Goal: Find specific page/section: Find specific page/section

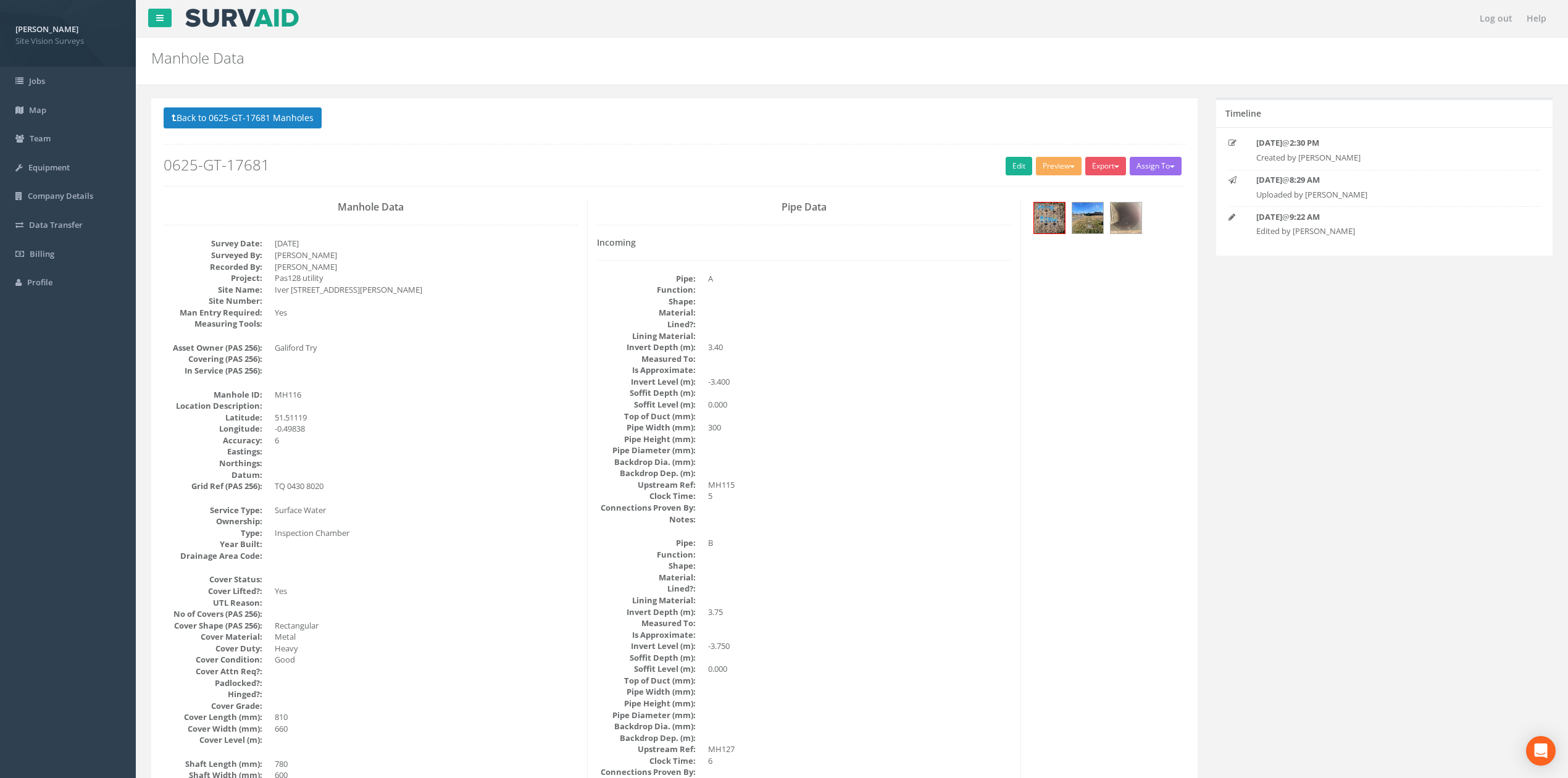
click at [289, 115] on button "Back to 0625-GT-17681 Manholes" at bounding box center [242, 118] width 158 height 21
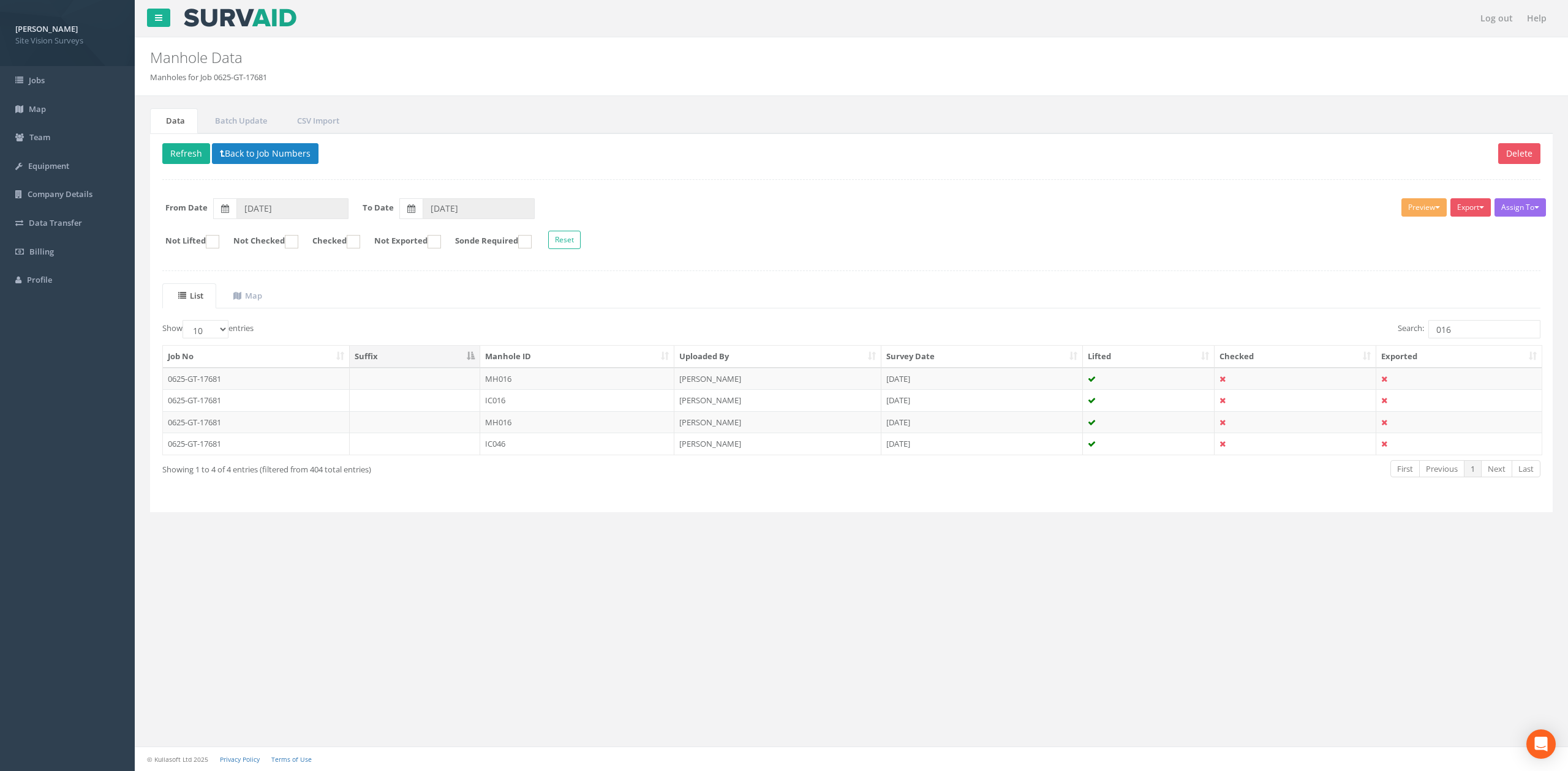
click at [1480, 321] on div "List Map Show 10 25 50 100 entries Search: 016 Job No Suffix Manhole ID Uploade…" at bounding box center [851, 391] width 1378 height 217
drag, startPoint x: 1473, startPoint y: 332, endPoint x: 1267, endPoint y: 348, distance: 206.6
click at [1267, 348] on div "Show 10 25 50 100 entries Search: 016 Job No Suffix Manhole ID Uploaded By Surv…" at bounding box center [851, 410] width 1378 height 180
click at [557, 384] on td "MH168" at bounding box center [577, 379] width 194 height 22
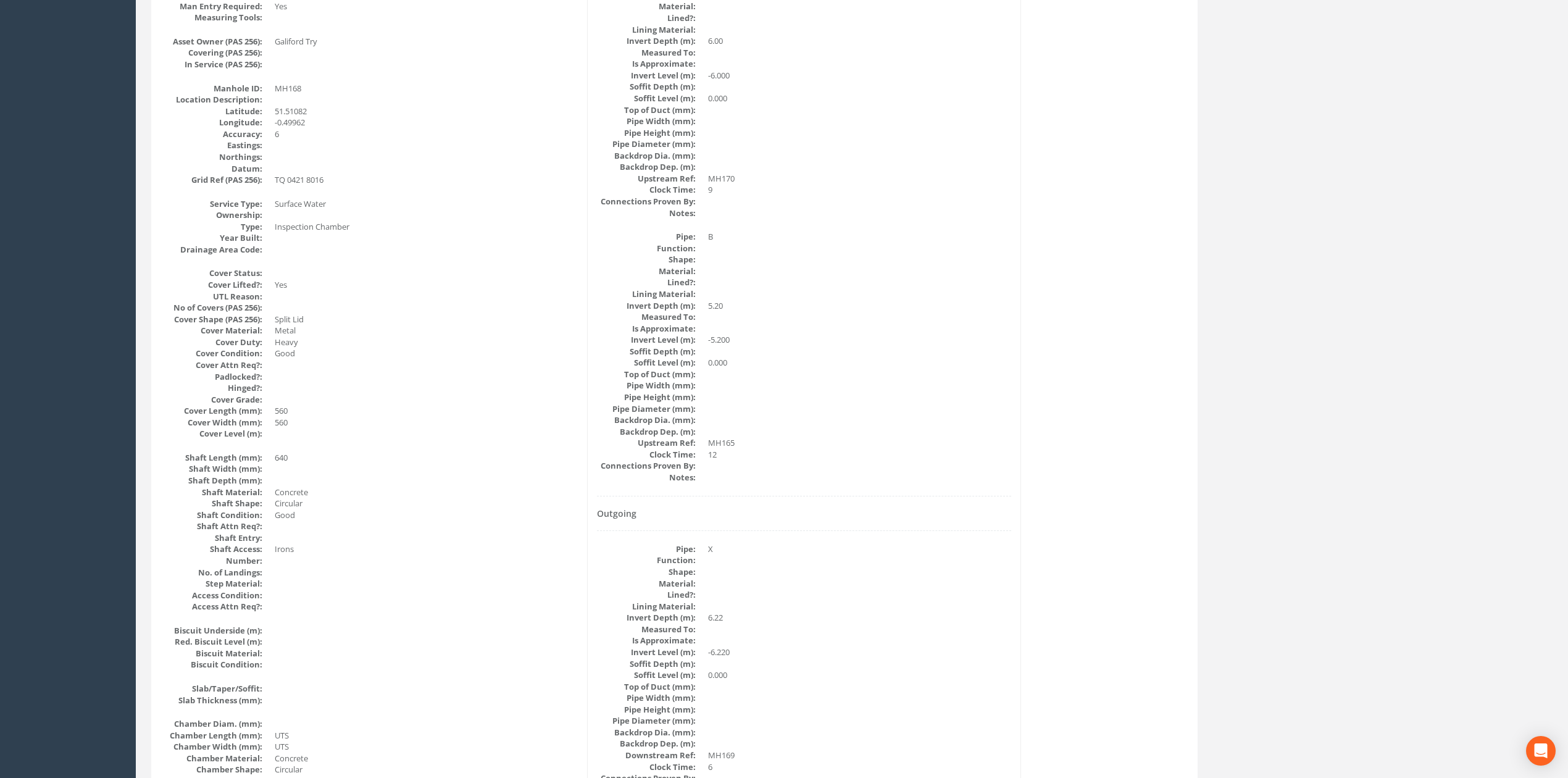
scroll to position [164, 0]
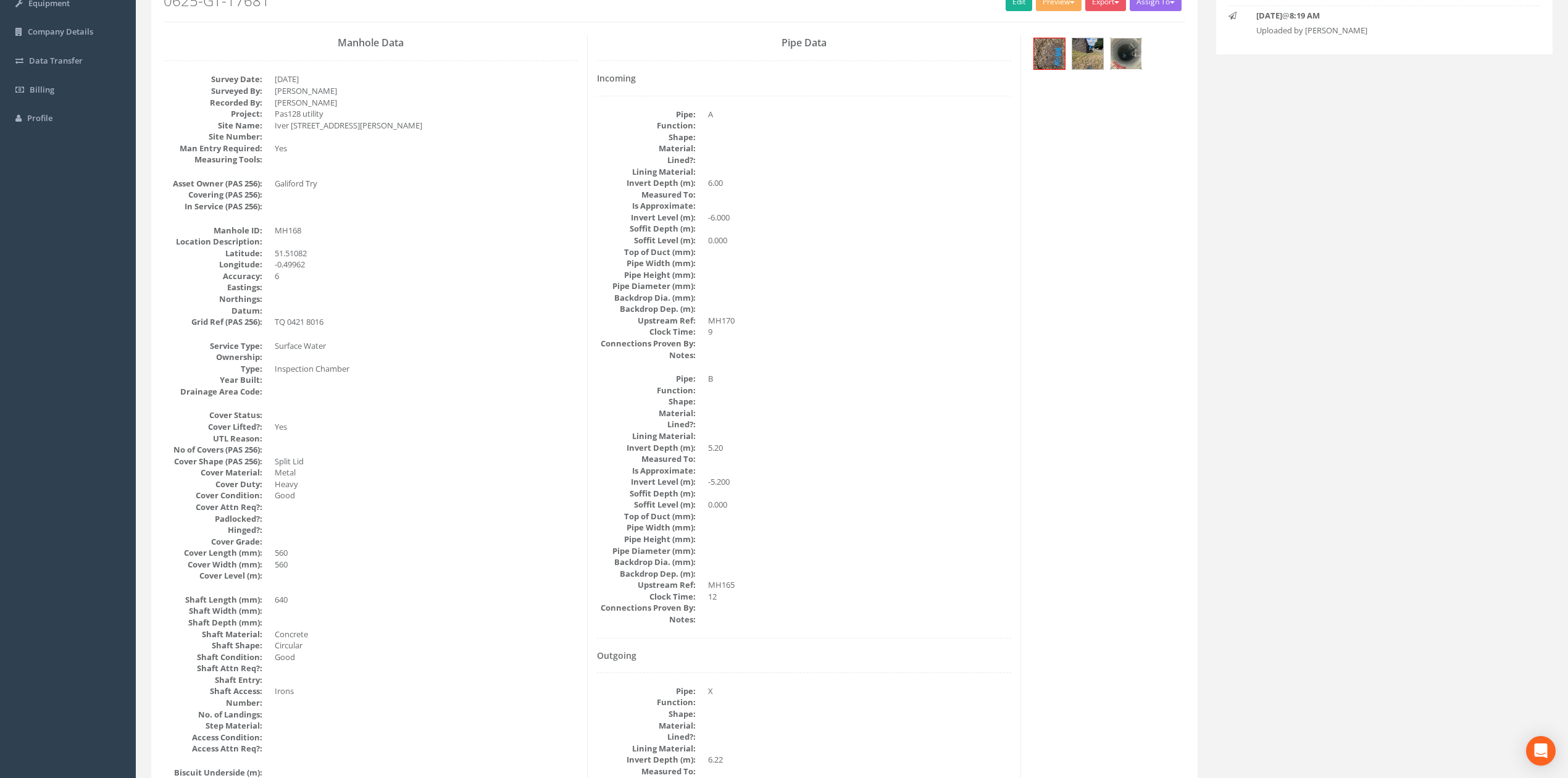
click at [1119, 70] on div at bounding box center [1126, 53] width 32 height 32
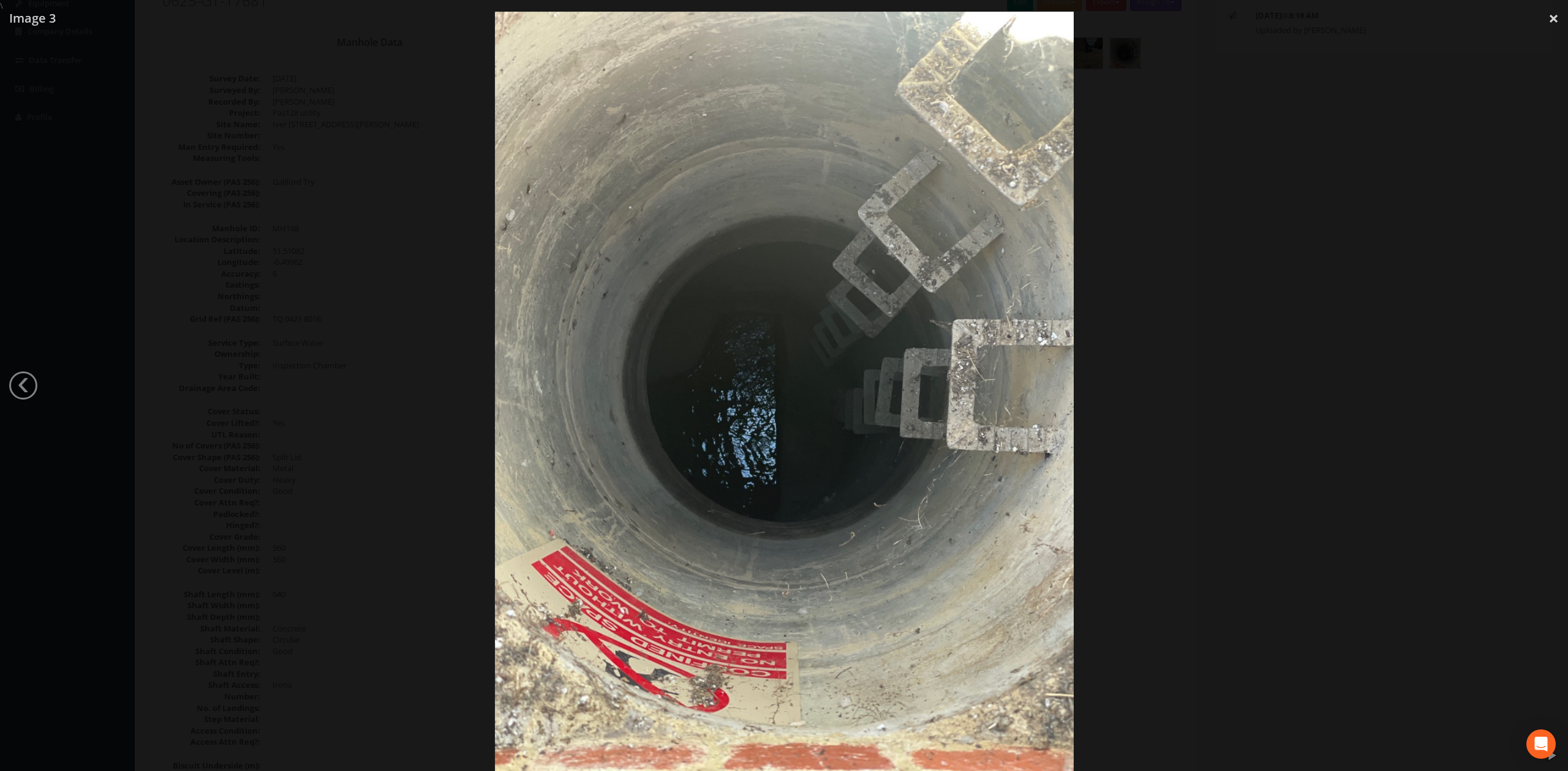
click at [1240, 258] on div at bounding box center [784, 397] width 1568 height 771
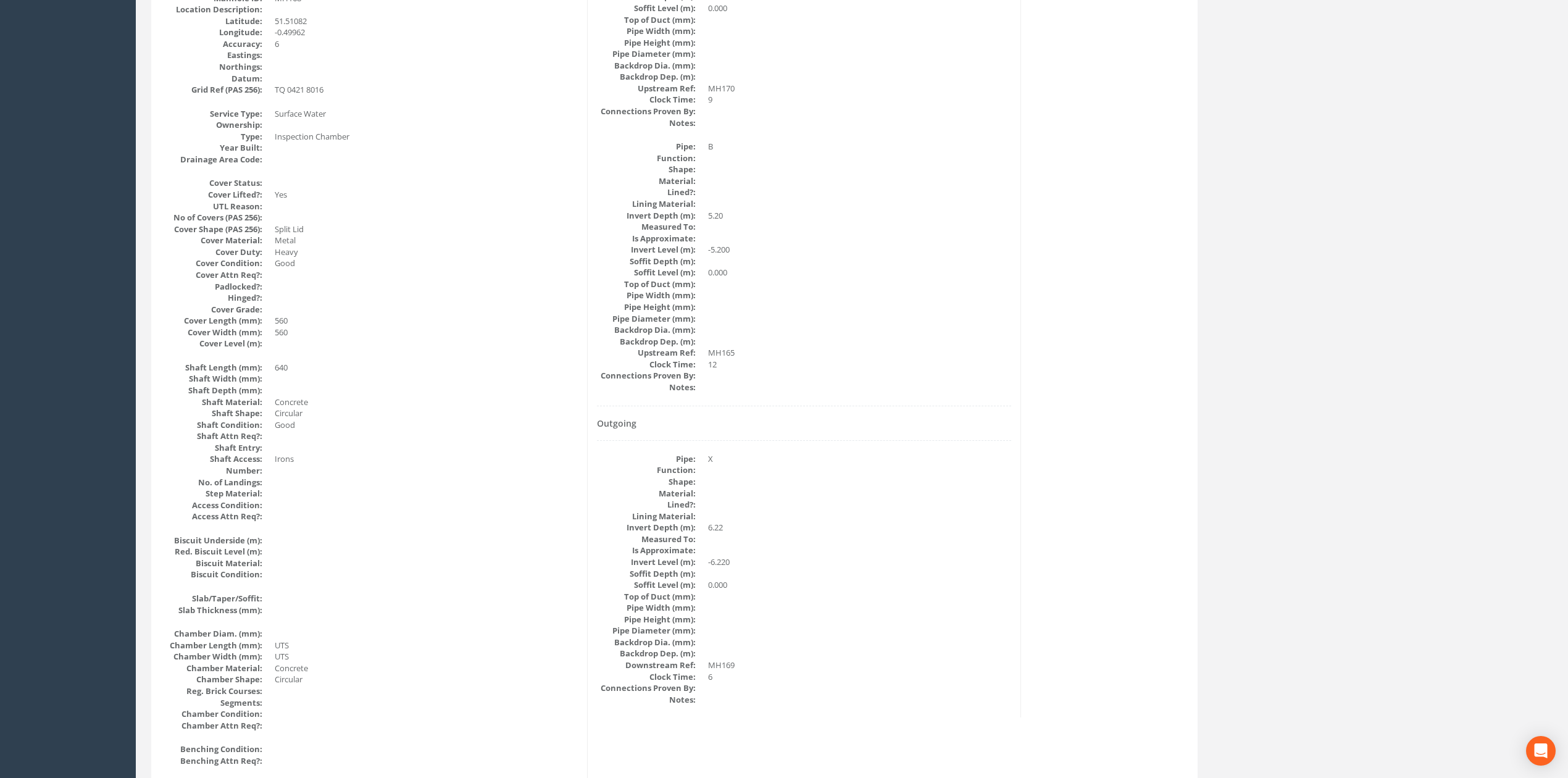
scroll to position [0, 0]
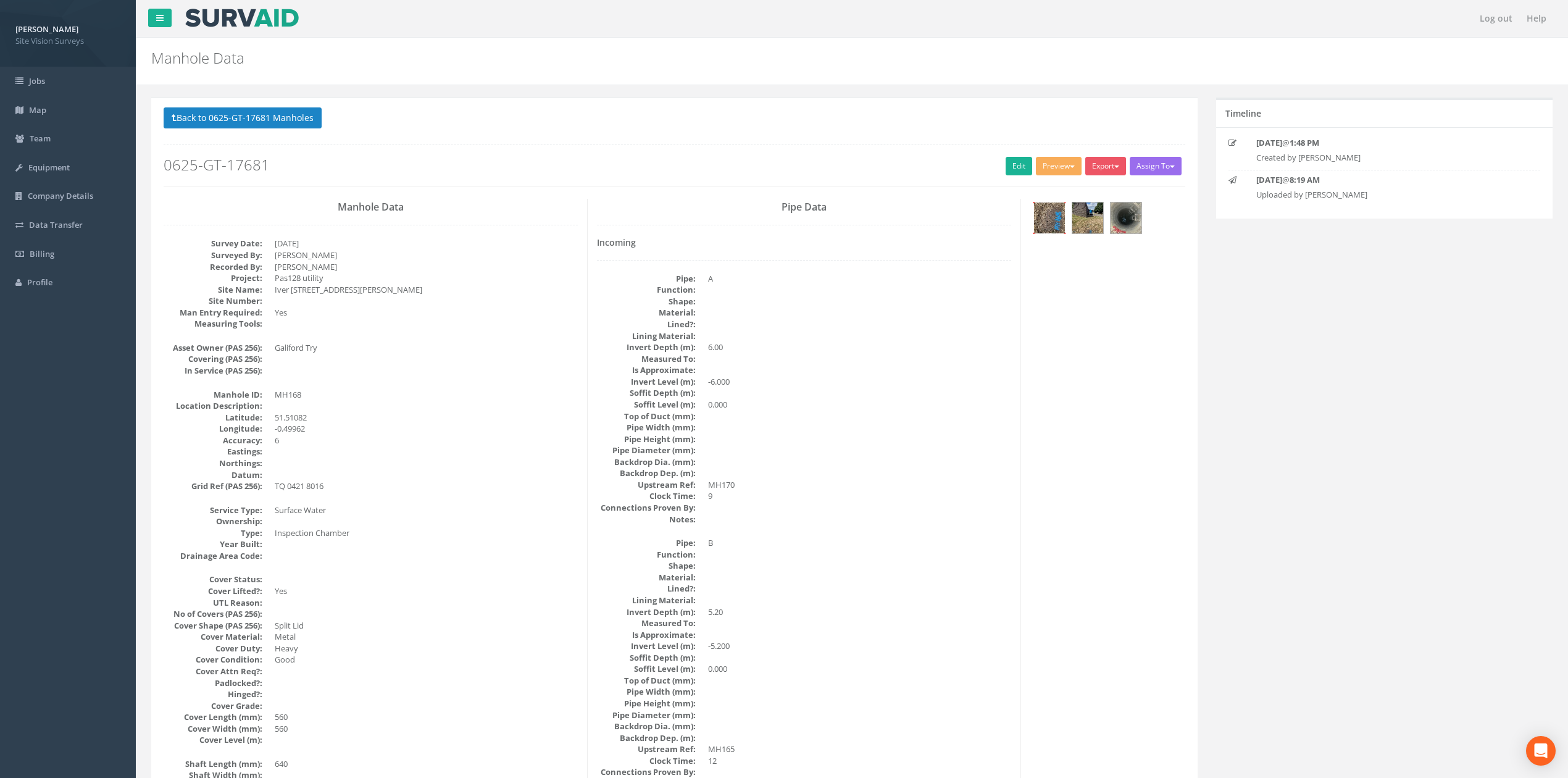
click at [1048, 219] on img at bounding box center [1050, 218] width 31 height 31
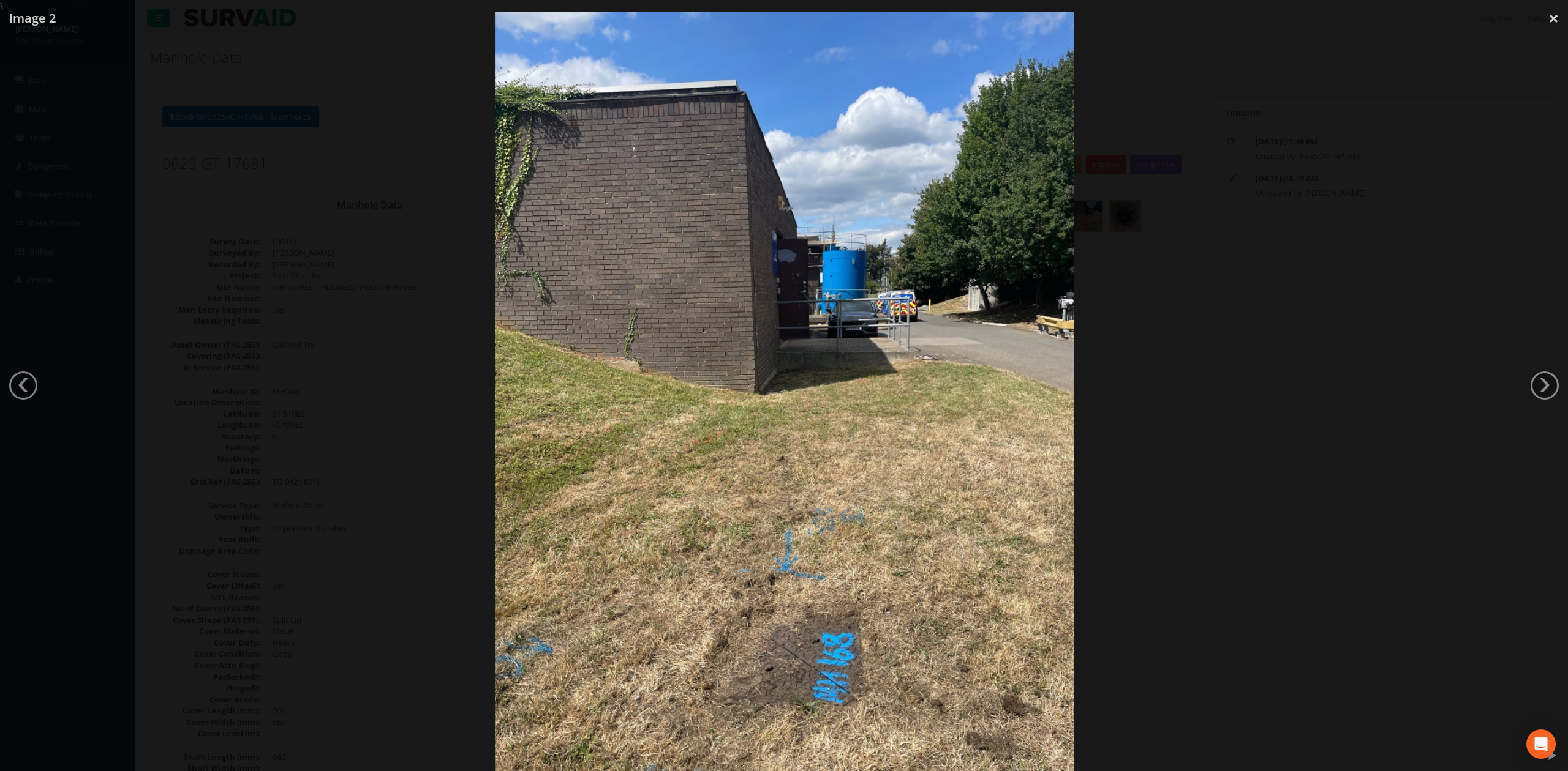
click at [1348, 343] on div at bounding box center [784, 397] width 1568 height 771
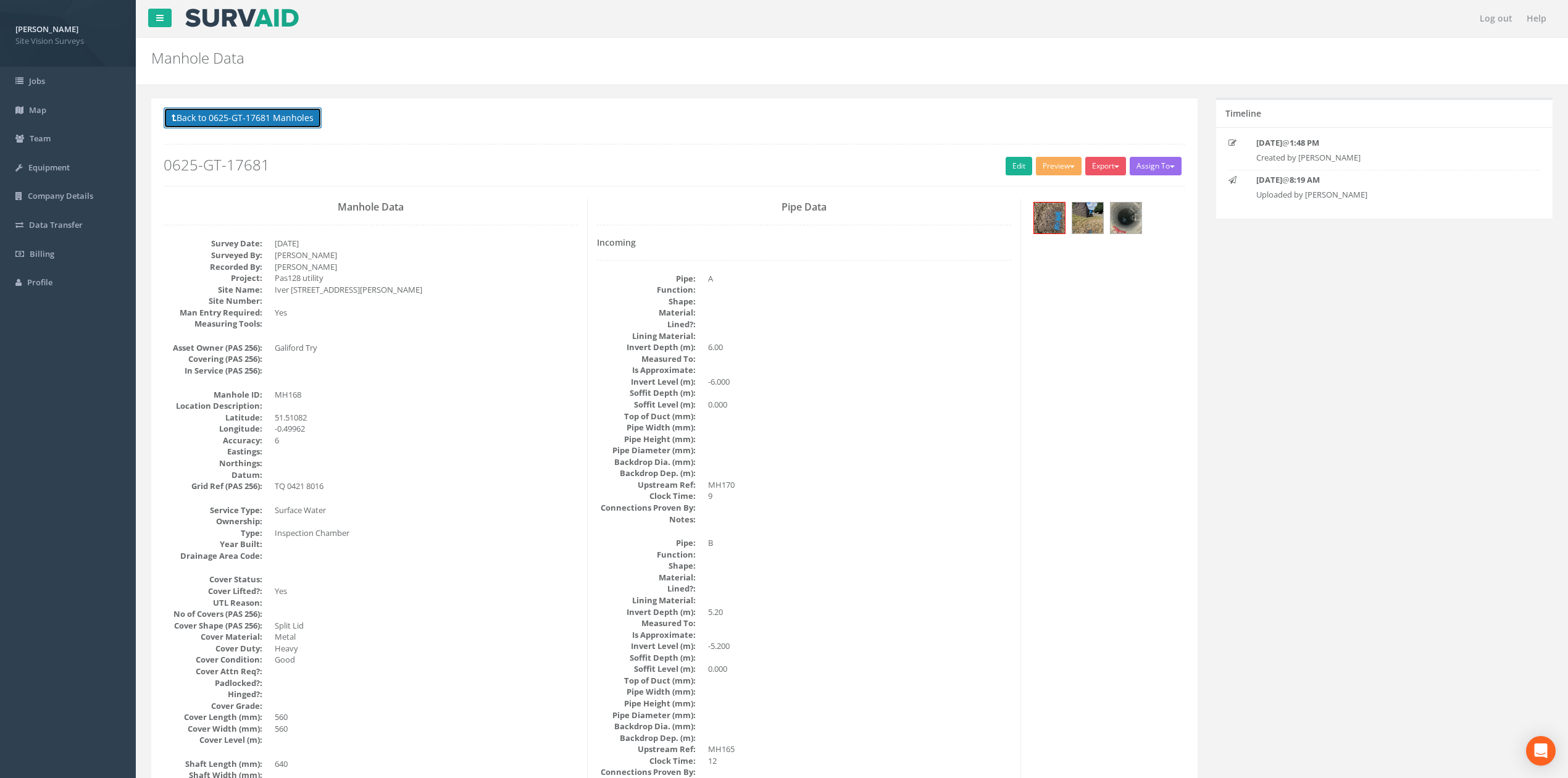
click at [201, 110] on button "Back to 0625-GT-17681 Manholes" at bounding box center [242, 118] width 158 height 21
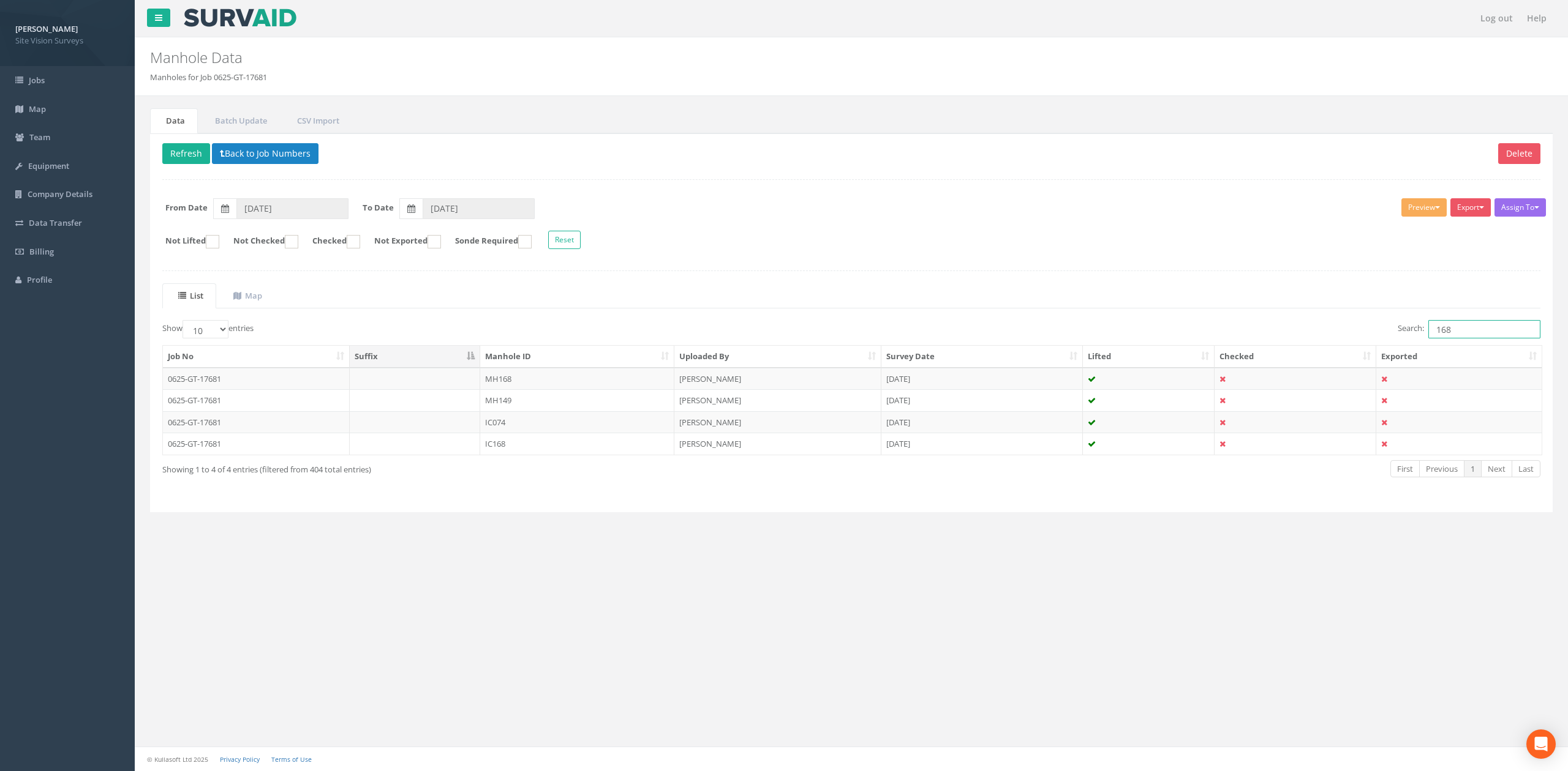
click at [1516, 332] on input "168" at bounding box center [1484, 329] width 112 height 18
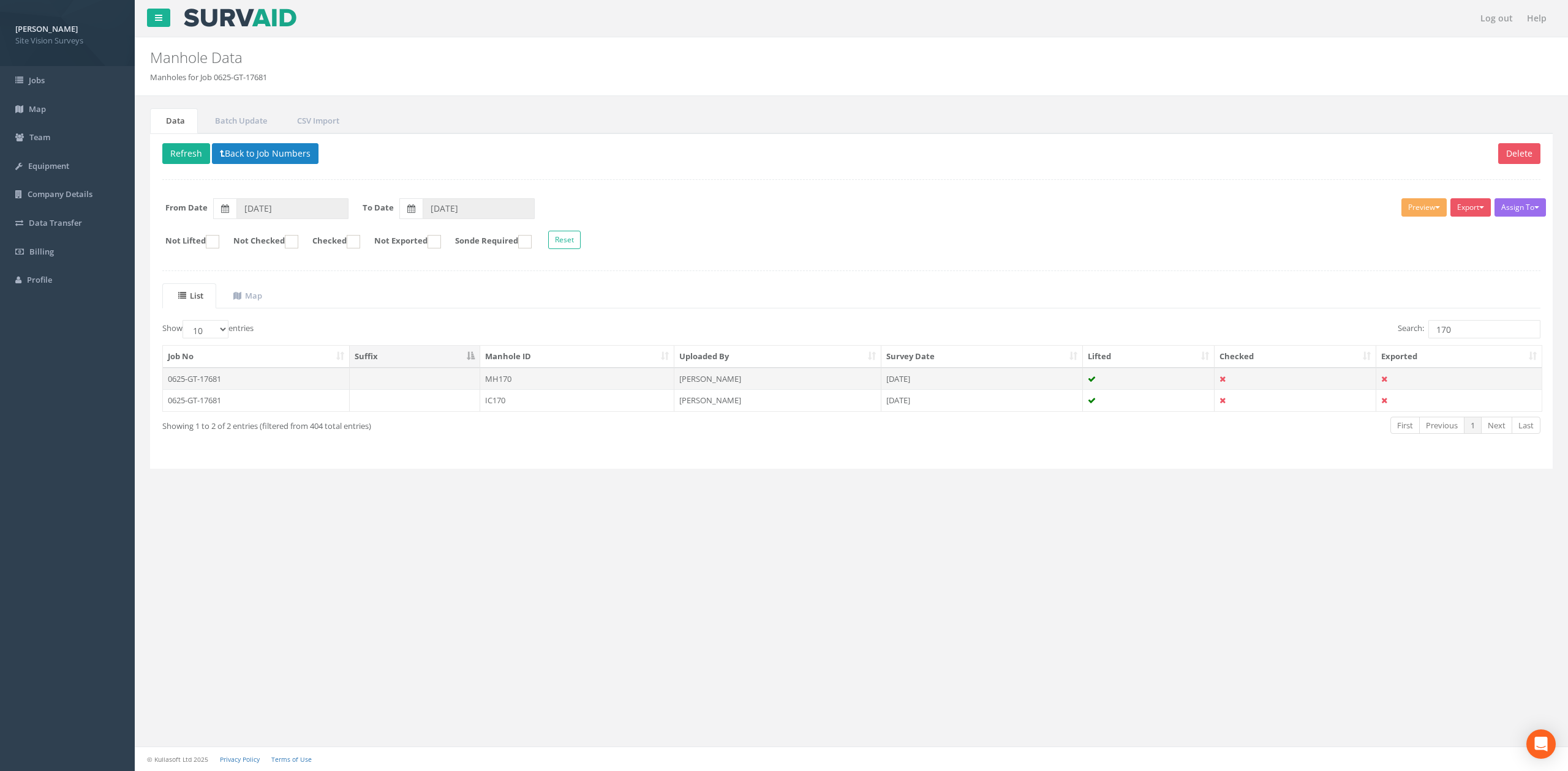
click at [611, 382] on td "MH170" at bounding box center [577, 379] width 194 height 22
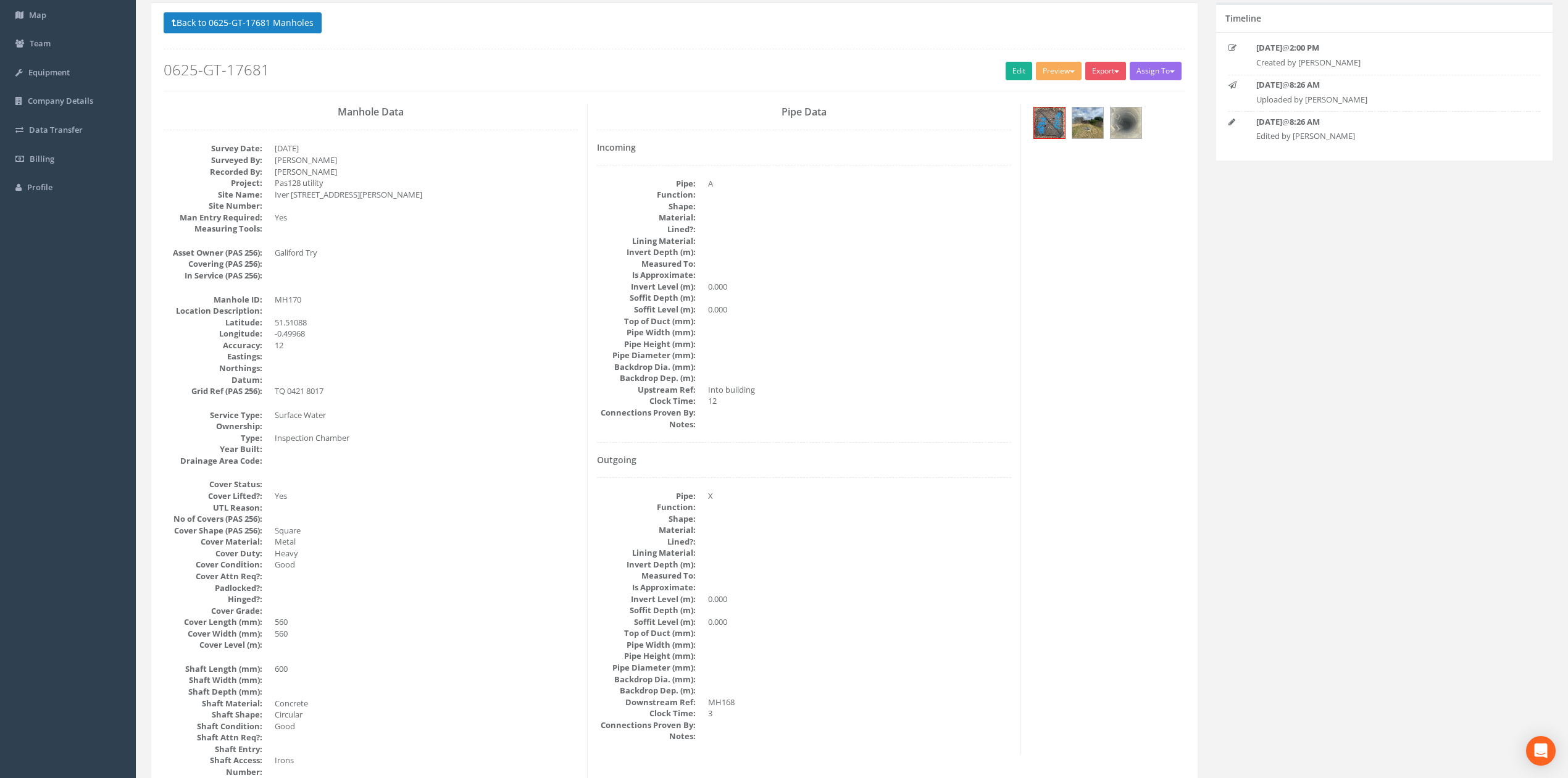
scroll to position [82, 0]
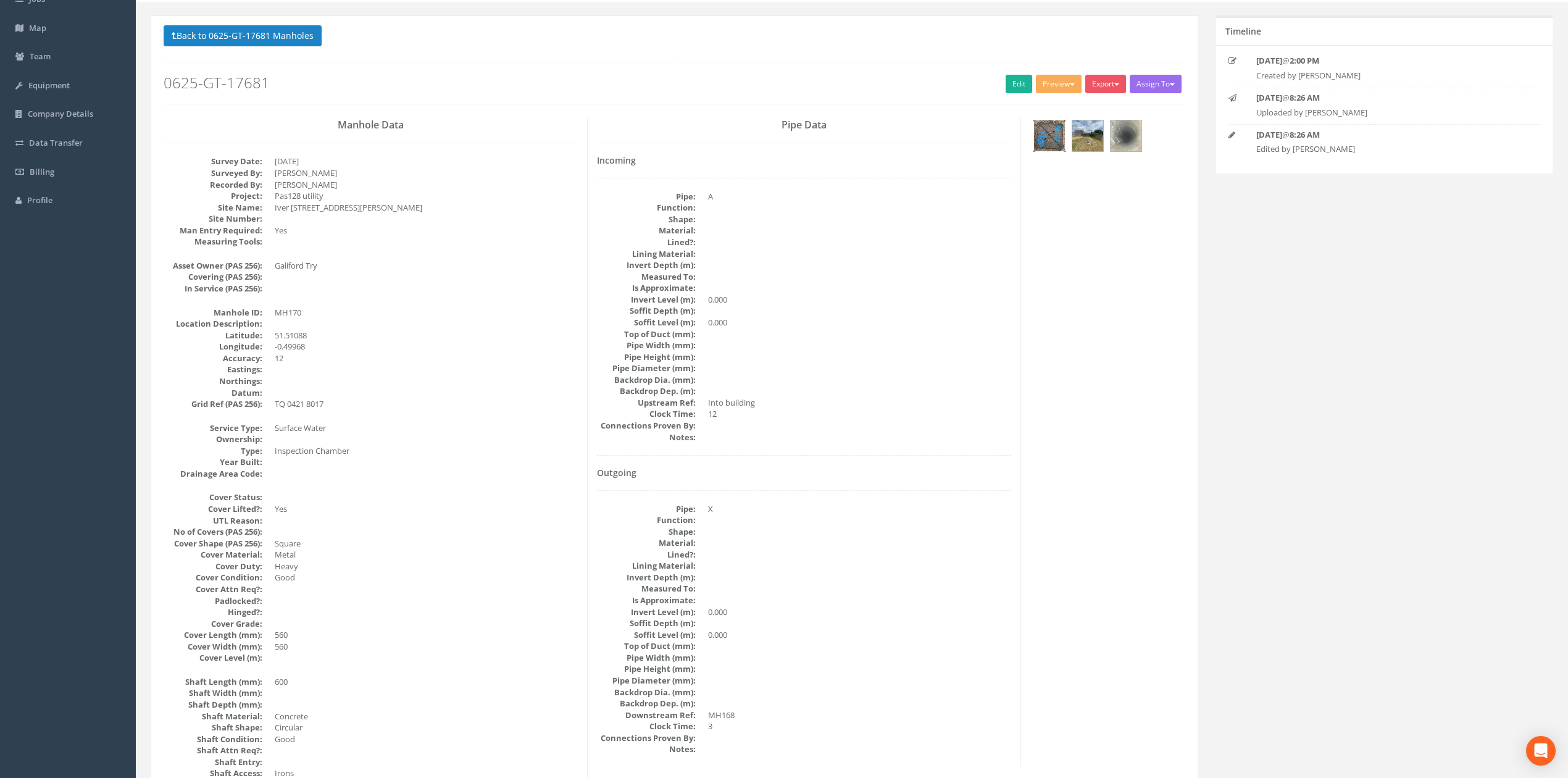
click at [1053, 134] on img at bounding box center [1050, 136] width 31 height 31
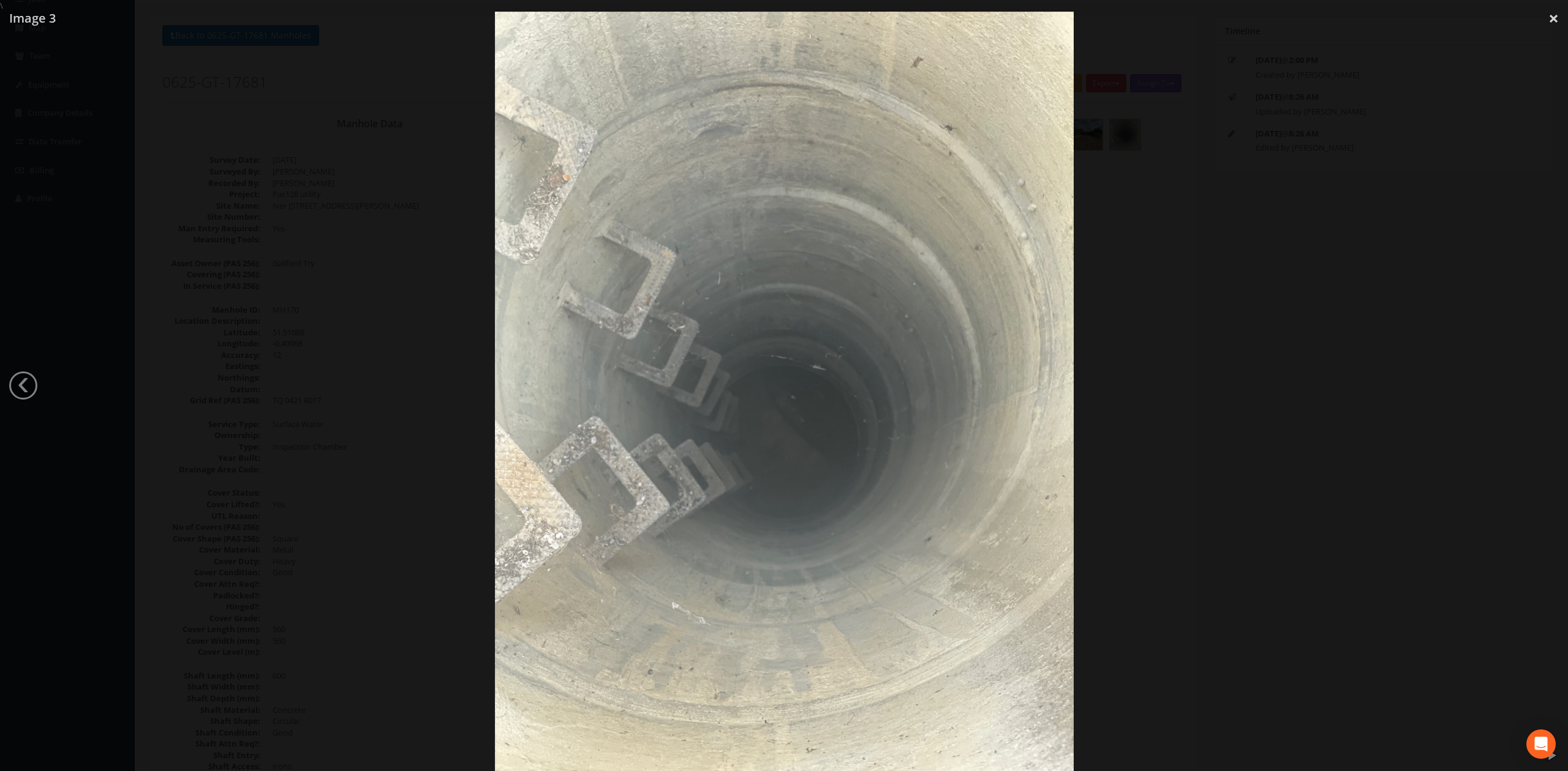
click at [1225, 291] on div at bounding box center [784, 397] width 1568 height 771
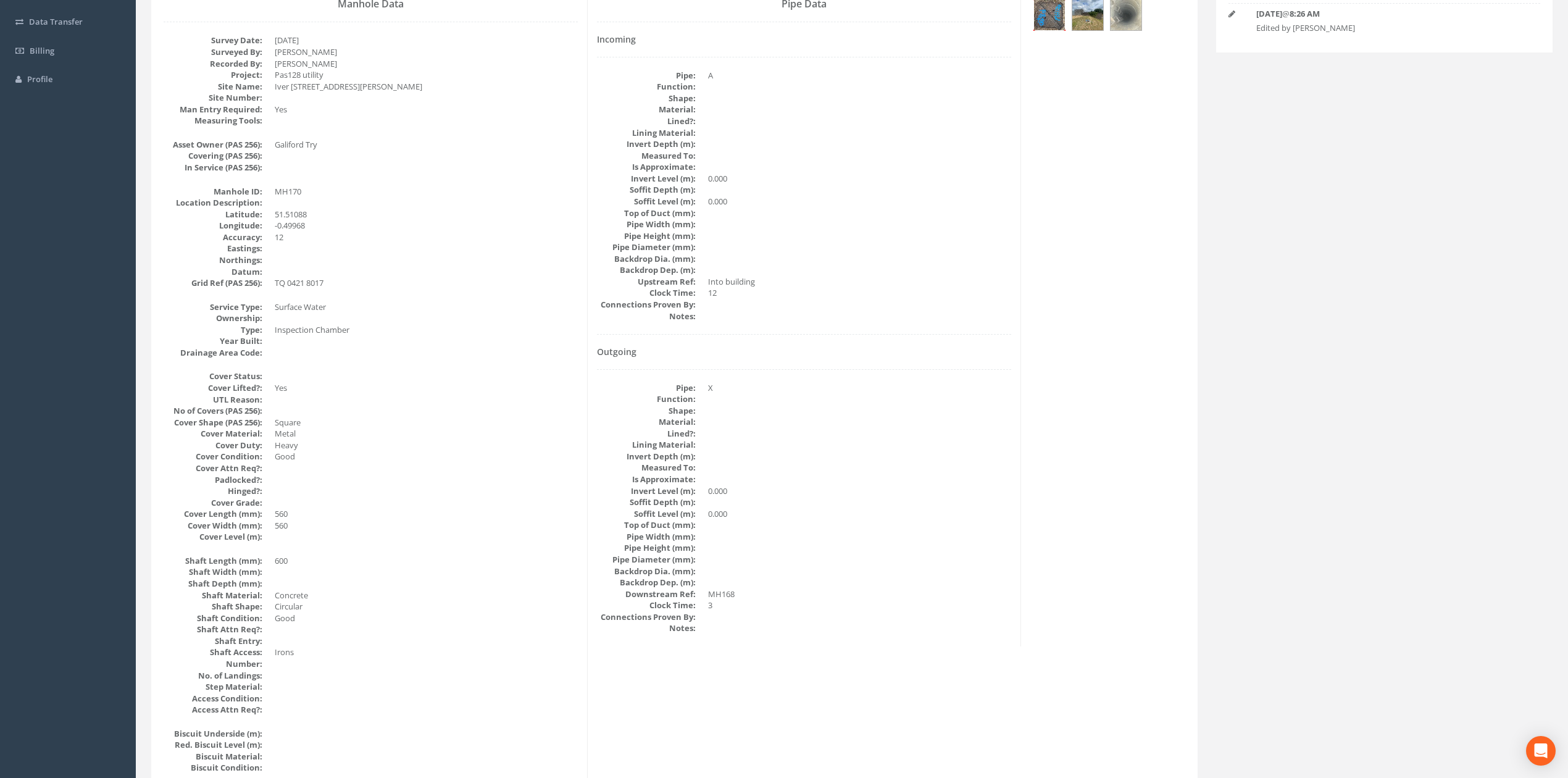
scroll to position [187, 0]
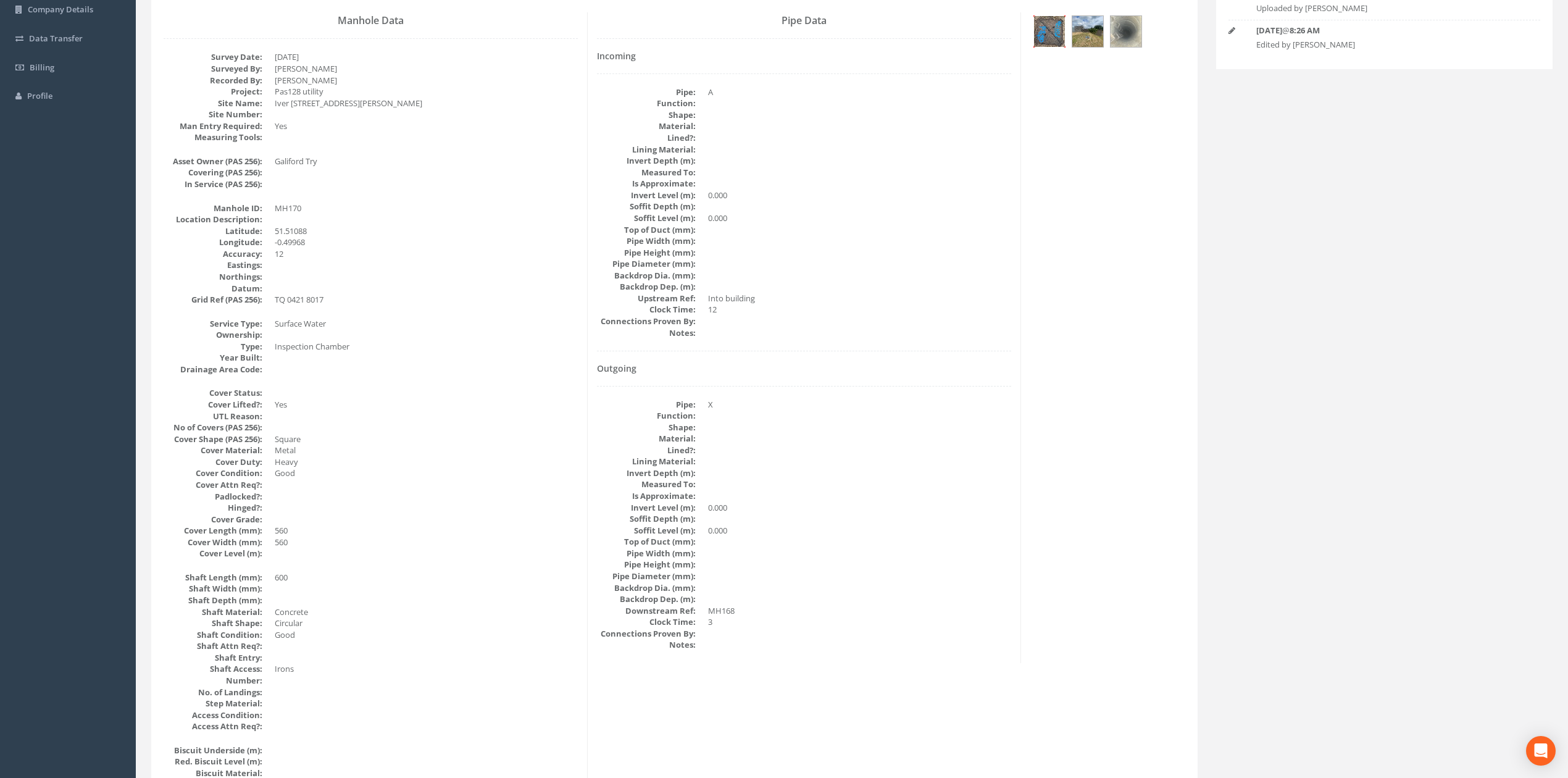
click at [1061, 32] on img at bounding box center [1050, 32] width 31 height 31
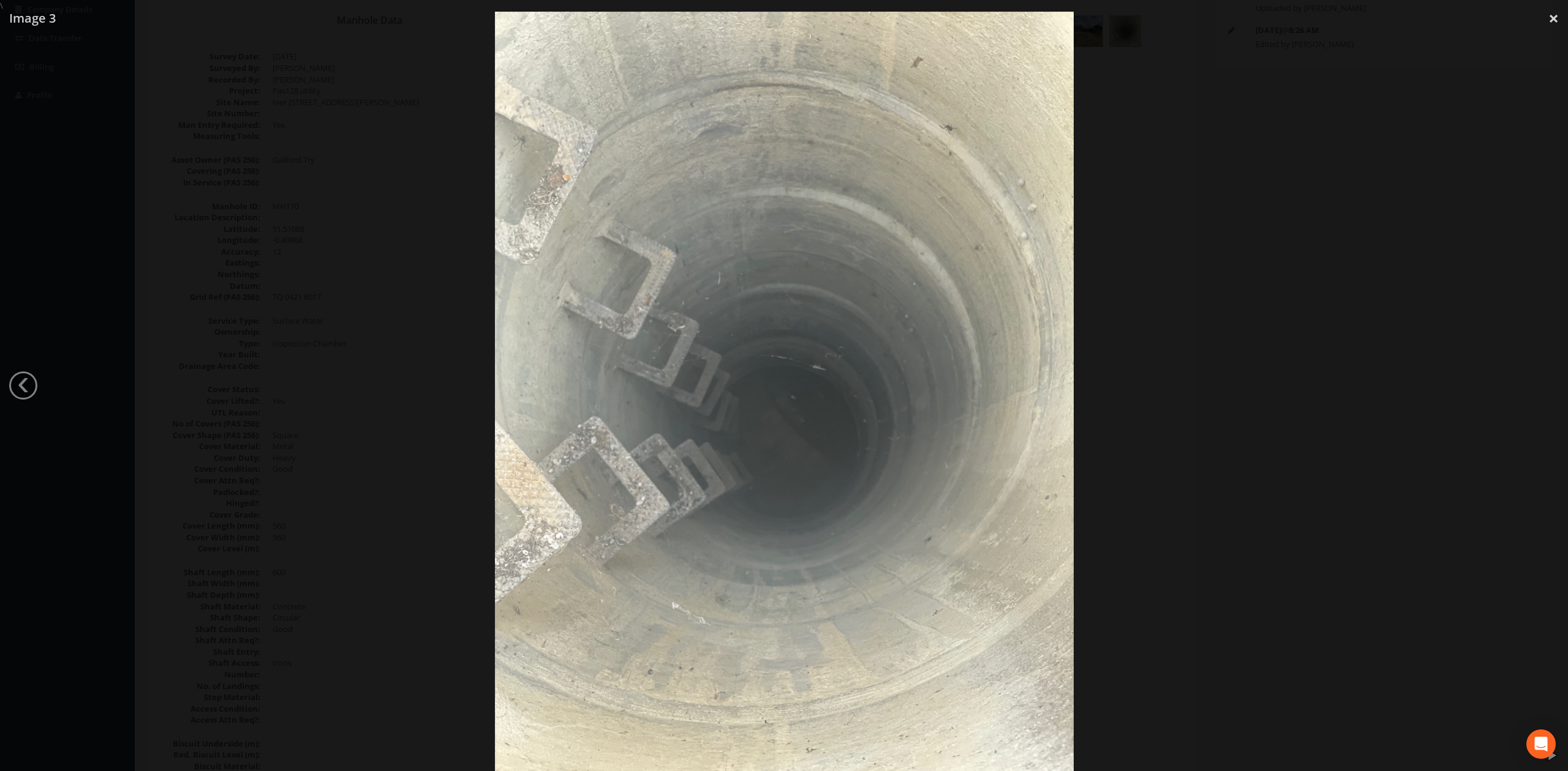
click at [1234, 305] on div at bounding box center [784, 397] width 1568 height 771
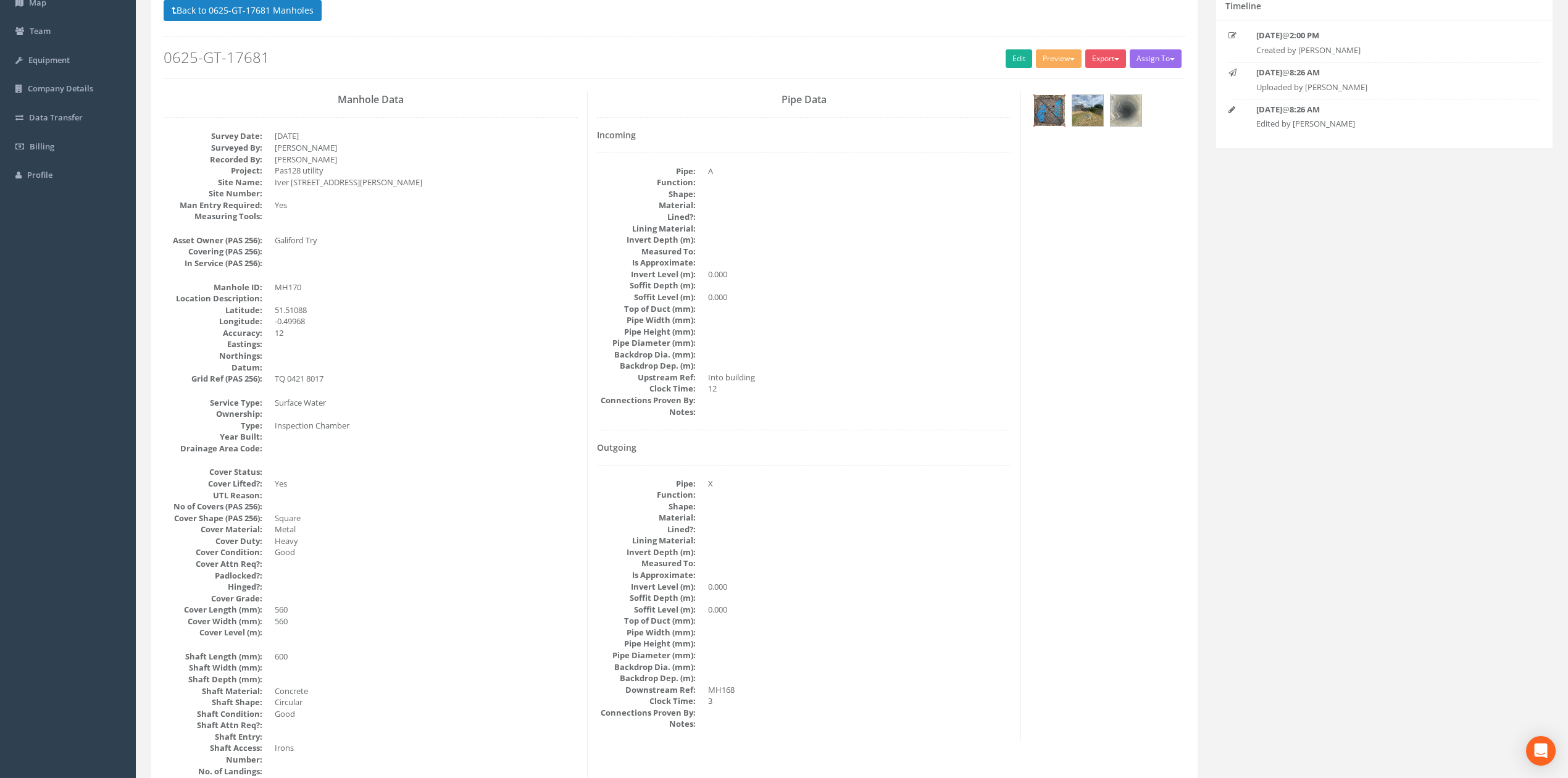
scroll to position [0, 0]
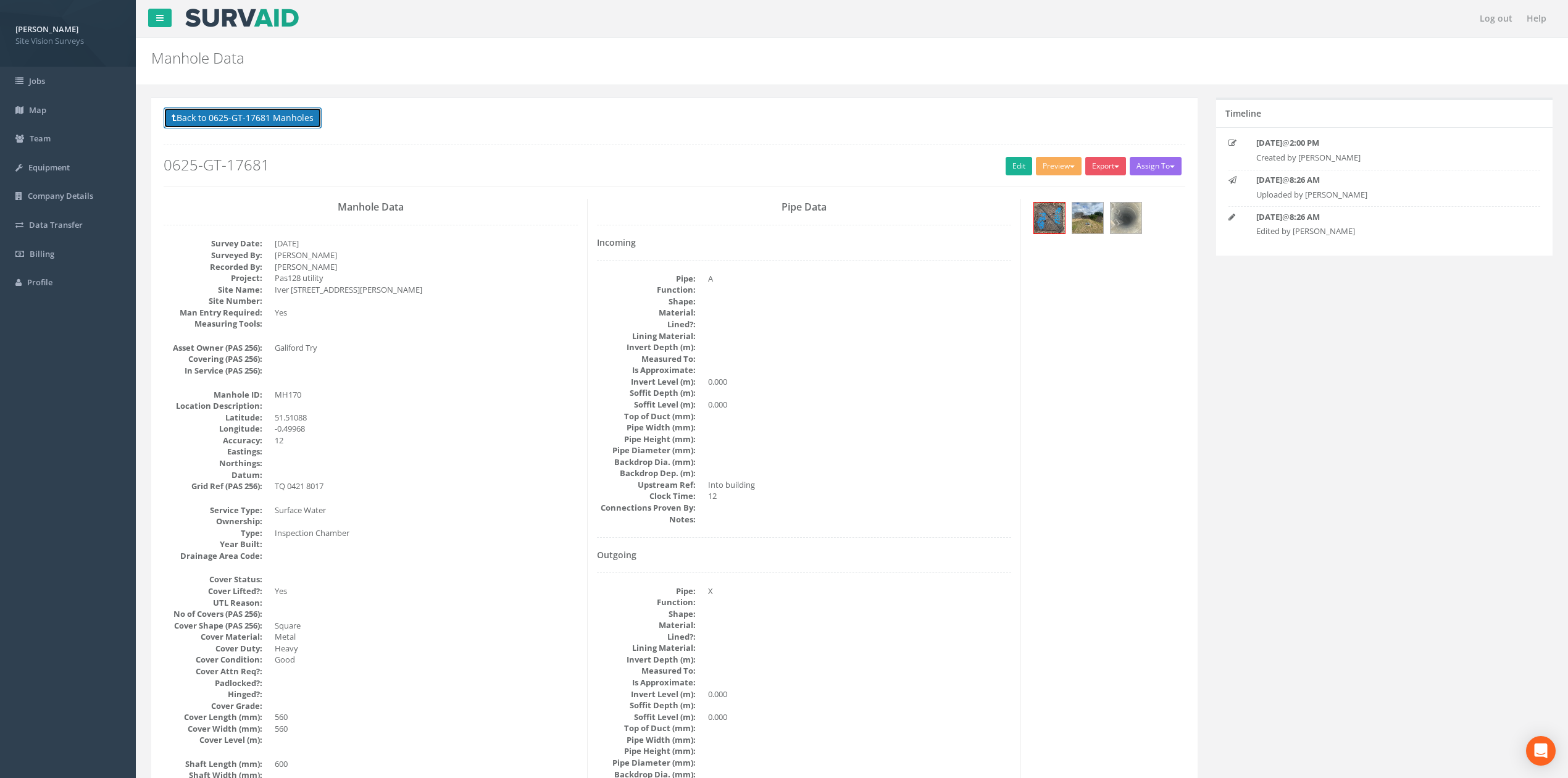
click at [243, 116] on button "Back to 0625-GT-17681 Manholes" at bounding box center [242, 118] width 158 height 21
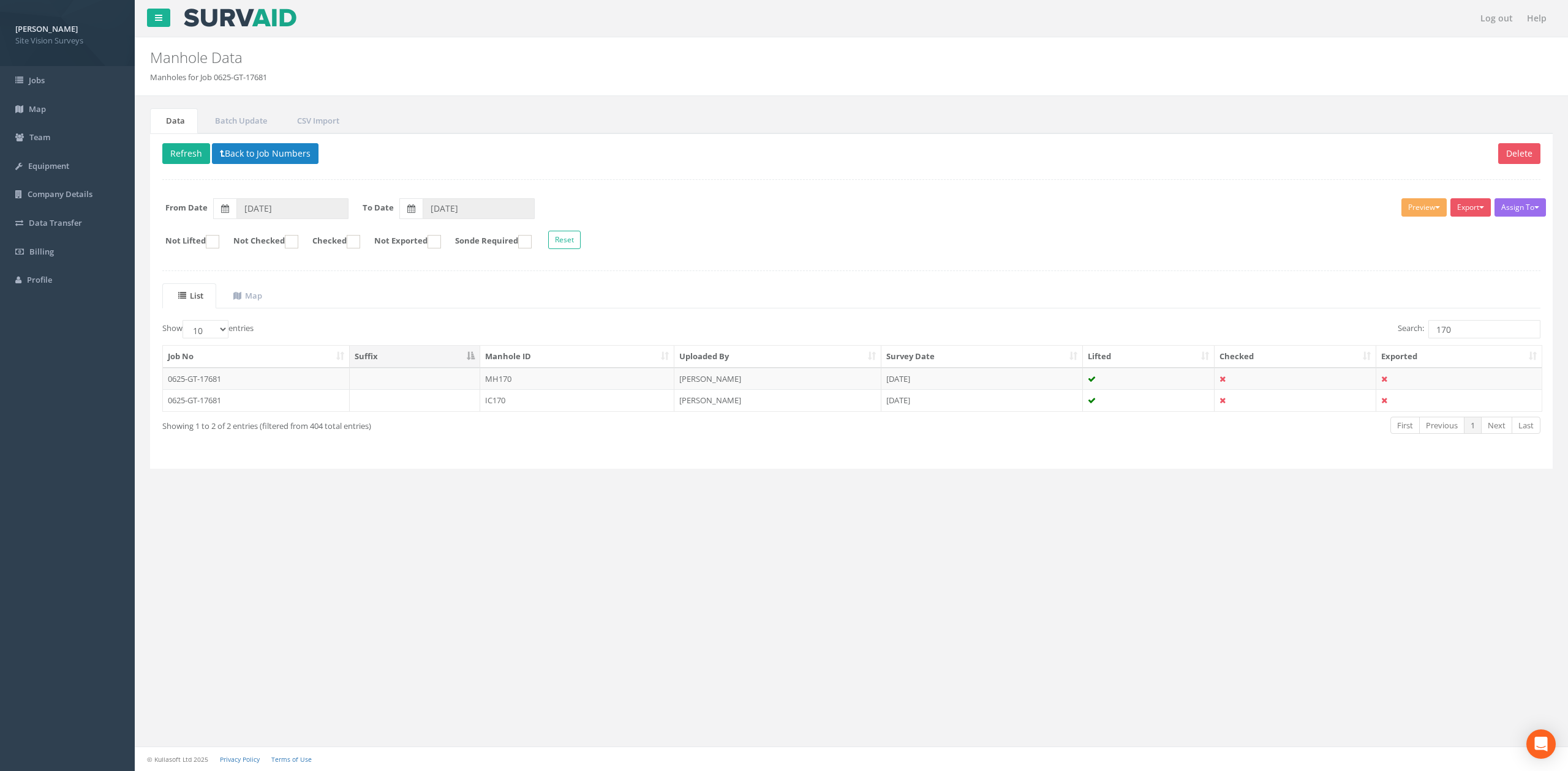
drag, startPoint x: 1486, startPoint y: 322, endPoint x: 1438, endPoint y: 319, distance: 48.1
click at [1438, 319] on div "List Map Show 10 25 50 100 entries Search: 170 Job No Suffix Manhole ID Uploade…" at bounding box center [851, 370] width 1378 height 173
drag, startPoint x: 1454, startPoint y: 327, endPoint x: 1430, endPoint y: 326, distance: 24.0
click at [1430, 326] on input "170" at bounding box center [1484, 329] width 112 height 18
click at [591, 381] on td "IC145" at bounding box center [577, 379] width 194 height 22
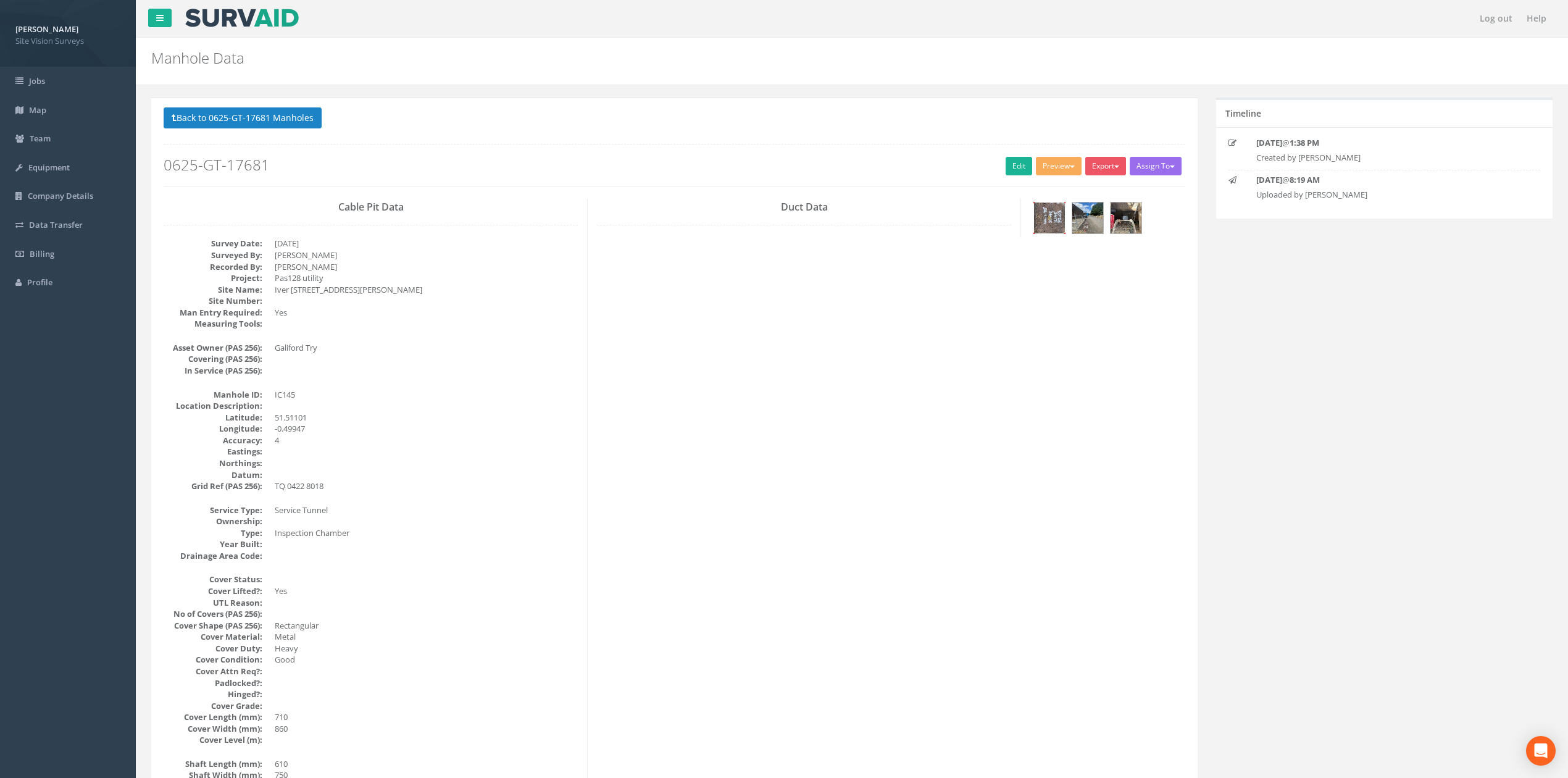
click at [1052, 216] on img at bounding box center [1050, 218] width 31 height 31
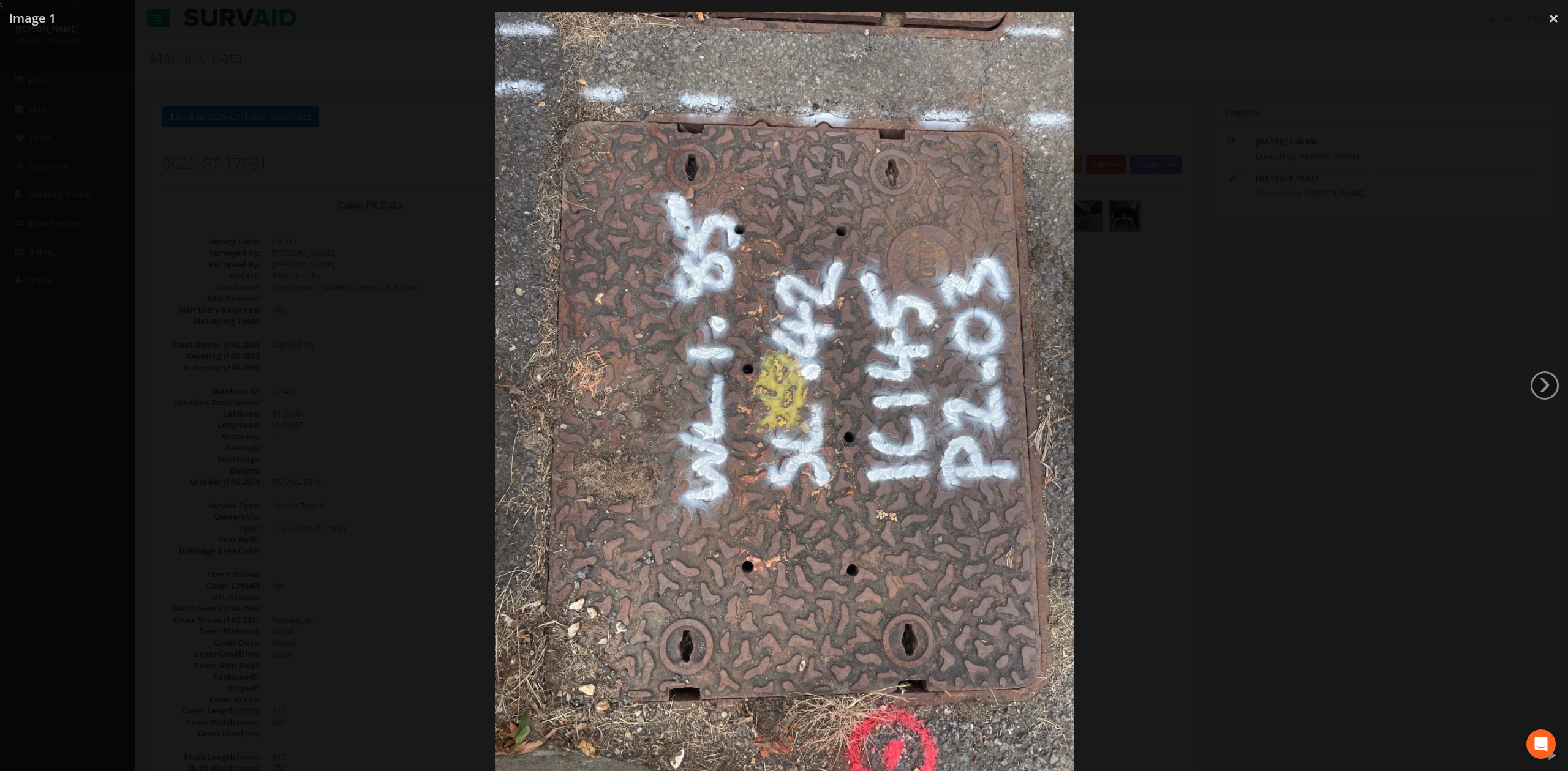
click at [1300, 266] on div at bounding box center [784, 397] width 1568 height 771
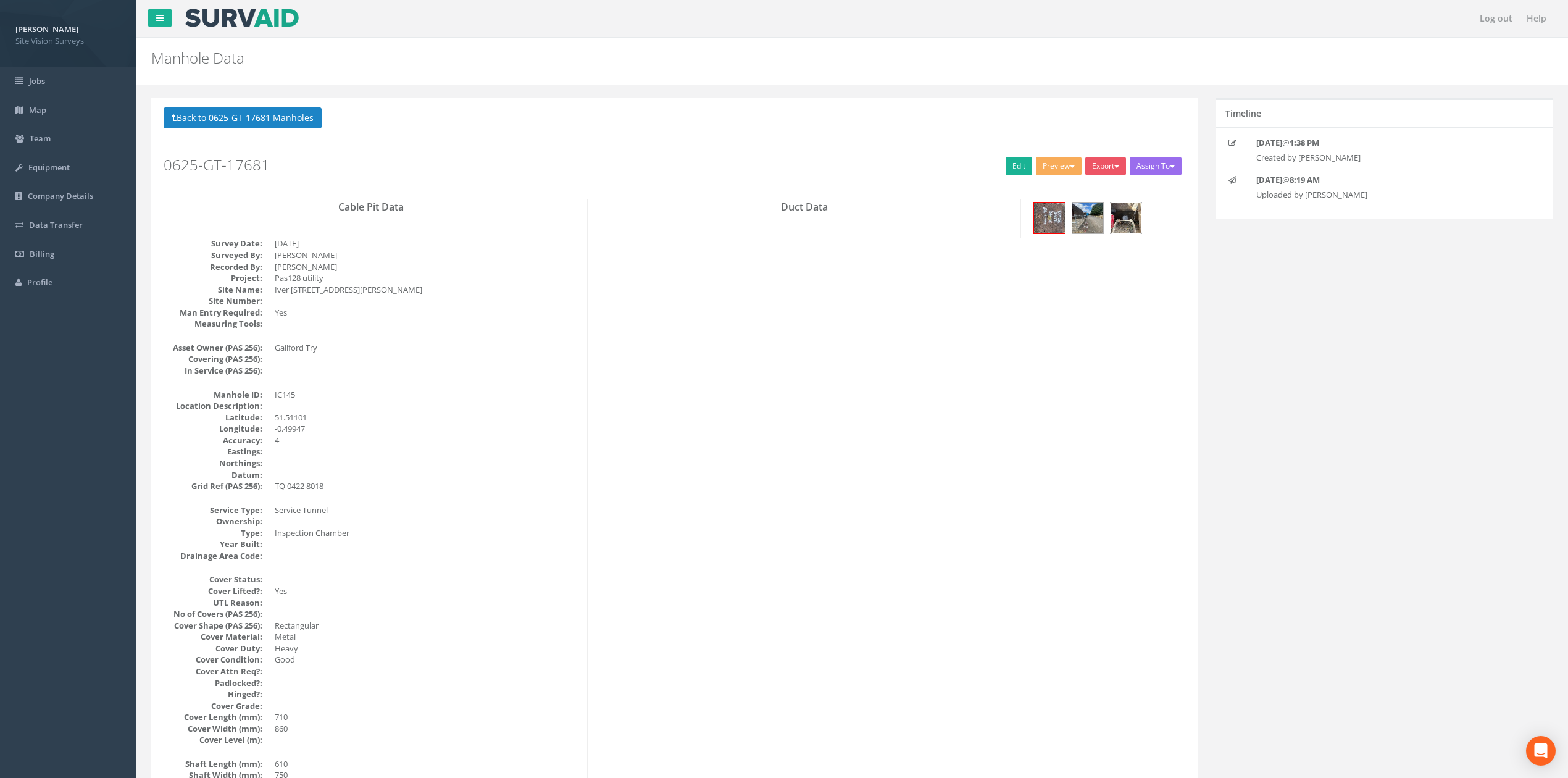
click at [1130, 225] on img at bounding box center [1126, 218] width 31 height 31
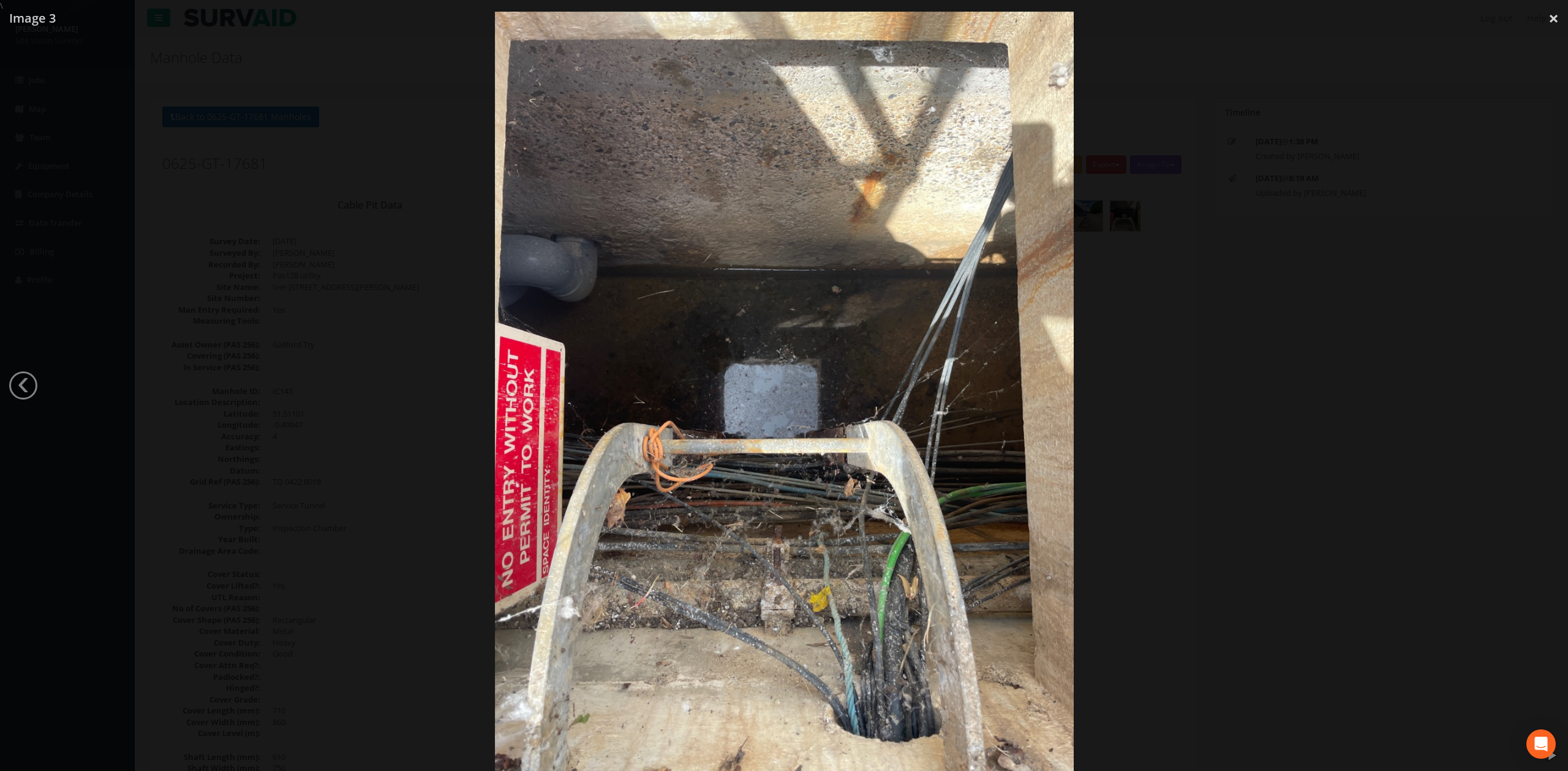
click at [1292, 341] on div at bounding box center [784, 397] width 1568 height 771
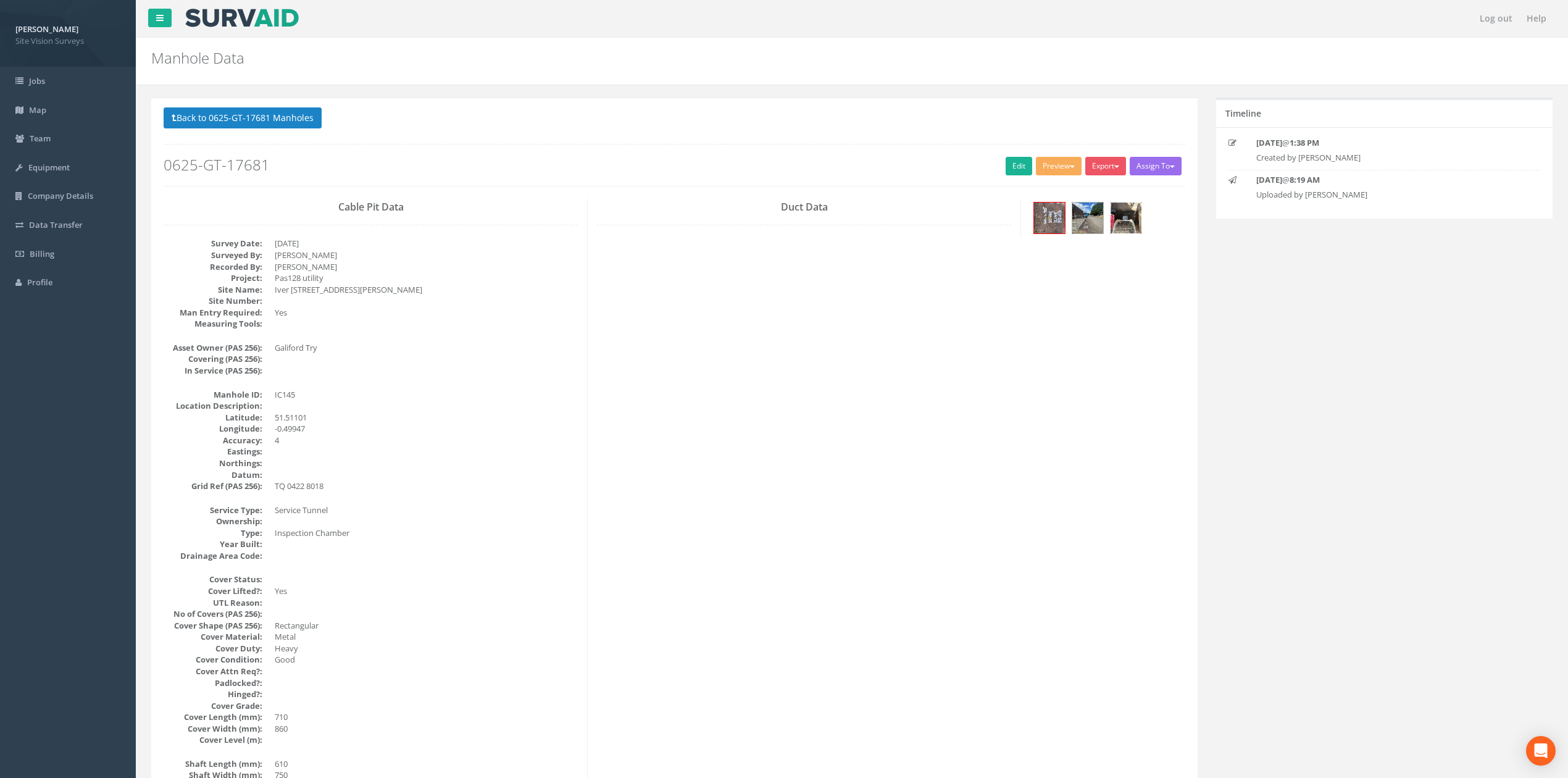
click at [1132, 232] on img at bounding box center [1126, 218] width 31 height 31
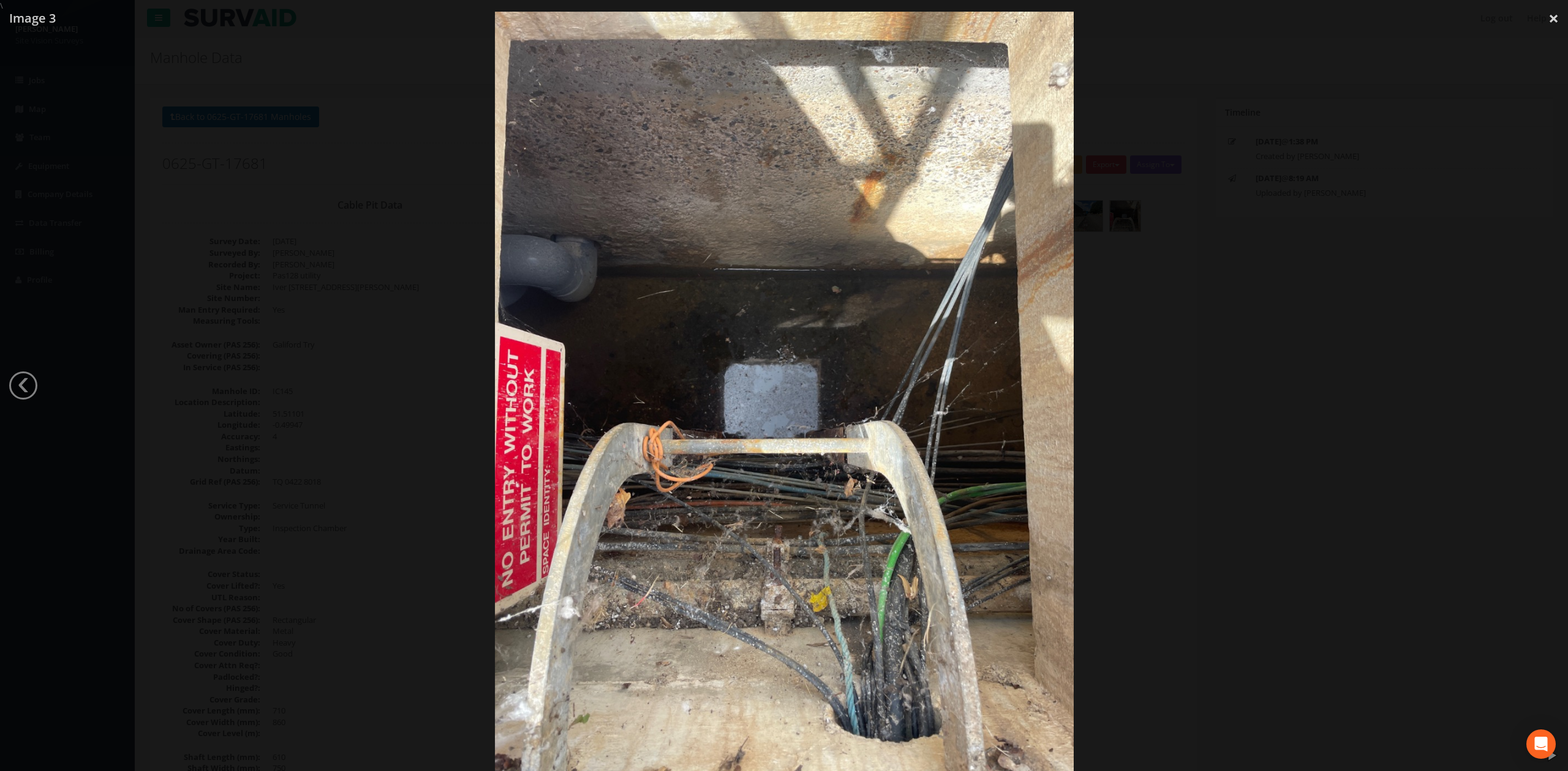
click at [1391, 242] on div at bounding box center [784, 397] width 1568 height 771
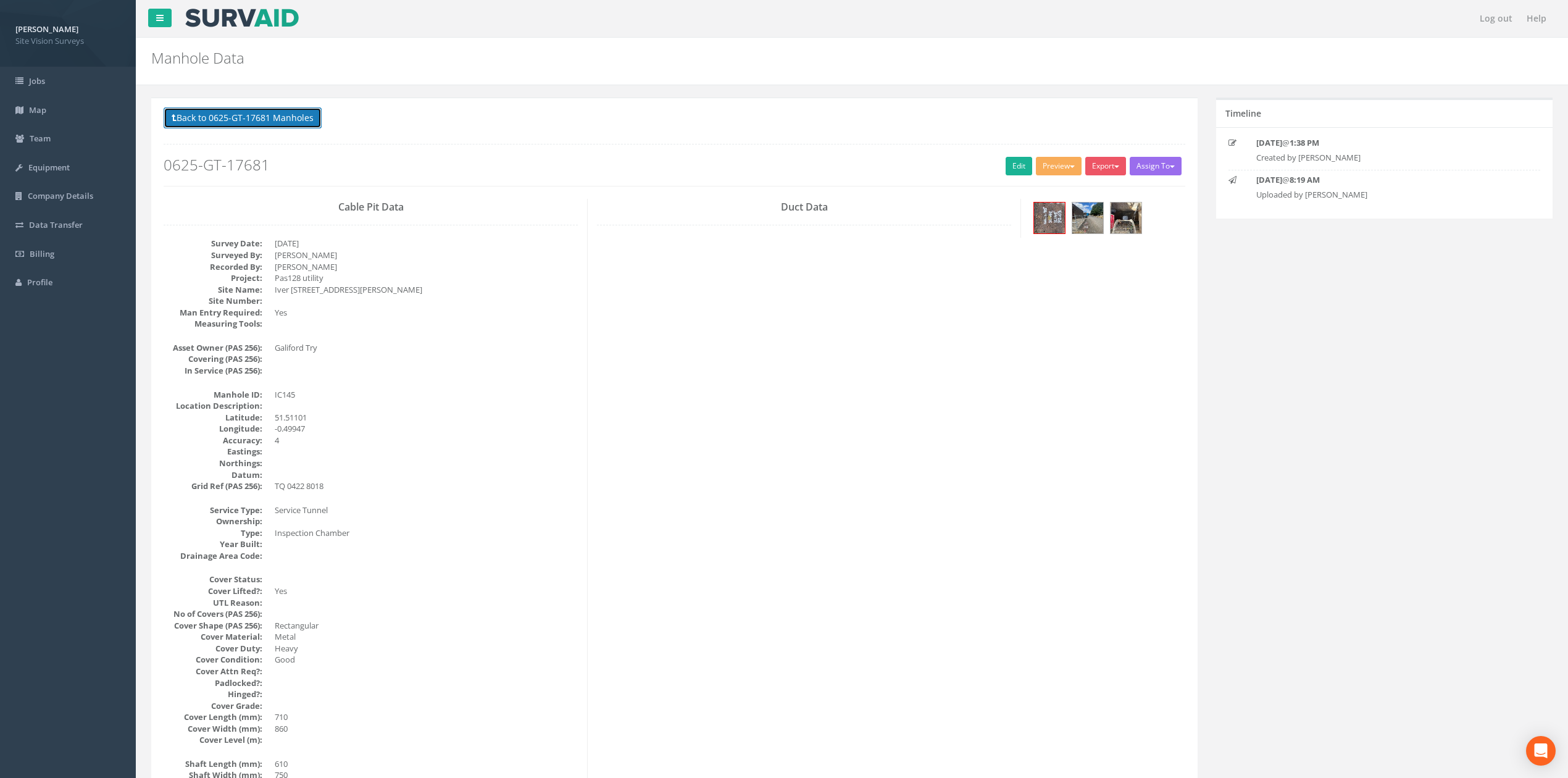
click at [285, 114] on button "Back to 0625-GT-17681 Manholes" at bounding box center [242, 118] width 158 height 21
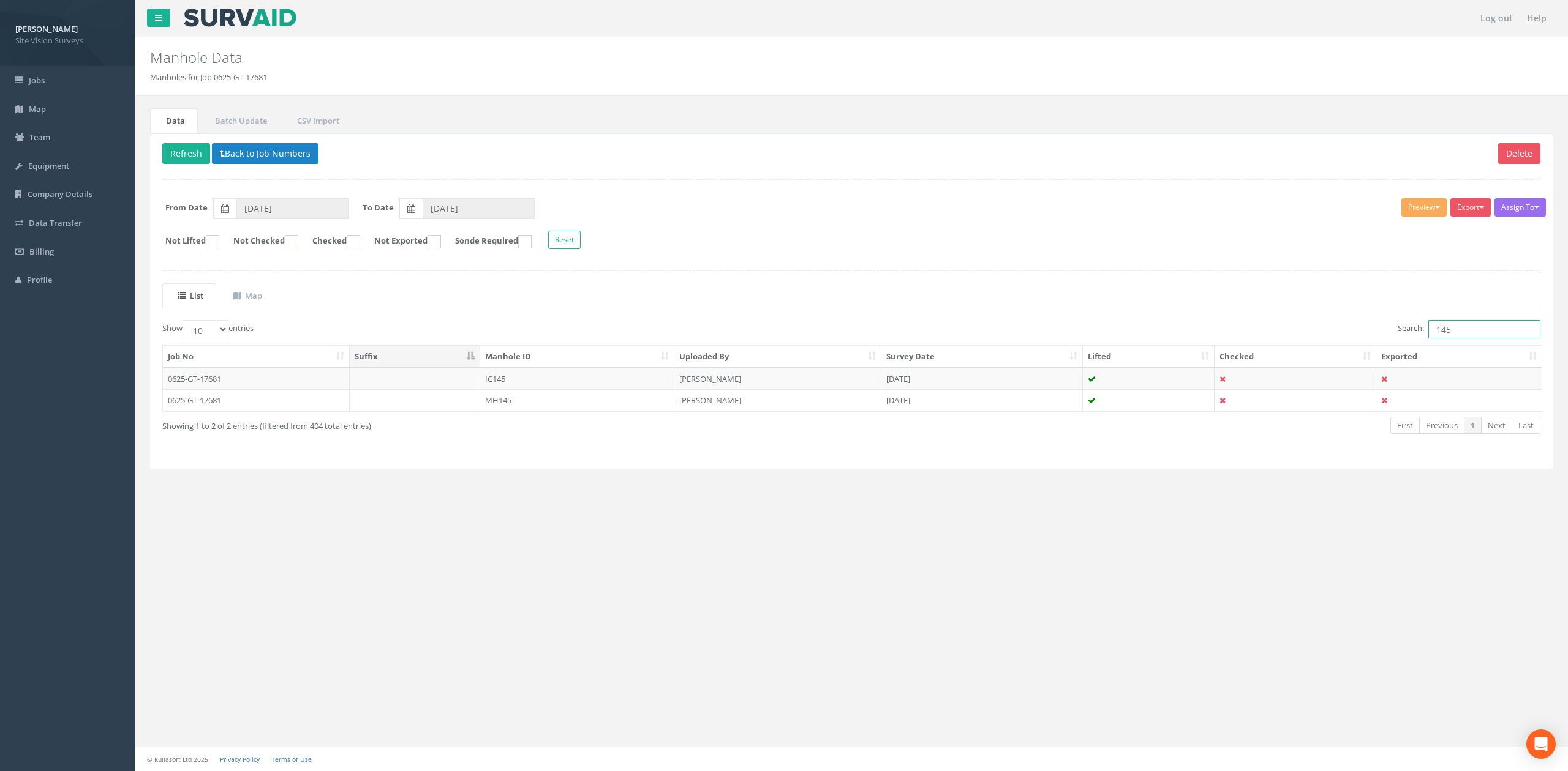
click at [1498, 326] on input "145" at bounding box center [1484, 329] width 112 height 18
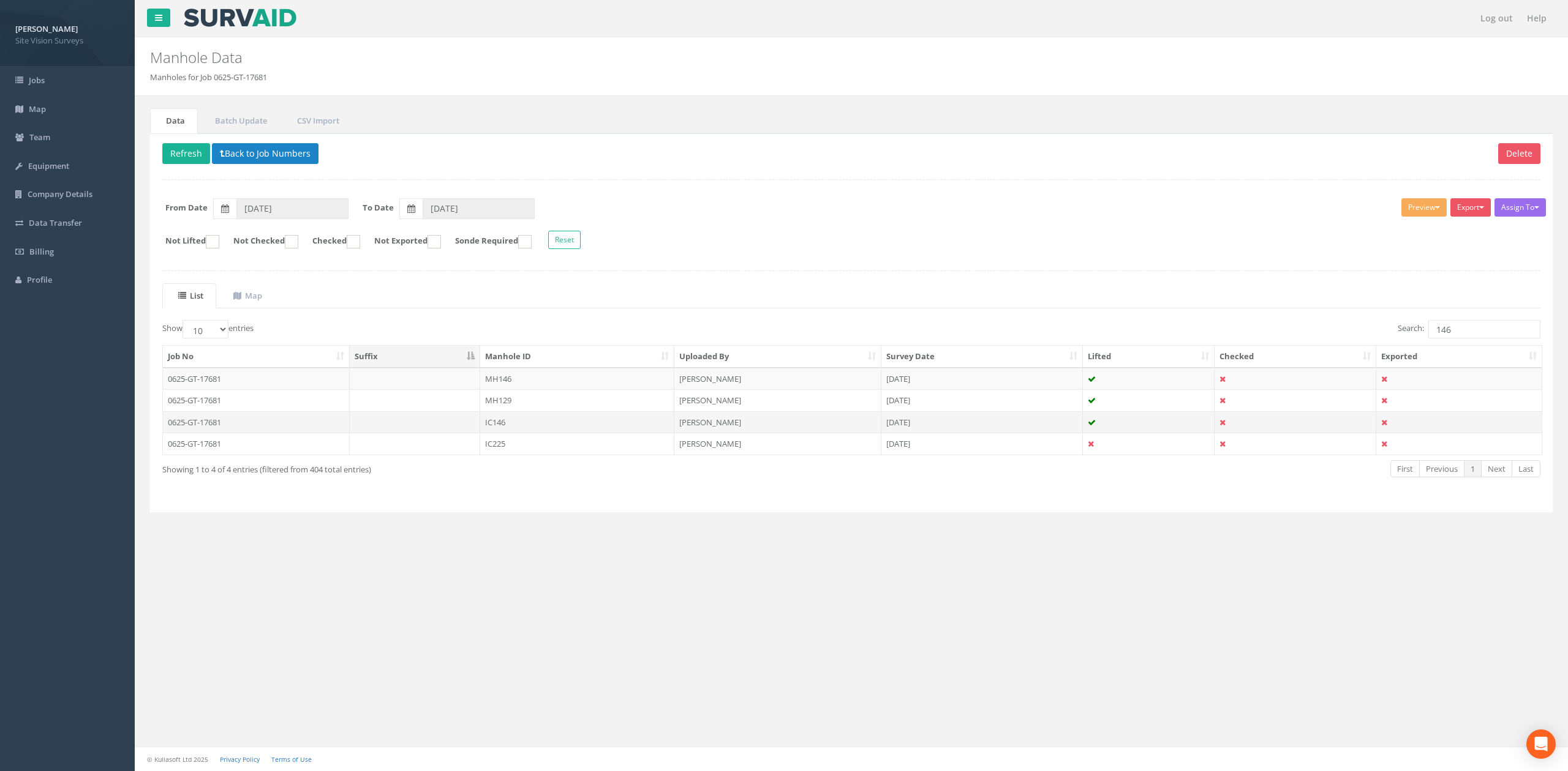
click at [590, 417] on td "IC146" at bounding box center [577, 422] width 194 height 22
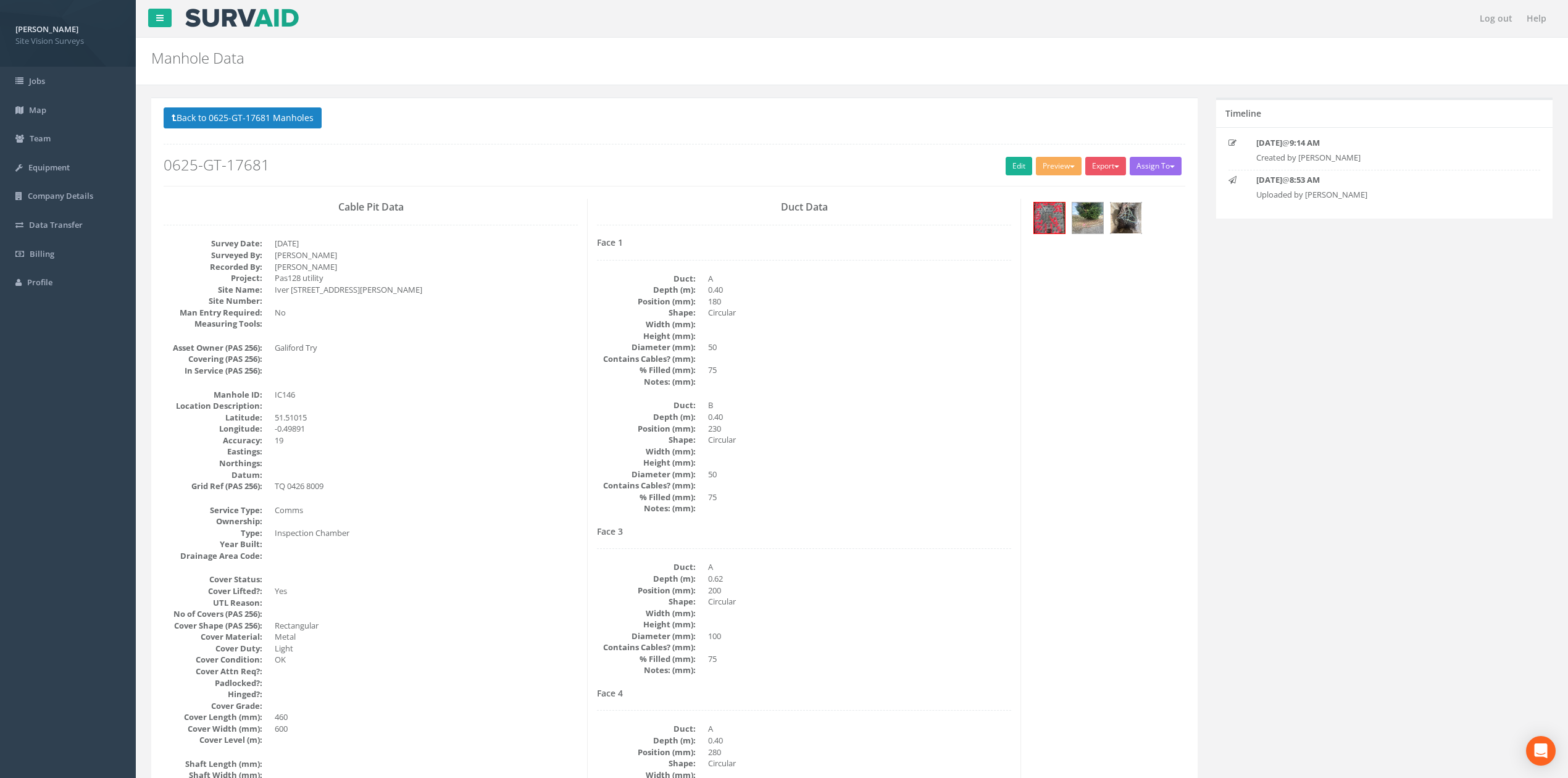
click at [1111, 214] on img at bounding box center [1126, 218] width 31 height 31
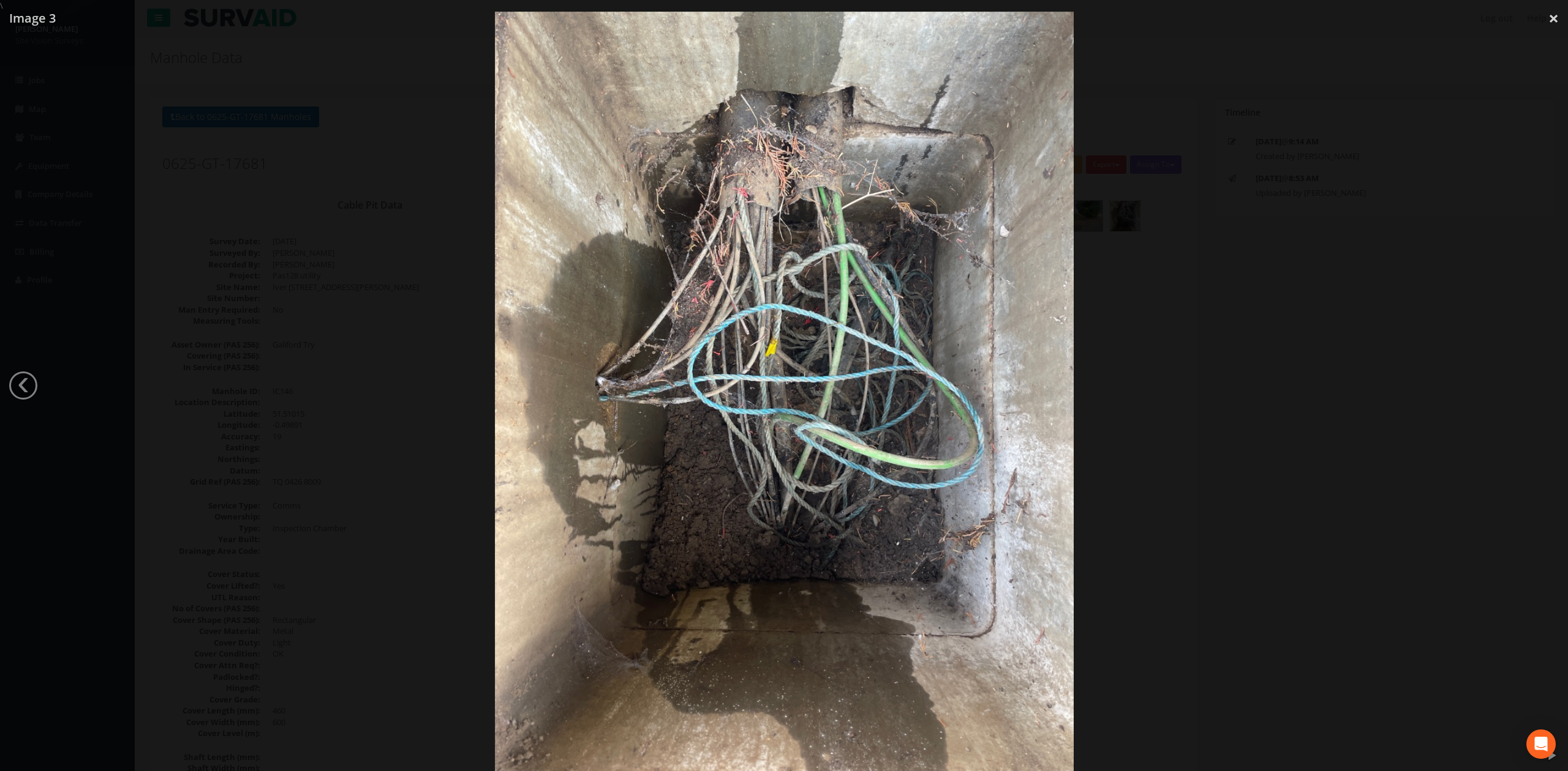
click at [1123, 309] on div at bounding box center [784, 397] width 1568 height 771
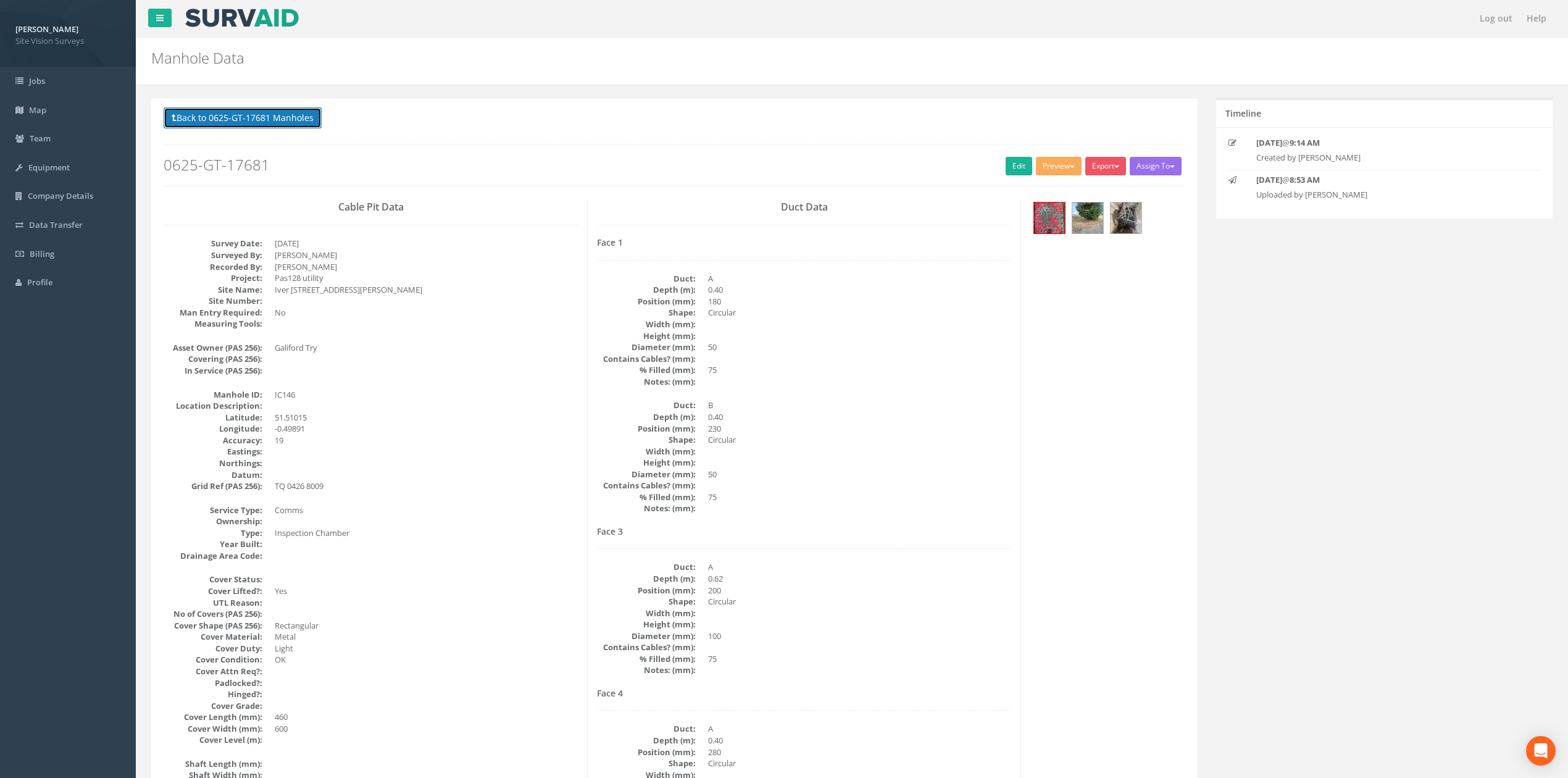
click at [306, 121] on button "Back to 0625-GT-17681 Manholes" at bounding box center [242, 118] width 158 height 21
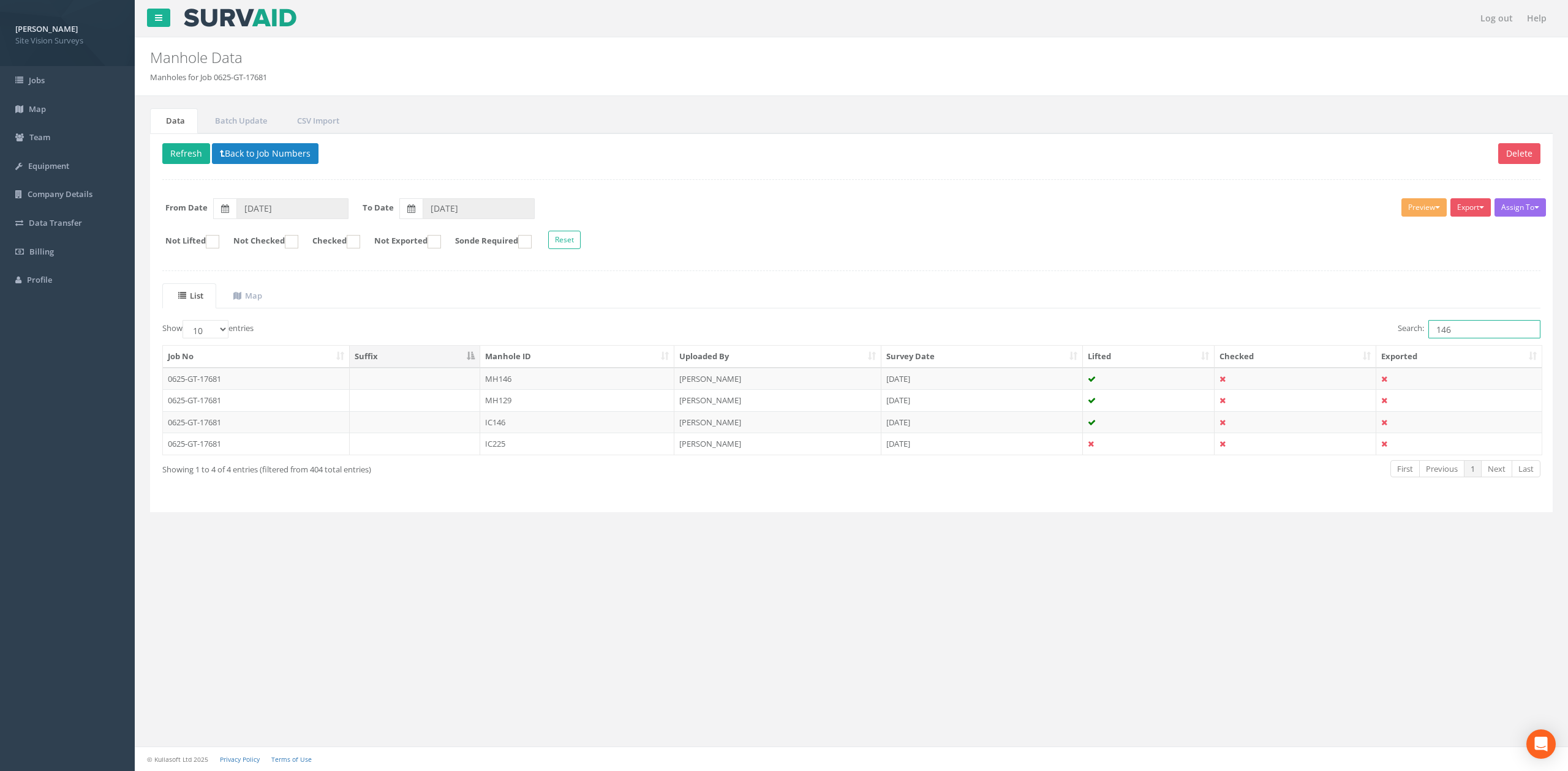
click at [1462, 335] on input "146" at bounding box center [1484, 329] width 112 height 18
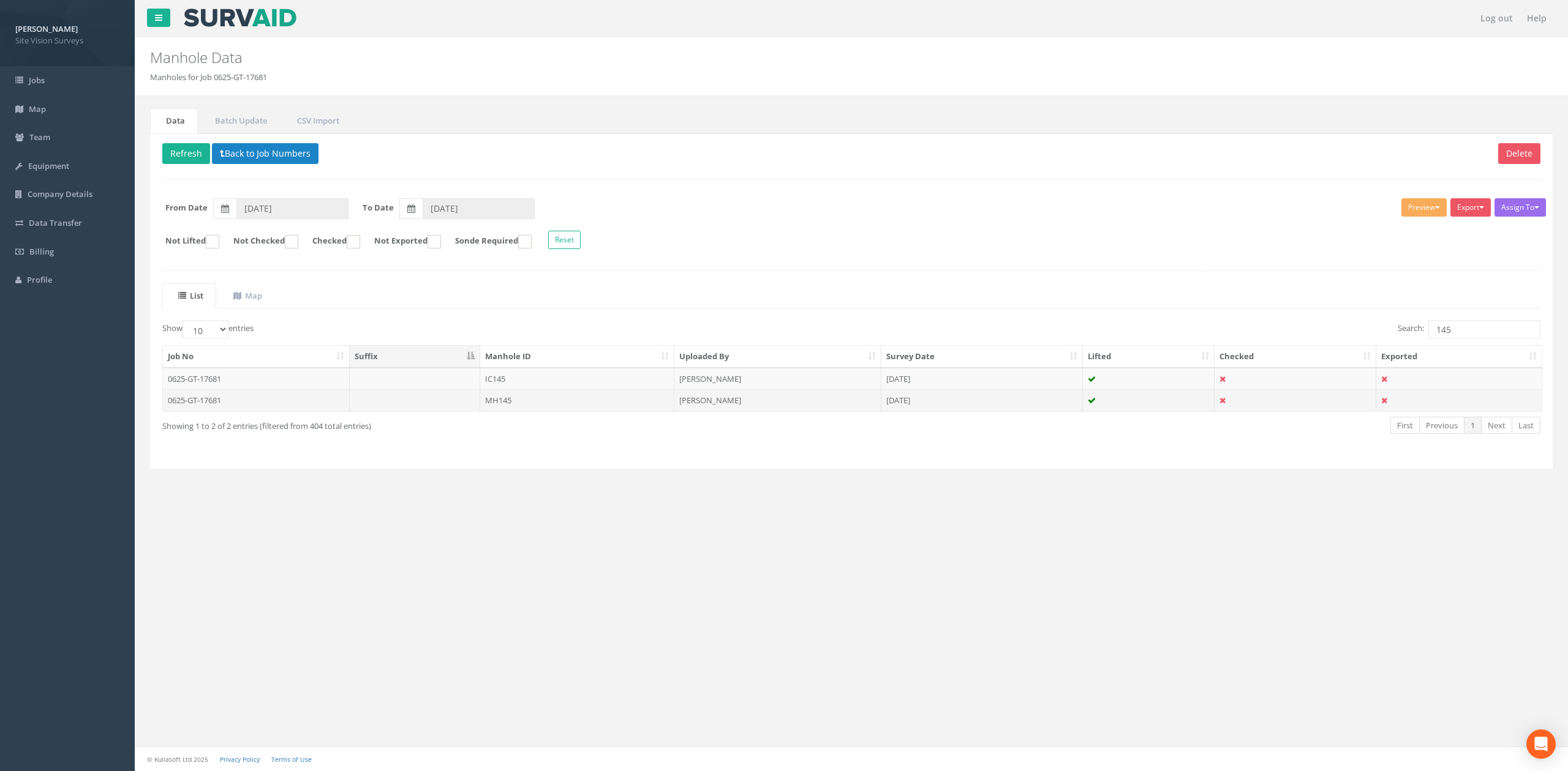
click at [545, 403] on td "MH145" at bounding box center [577, 400] width 194 height 22
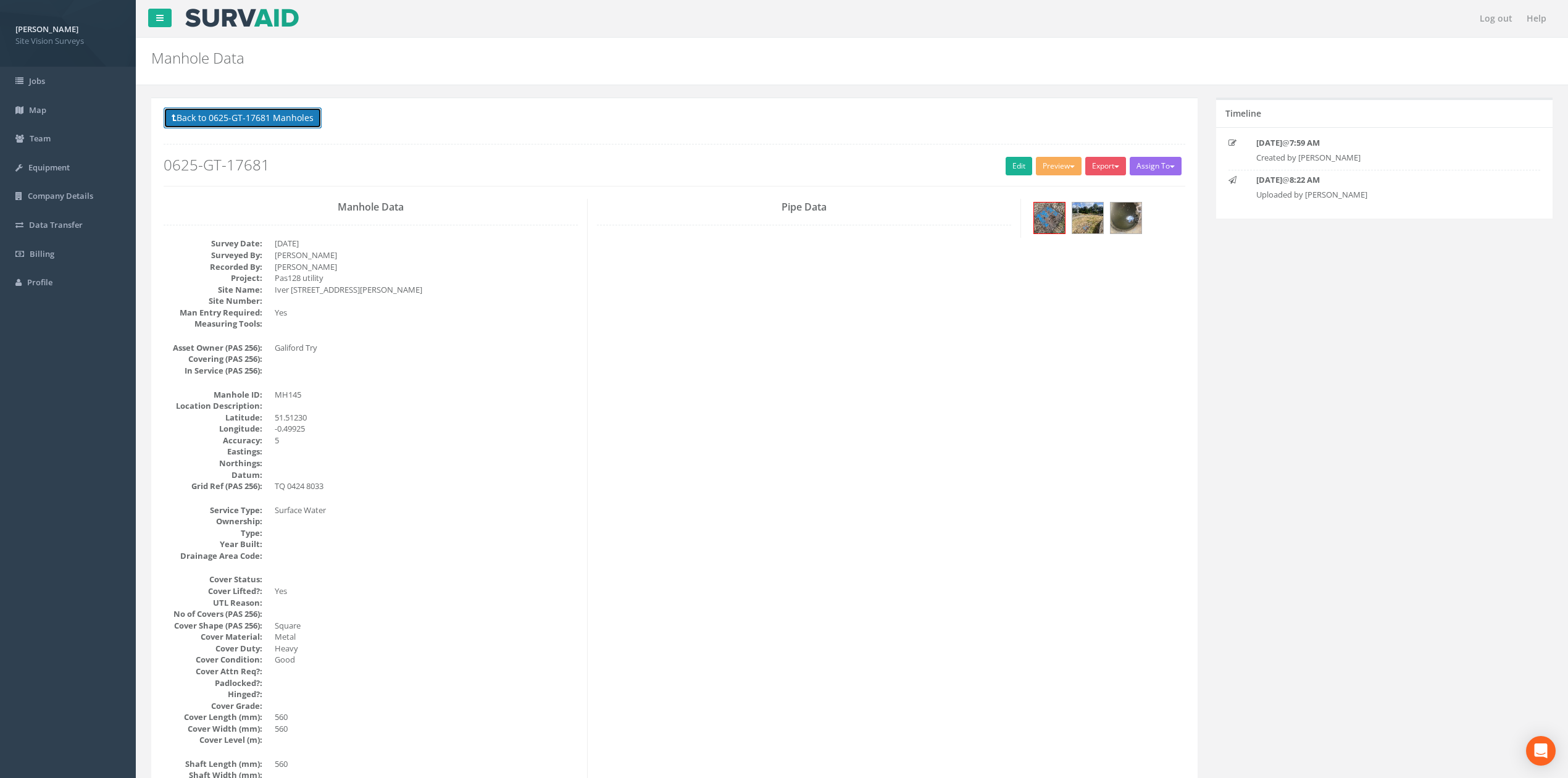
click at [264, 119] on button "Back to 0625-GT-17681 Manholes" at bounding box center [242, 118] width 158 height 21
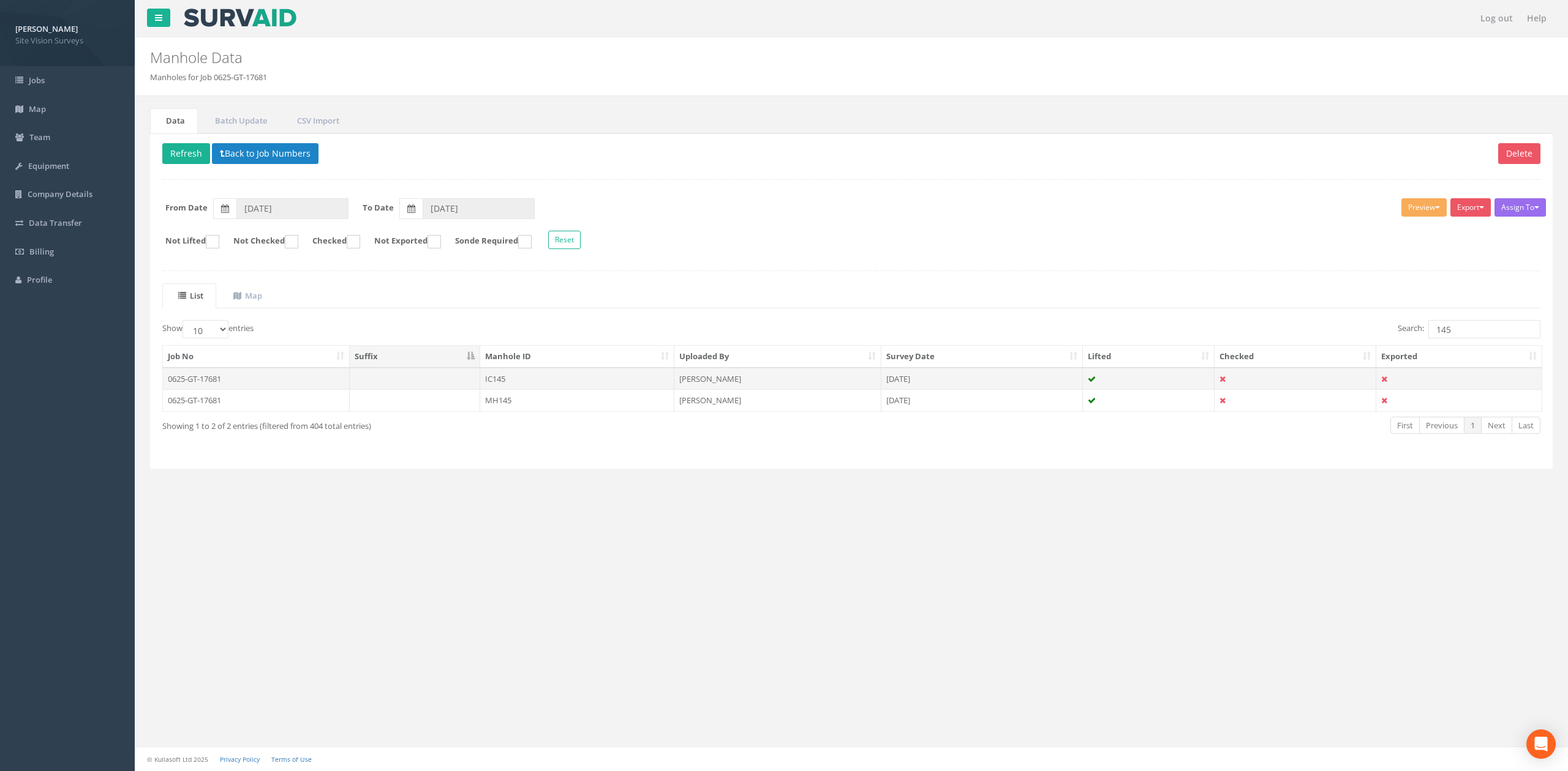
click at [542, 382] on td "IC145" at bounding box center [577, 379] width 194 height 22
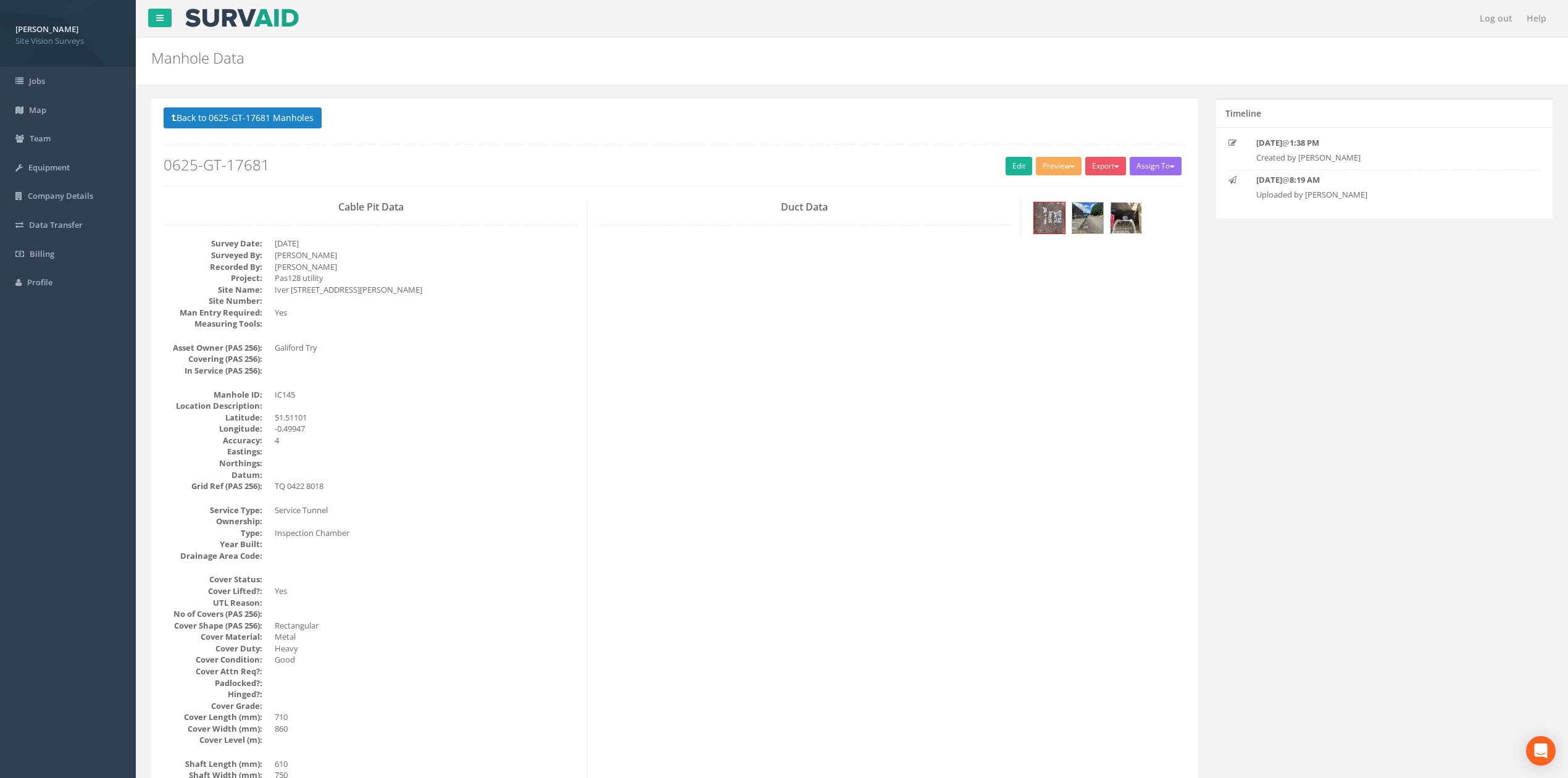
click at [1115, 230] on img at bounding box center [1126, 218] width 31 height 31
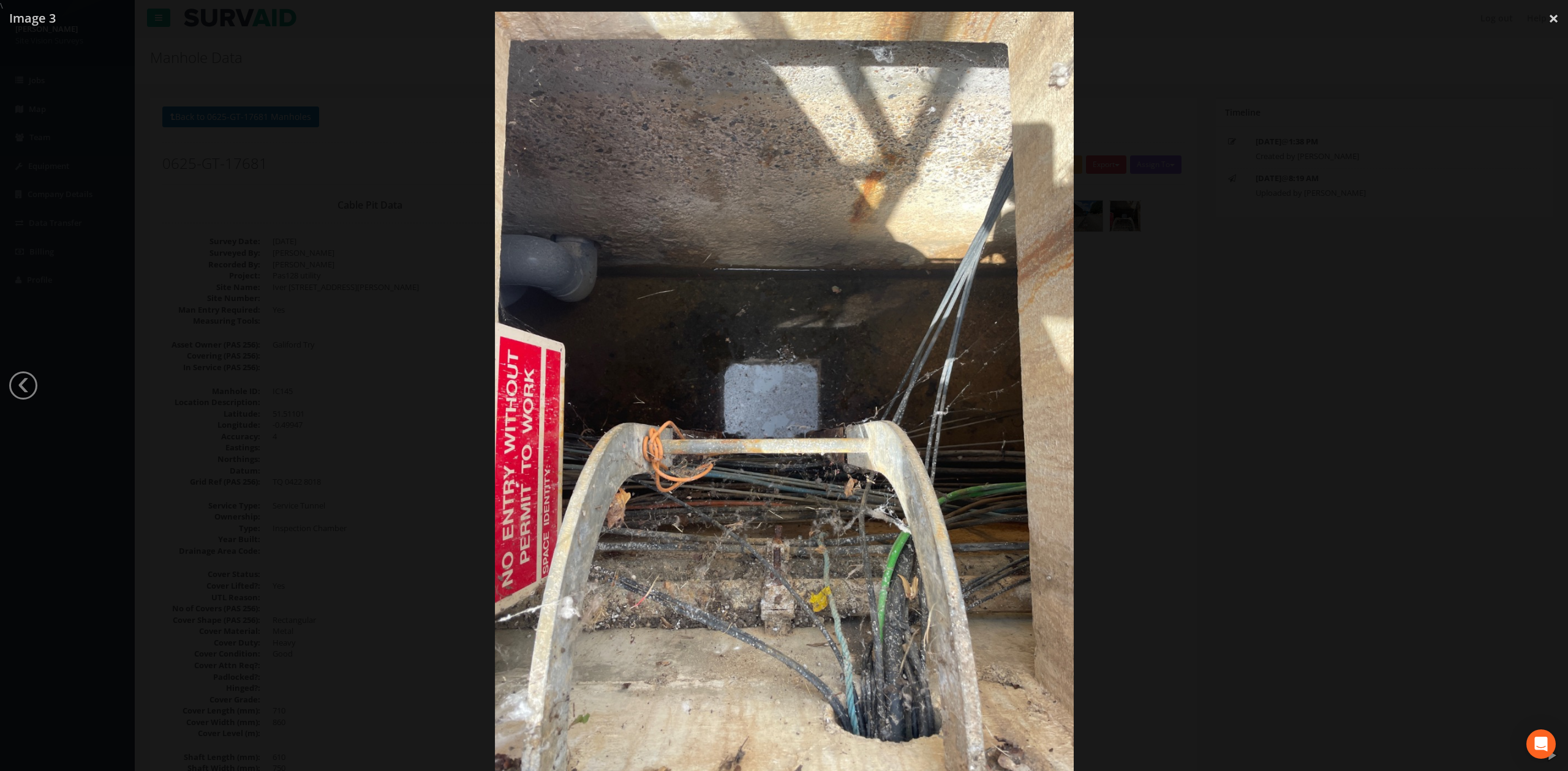
click at [1302, 363] on div at bounding box center [784, 397] width 1568 height 771
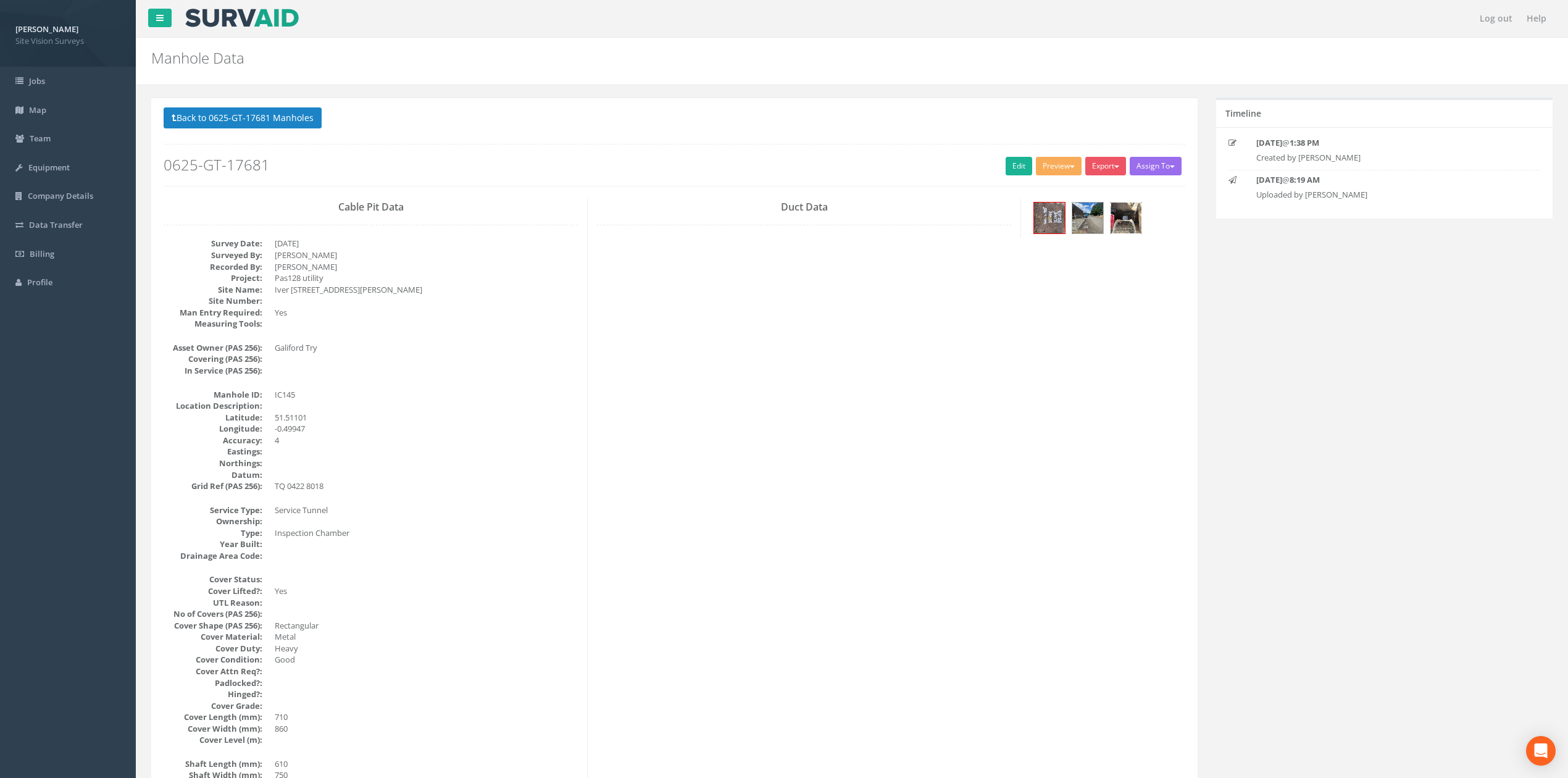
click at [1127, 224] on img at bounding box center [1126, 218] width 31 height 31
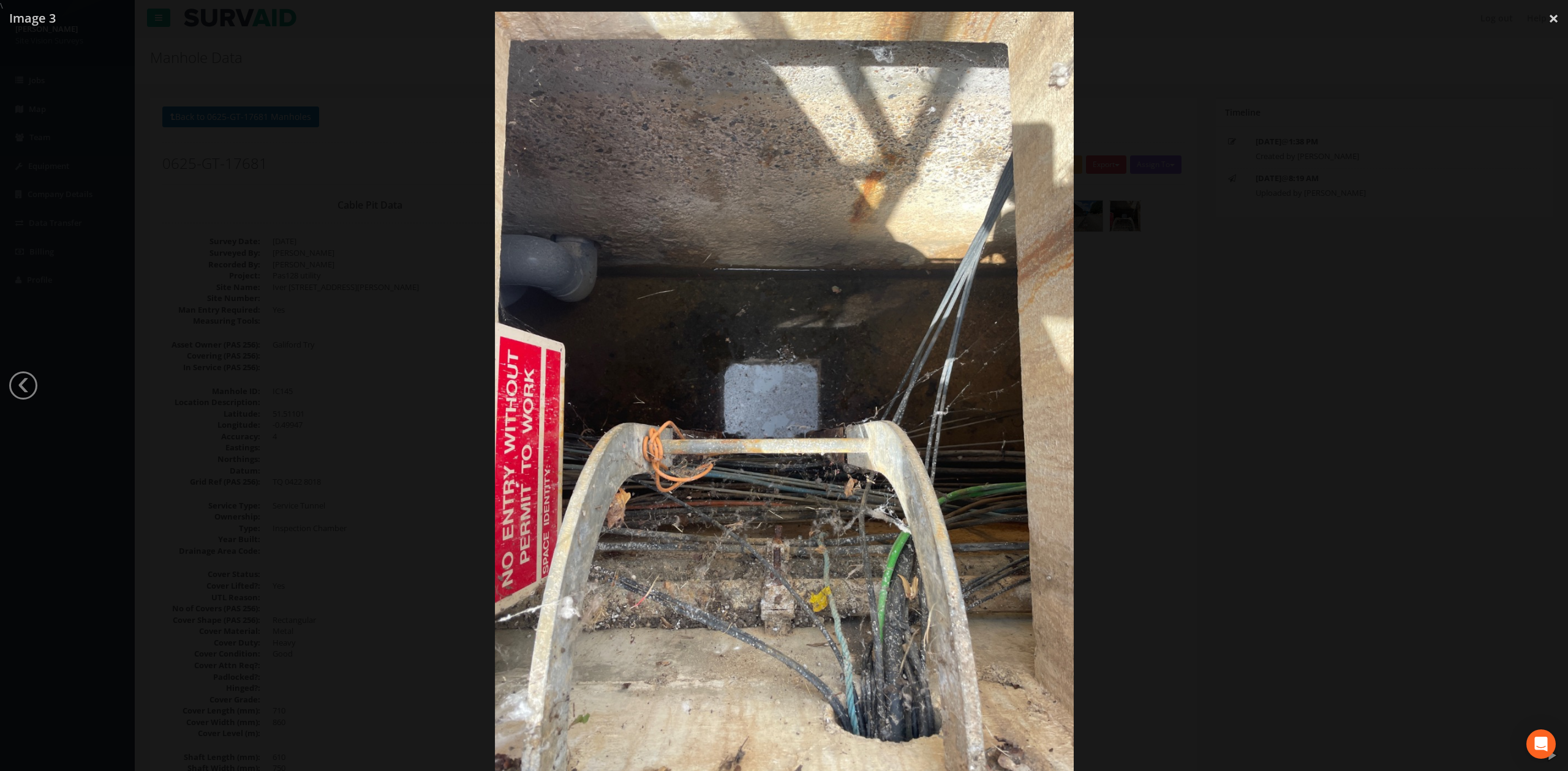
click at [1228, 375] on div at bounding box center [784, 397] width 1568 height 771
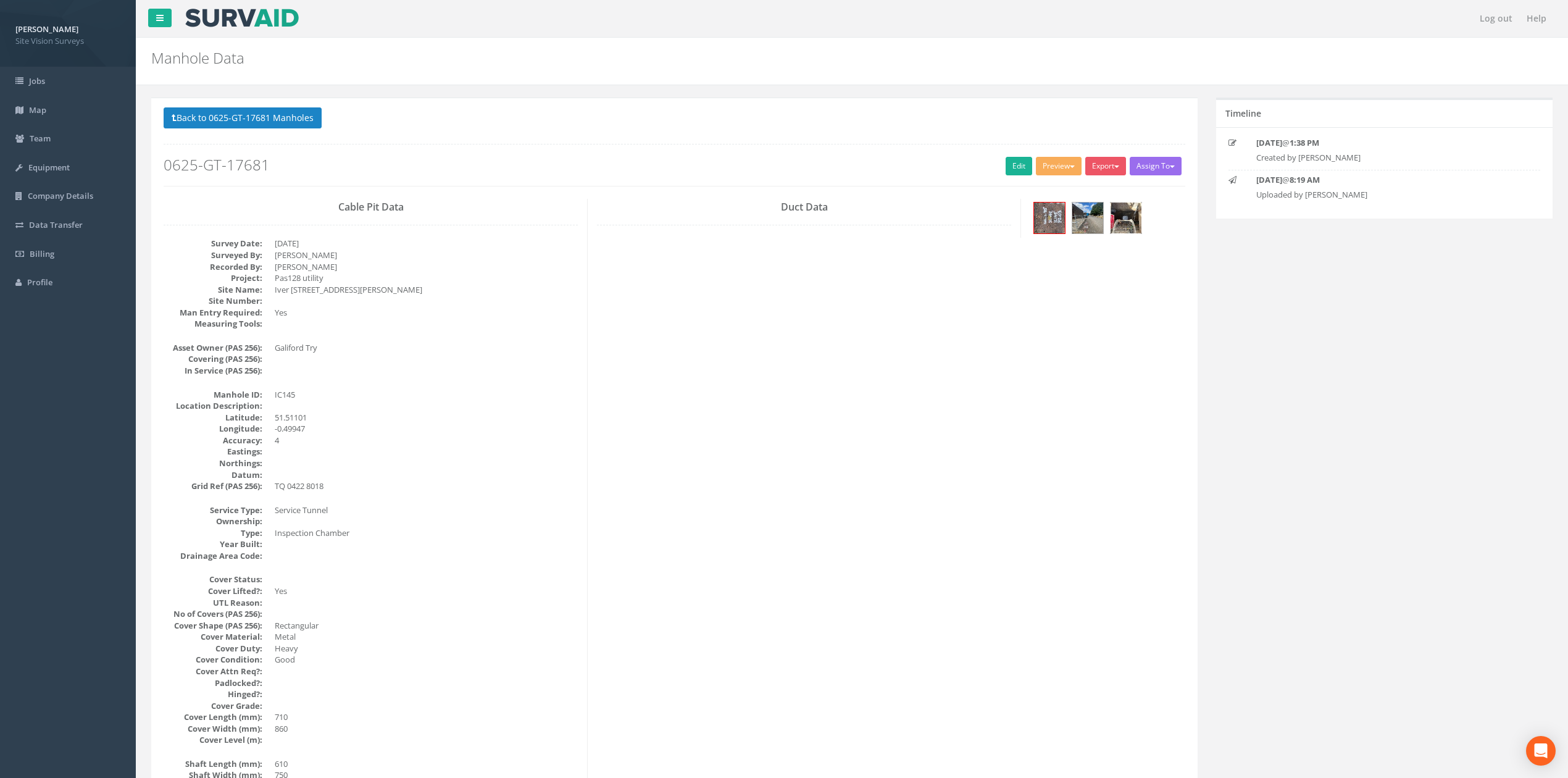
click at [1136, 226] on img at bounding box center [1126, 218] width 31 height 31
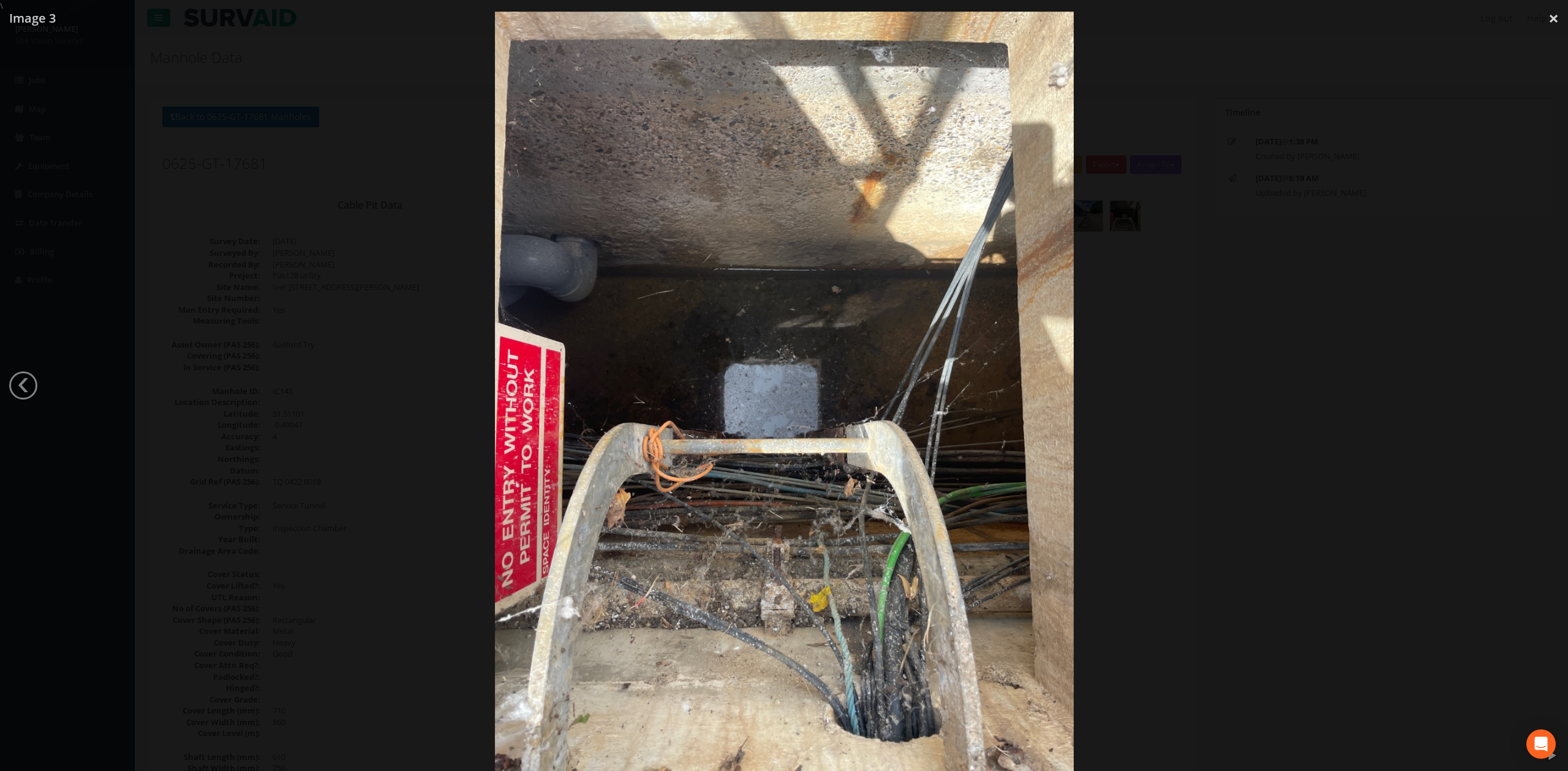
click at [1221, 295] on div at bounding box center [784, 397] width 1568 height 771
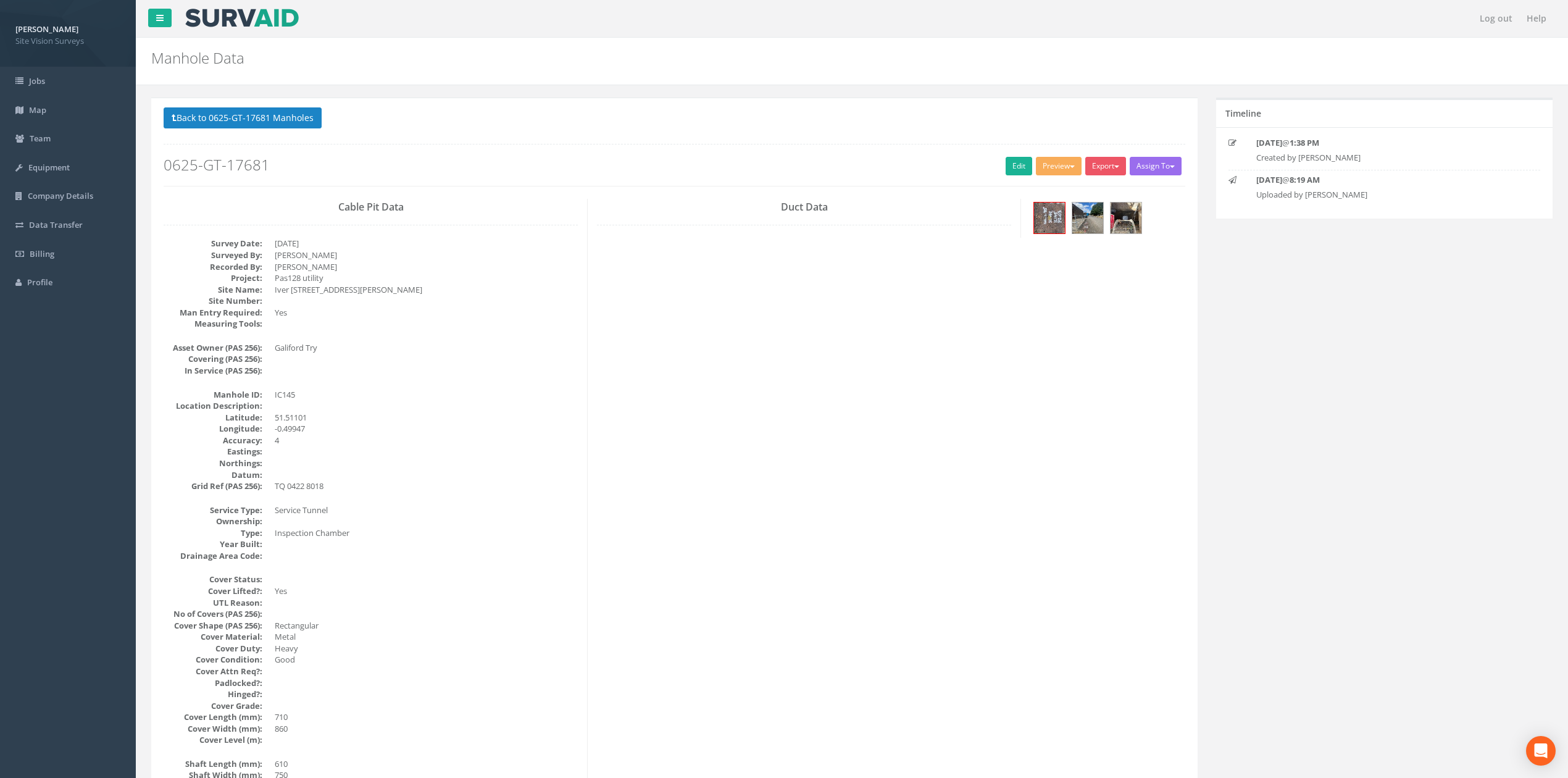
click at [282, 131] on p "Back to 0625-GT-17681 Manholes Back to Map" at bounding box center [674, 119] width 1022 height 24
click at [280, 126] on button "Back to 0625-GT-17681 Manholes" at bounding box center [242, 118] width 158 height 21
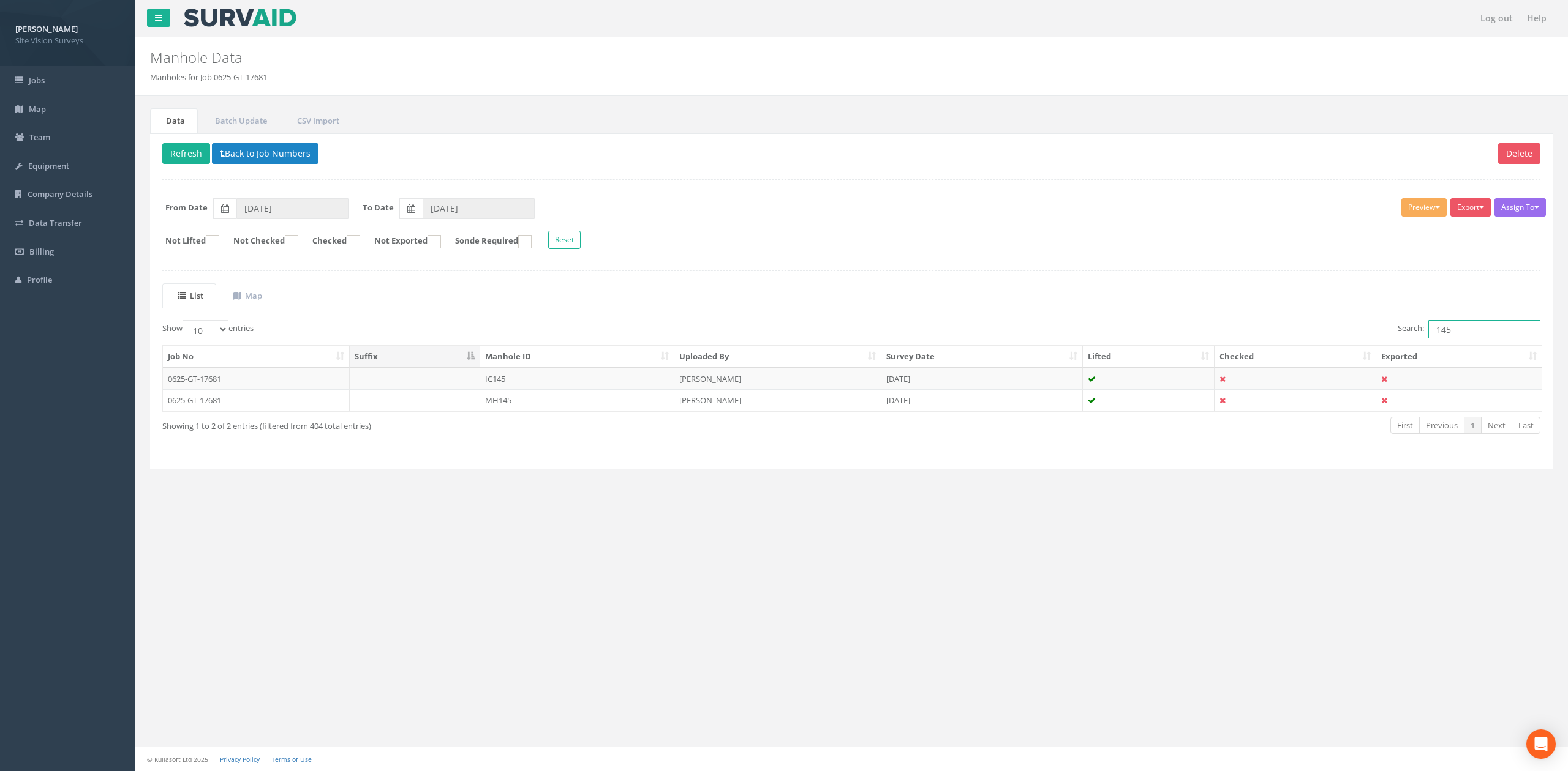
click at [1461, 336] on input "145" at bounding box center [1484, 329] width 112 height 18
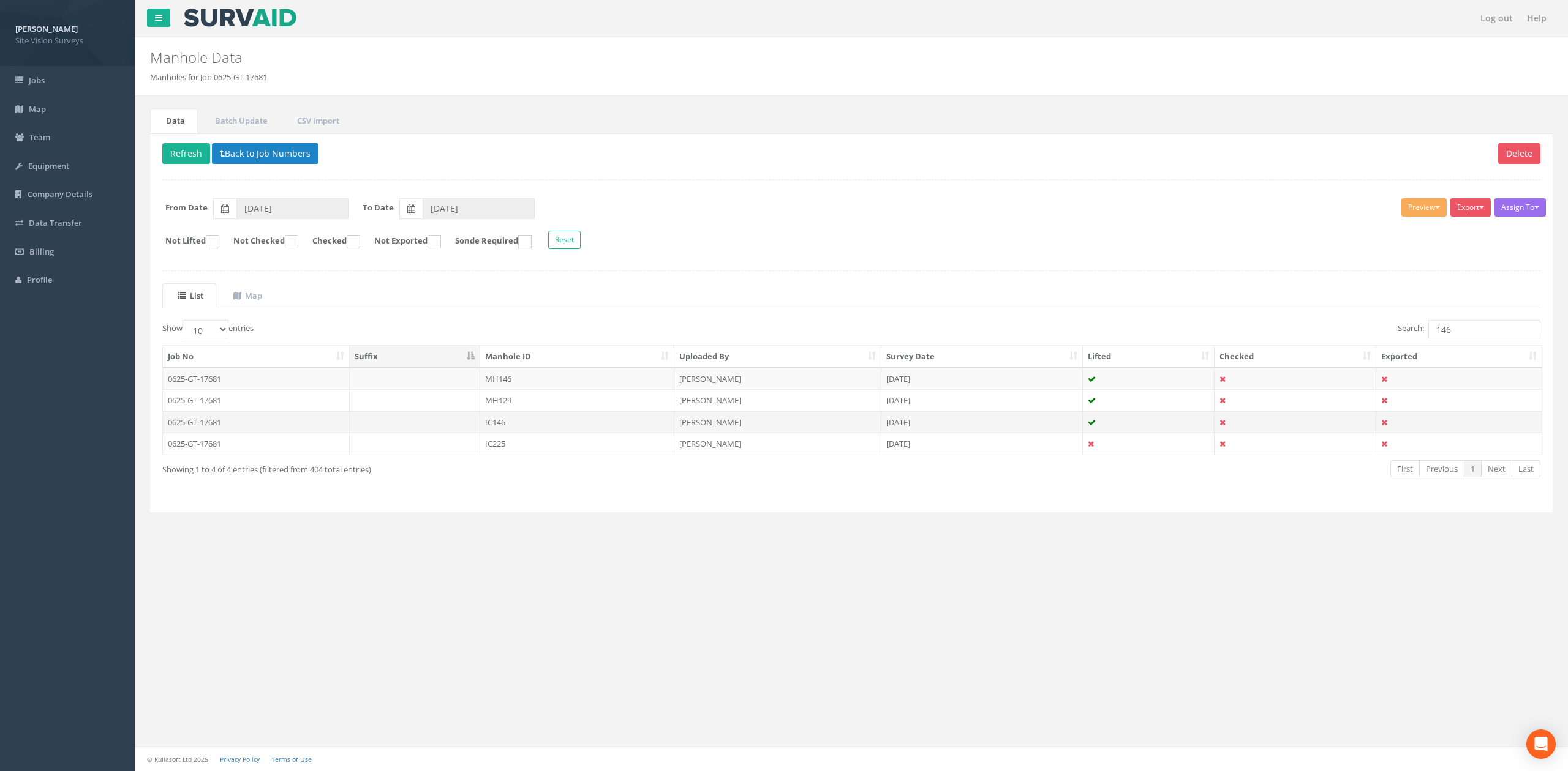
click at [676, 426] on td "[PERSON_NAME]" at bounding box center [777, 422] width 207 height 22
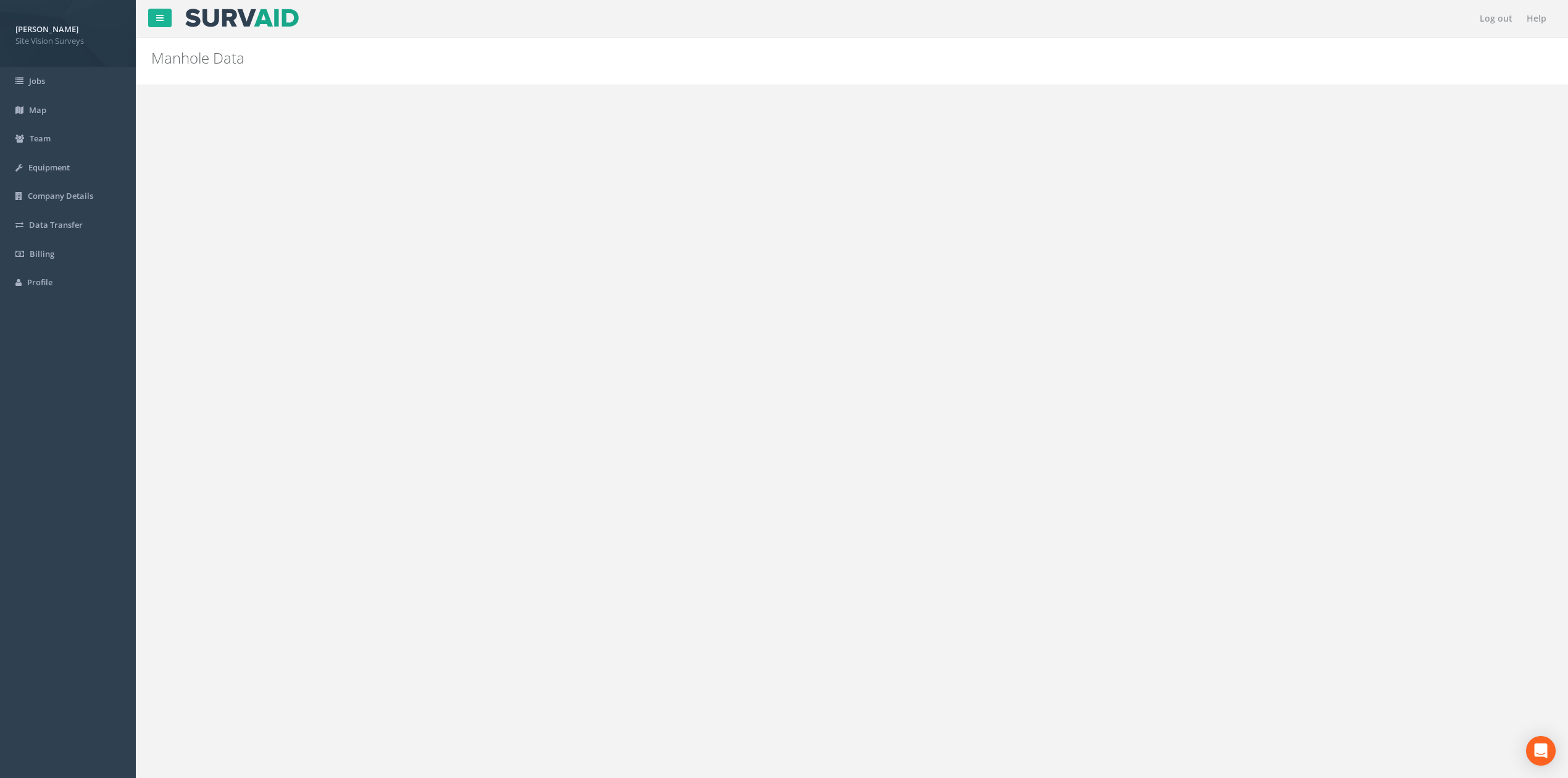
click at [1119, 225] on img at bounding box center [1126, 218] width 31 height 31
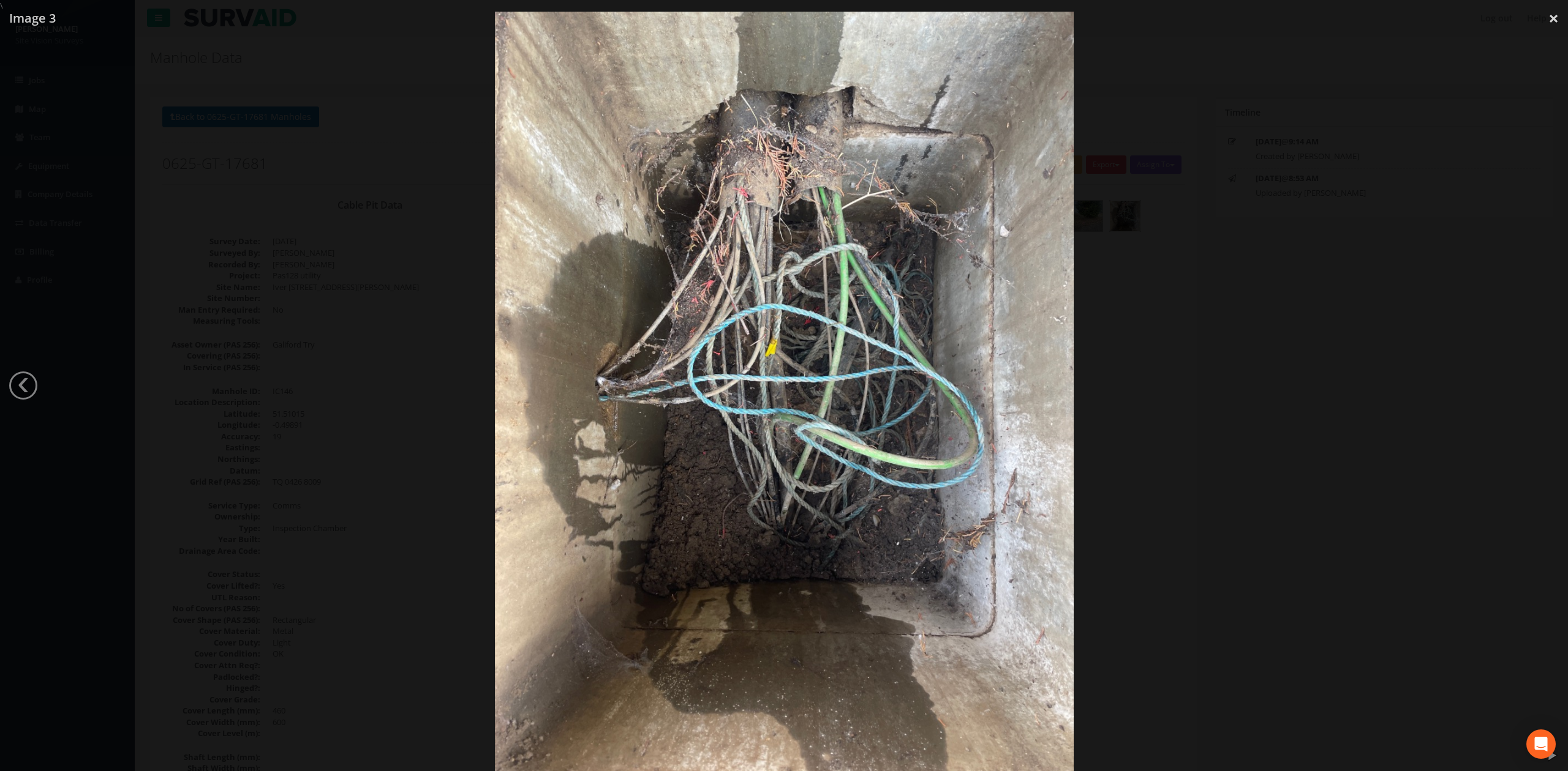
click at [311, 119] on div at bounding box center [784, 397] width 1568 height 771
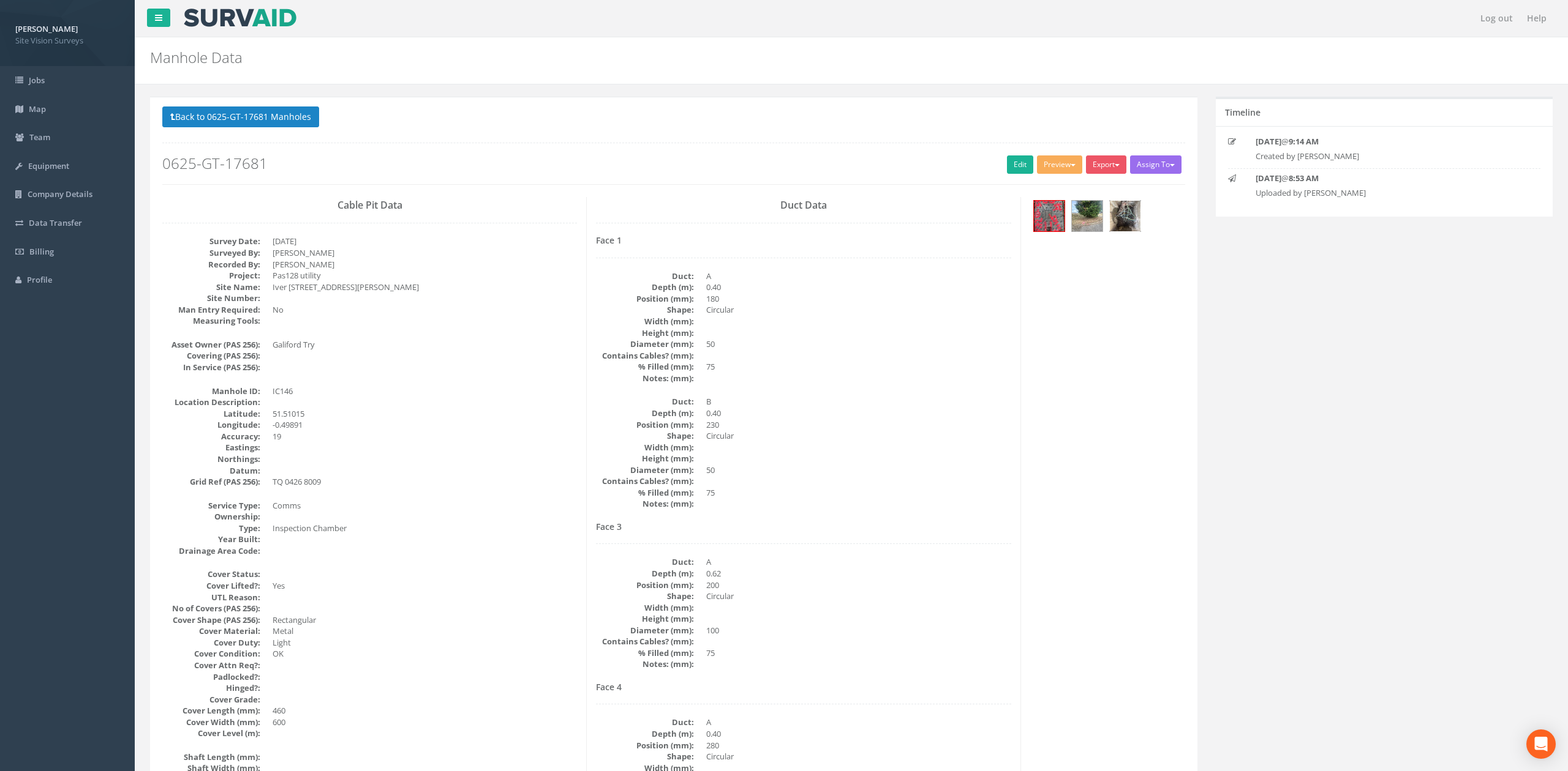
click at [283, 119] on div at bounding box center [784, 397] width 1568 height 771
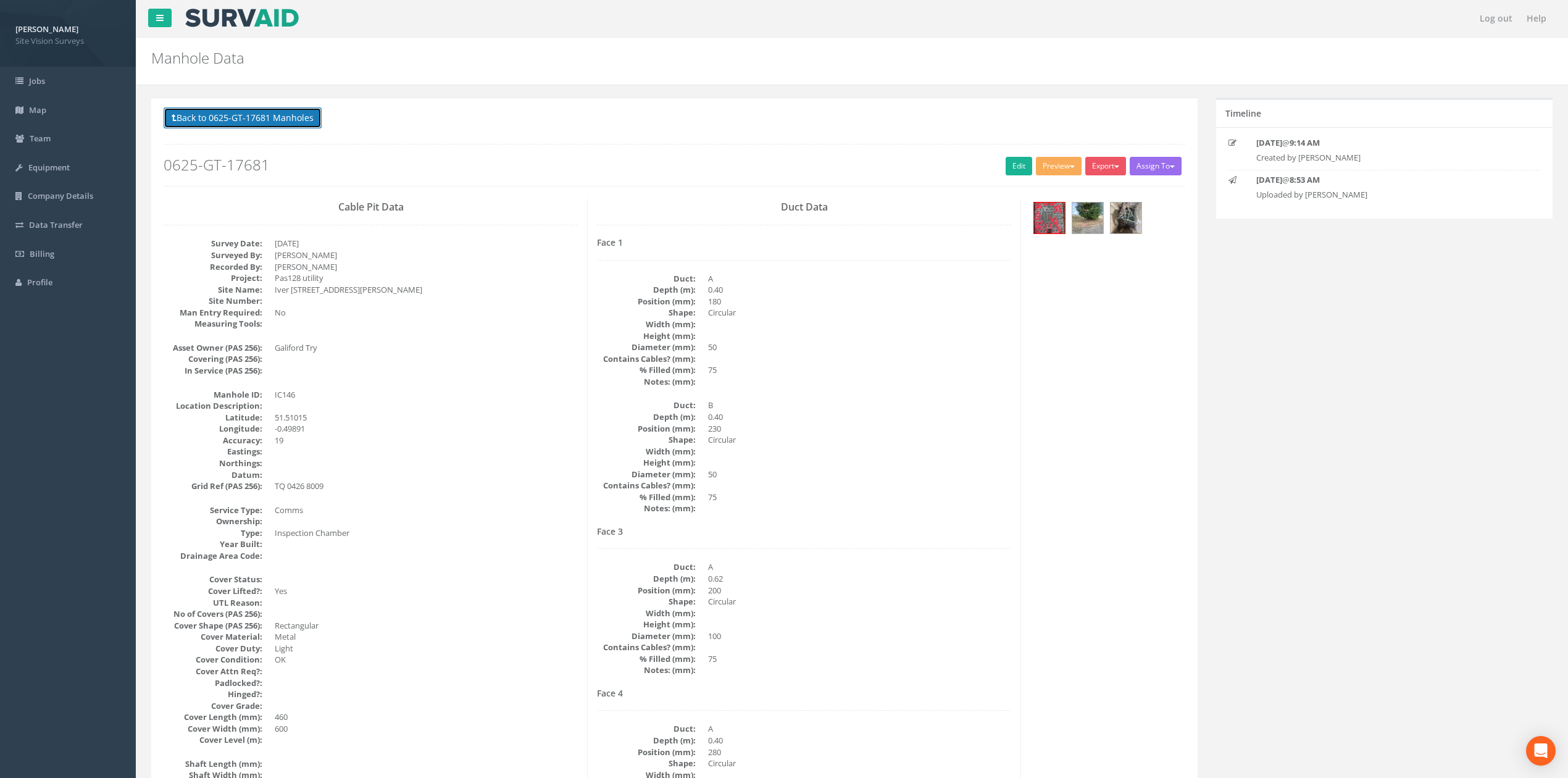
click at [312, 122] on button "Back to 0625-GT-17681 Manholes" at bounding box center [242, 118] width 158 height 21
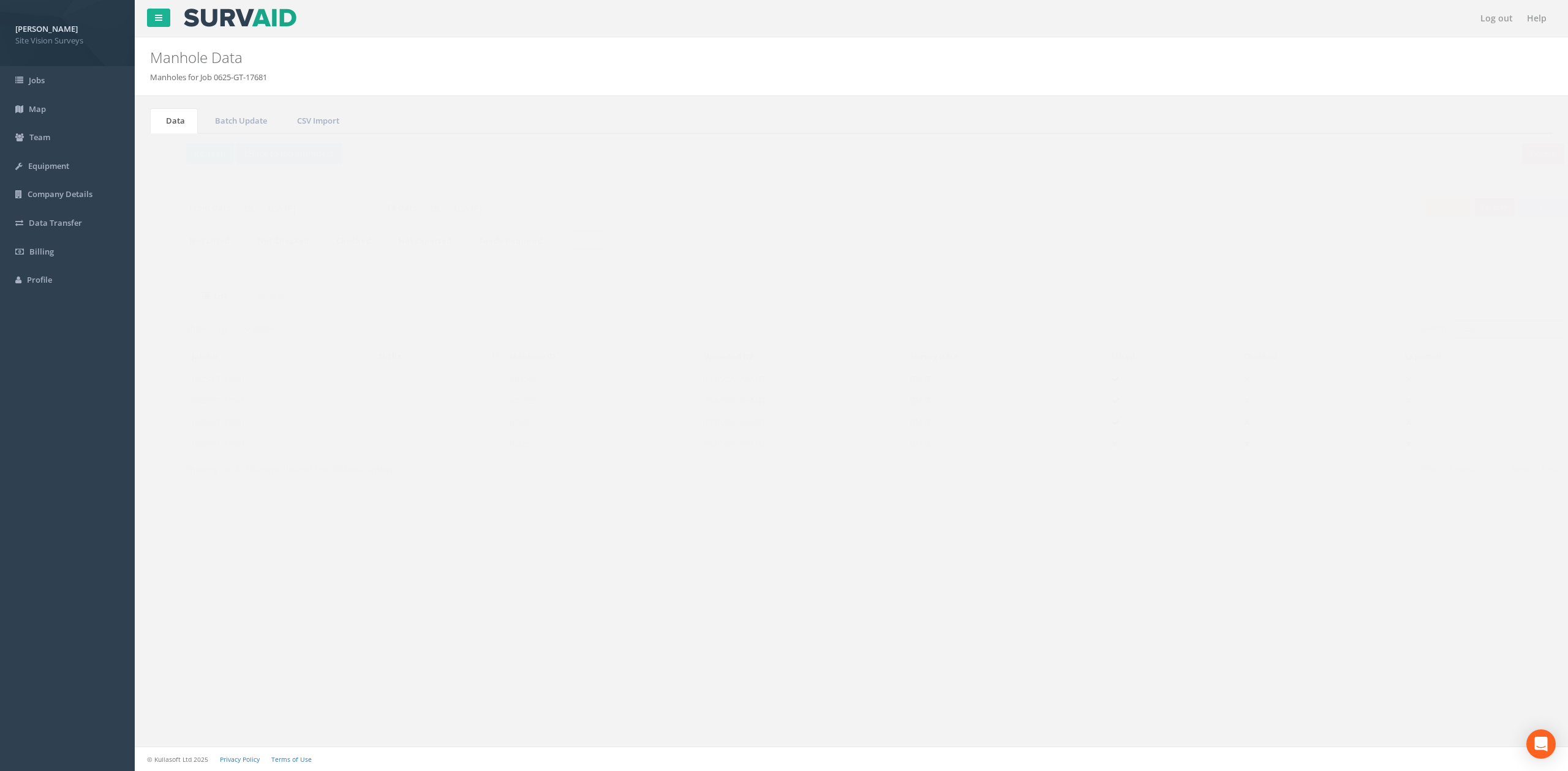
click at [1482, 332] on input "146" at bounding box center [1484, 329] width 112 height 18
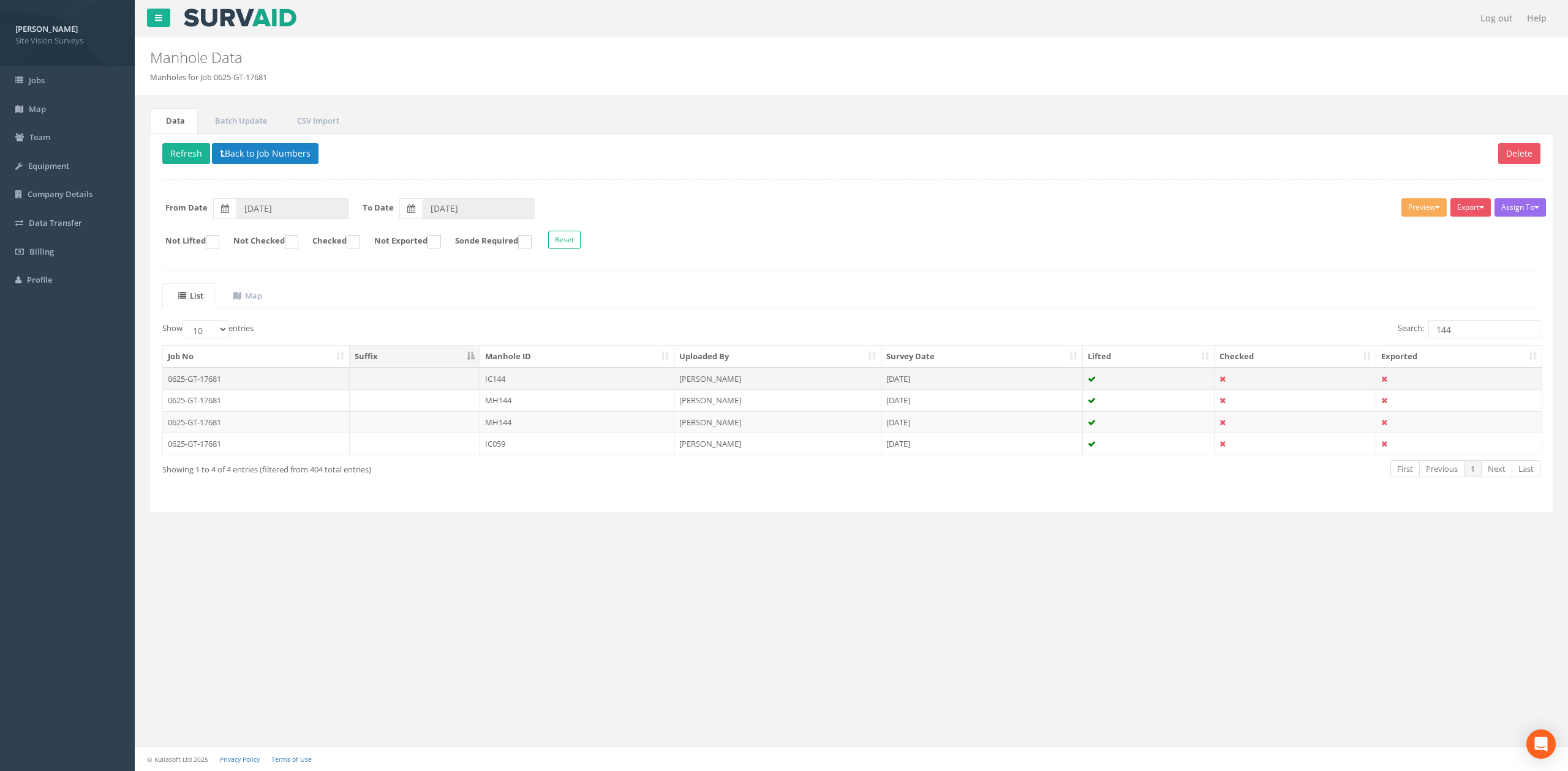
click at [593, 382] on td "IC144" at bounding box center [577, 379] width 194 height 22
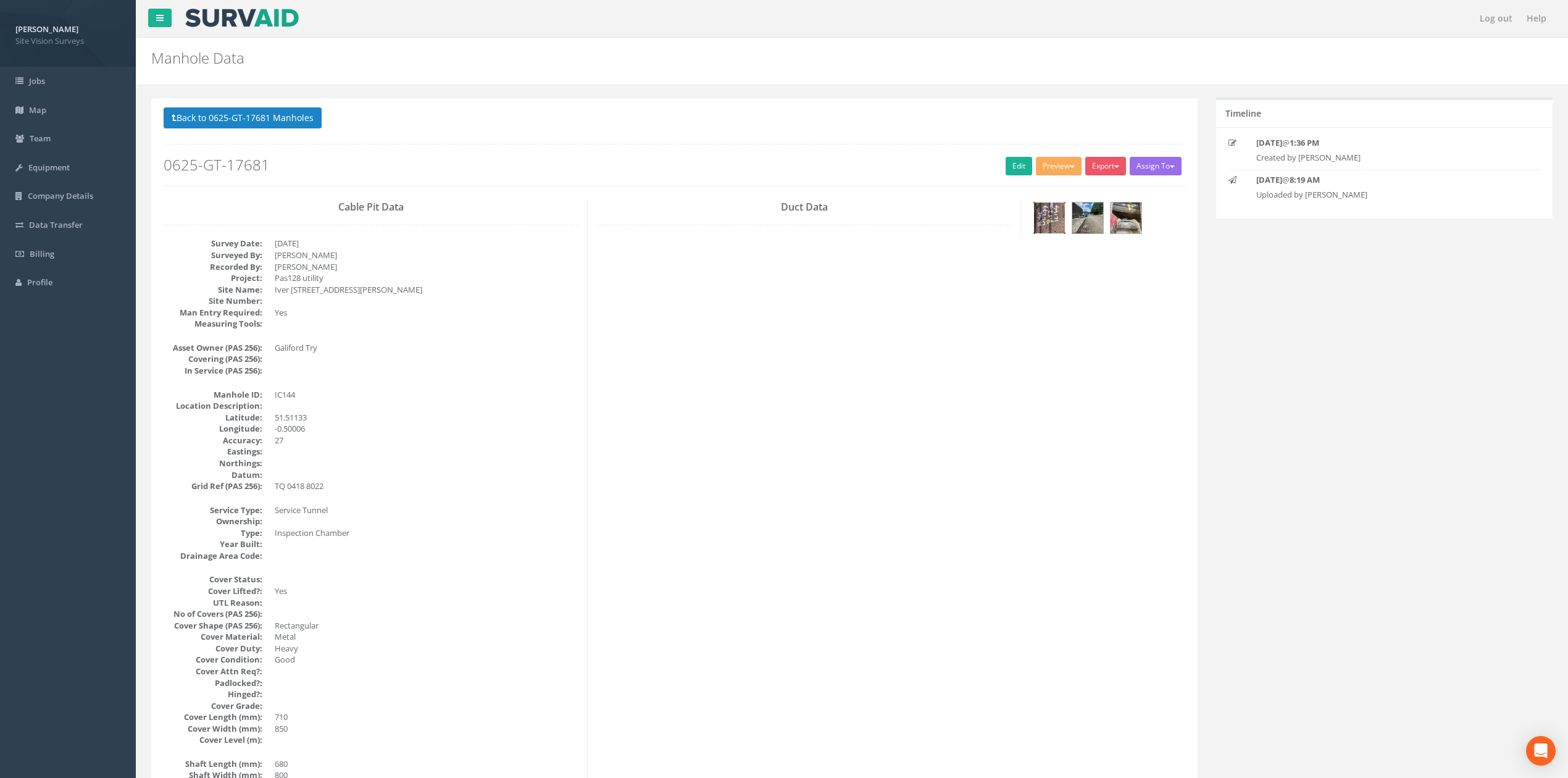
click at [1050, 226] on img at bounding box center [1050, 218] width 31 height 31
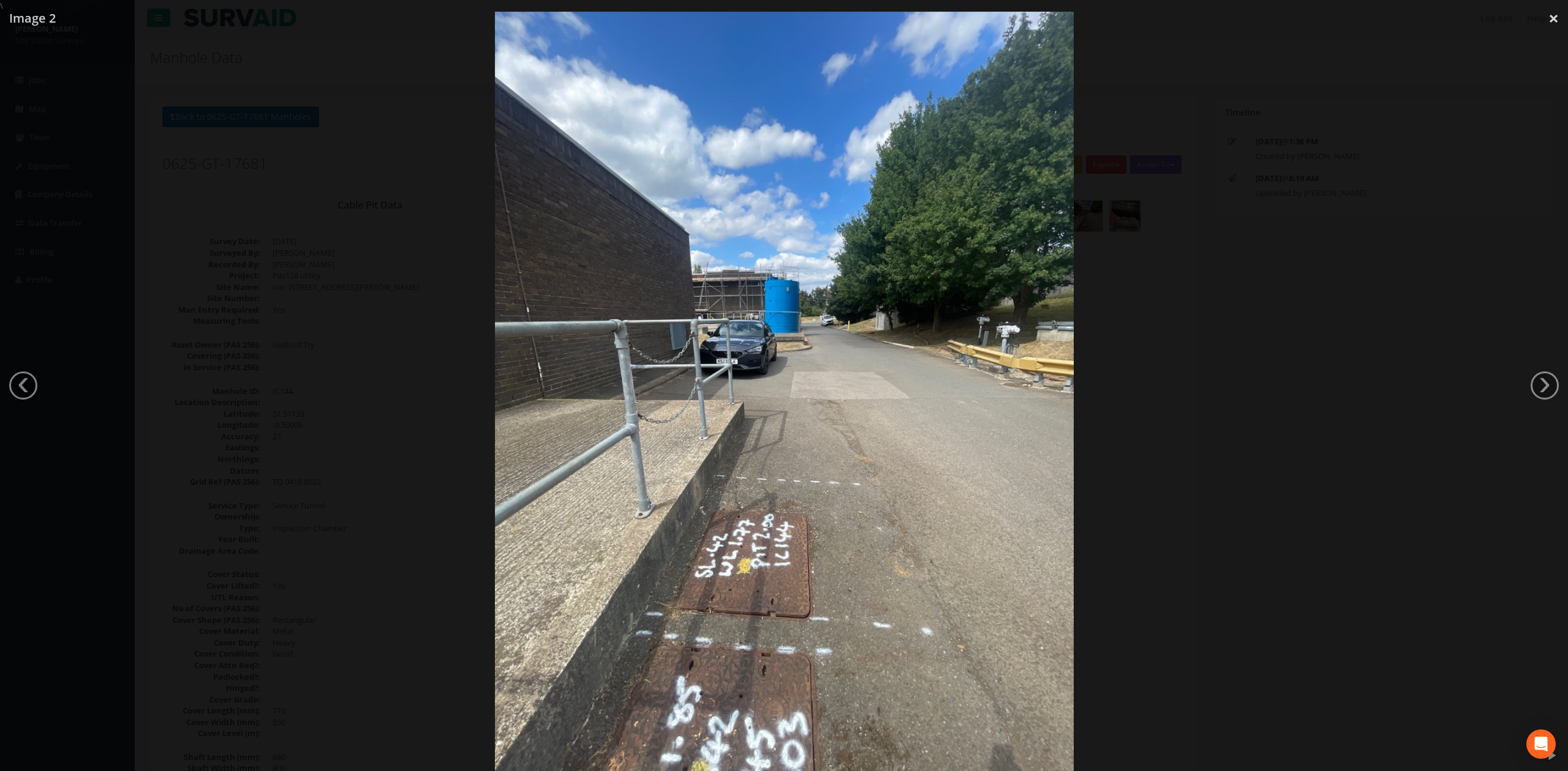
click at [1124, 423] on div at bounding box center [784, 397] width 1568 height 771
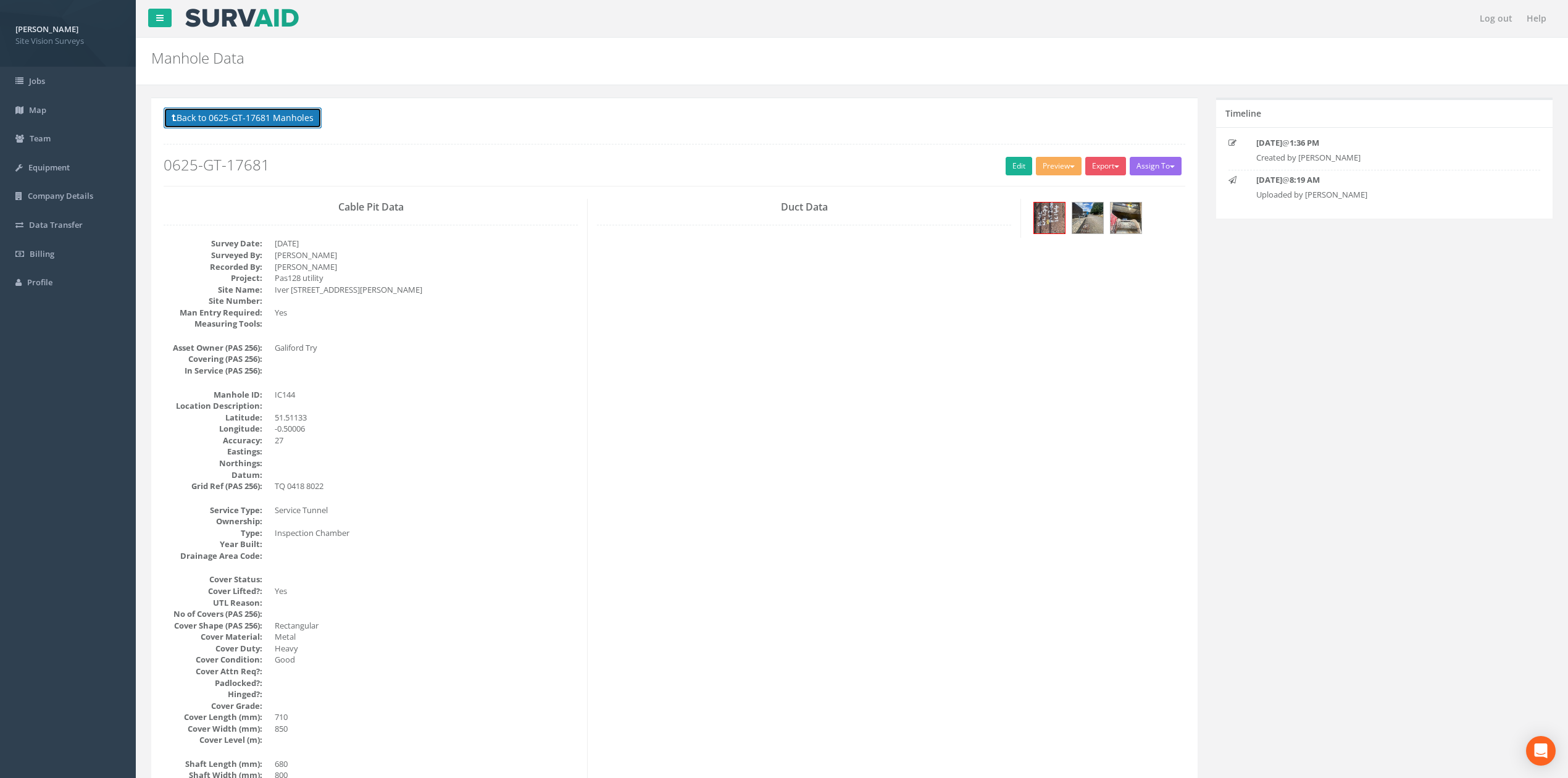
click at [265, 109] on button "Back to 0625-GT-17681 Manholes" at bounding box center [242, 118] width 158 height 21
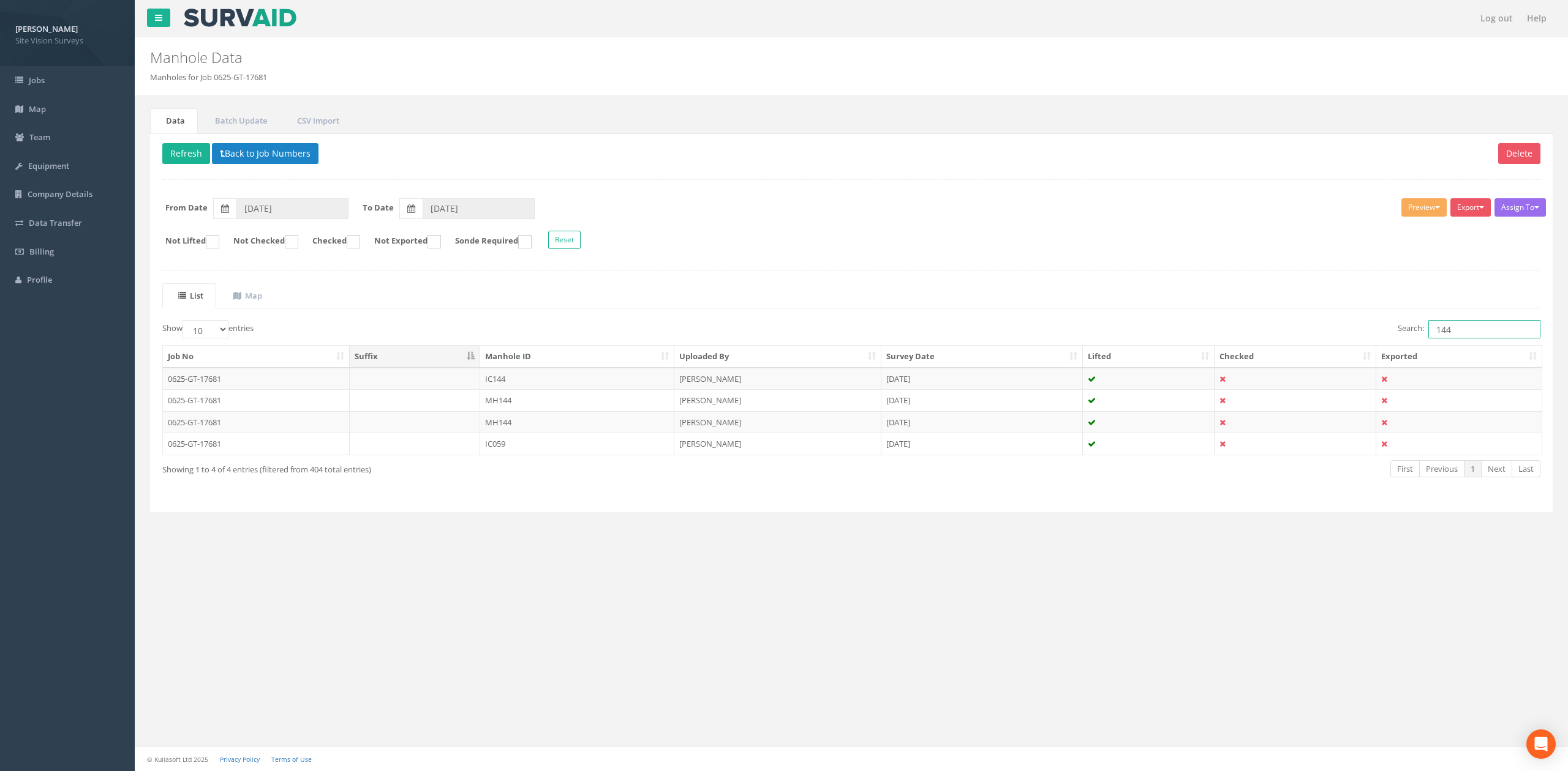
click at [1473, 329] on input "144" at bounding box center [1484, 329] width 112 height 18
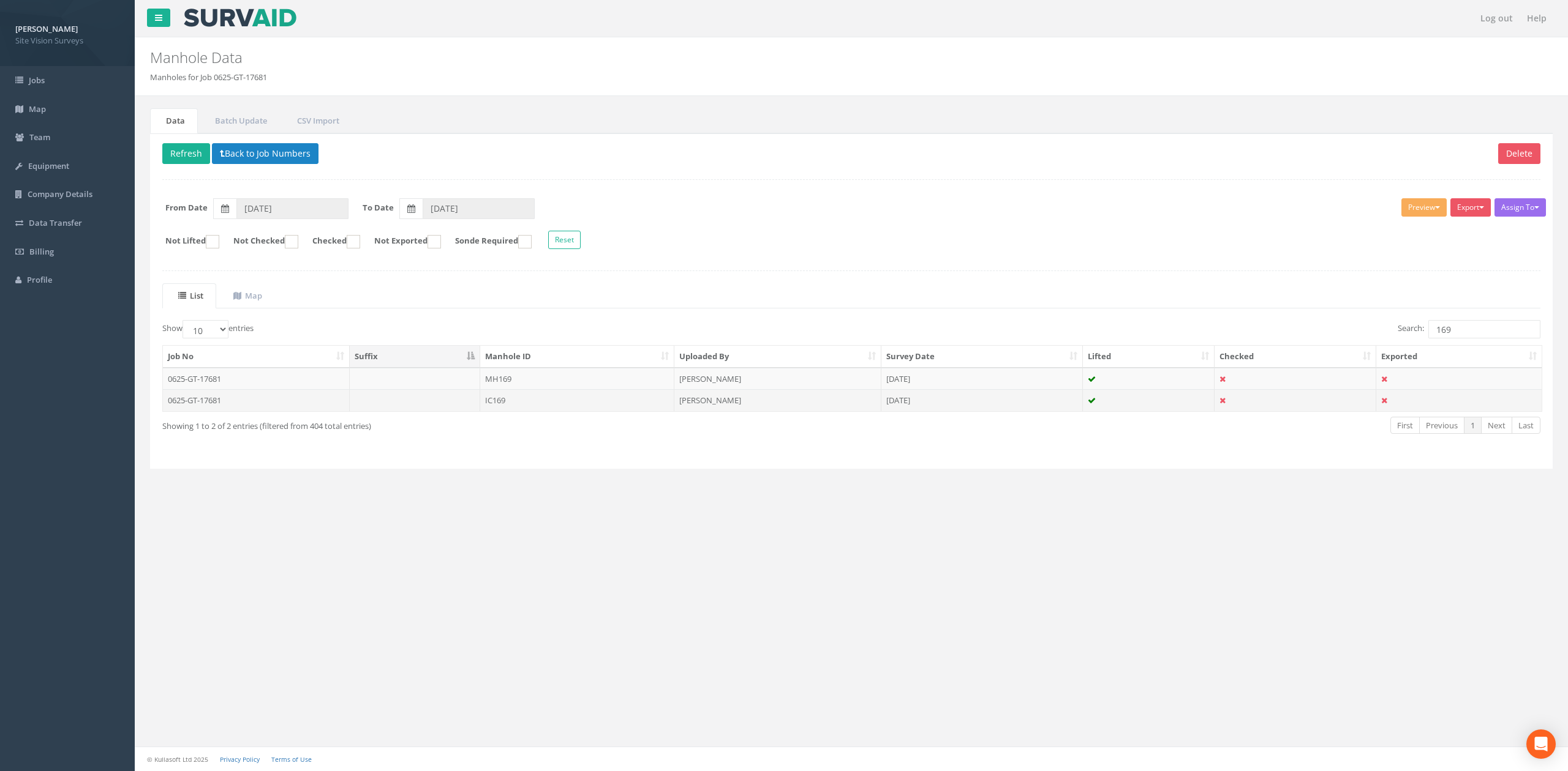
click at [486, 400] on td "IC169" at bounding box center [577, 400] width 194 height 22
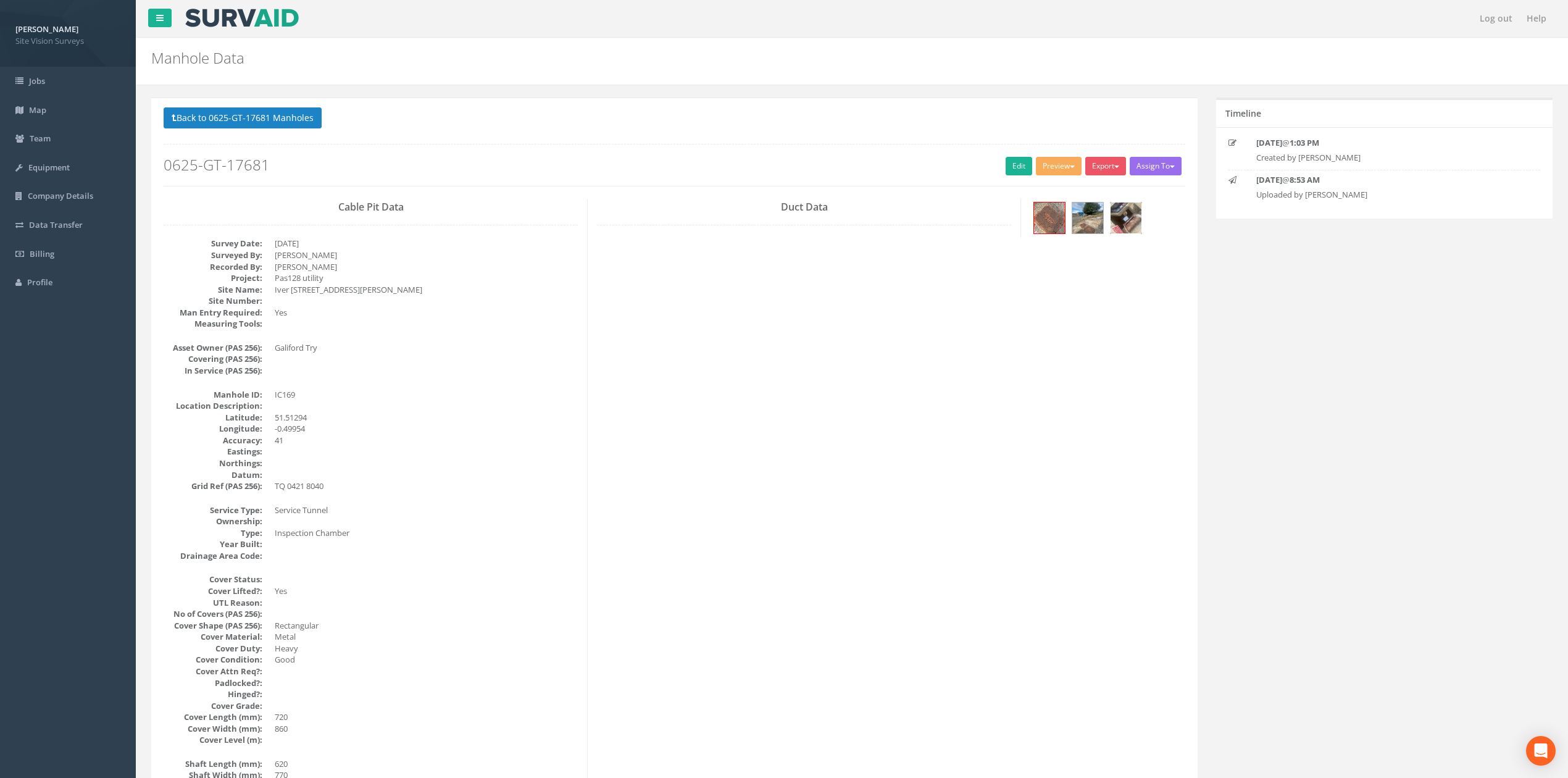
click at [1120, 225] on img at bounding box center [1126, 218] width 31 height 31
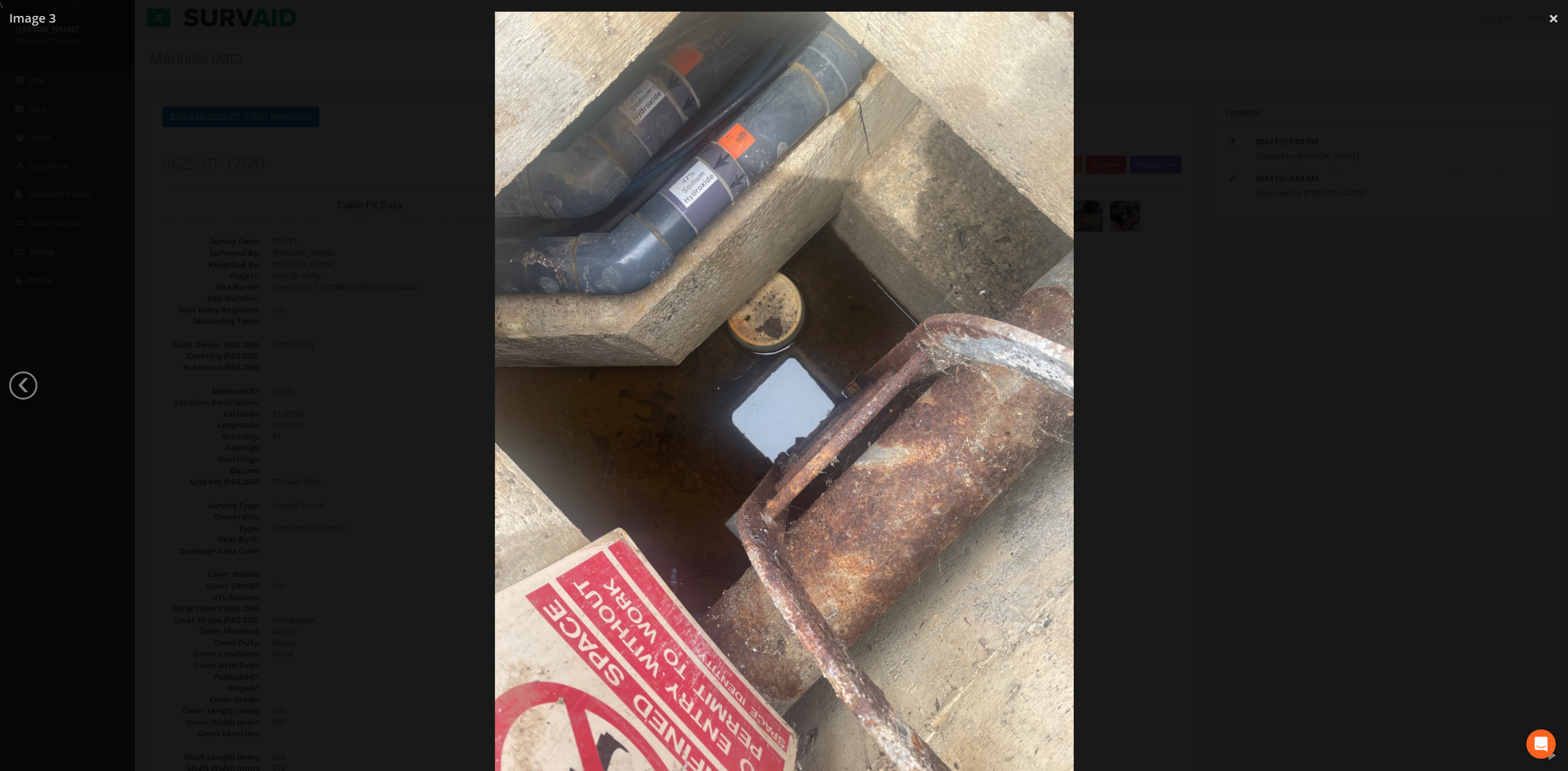
click at [1165, 340] on div at bounding box center [784, 397] width 1568 height 771
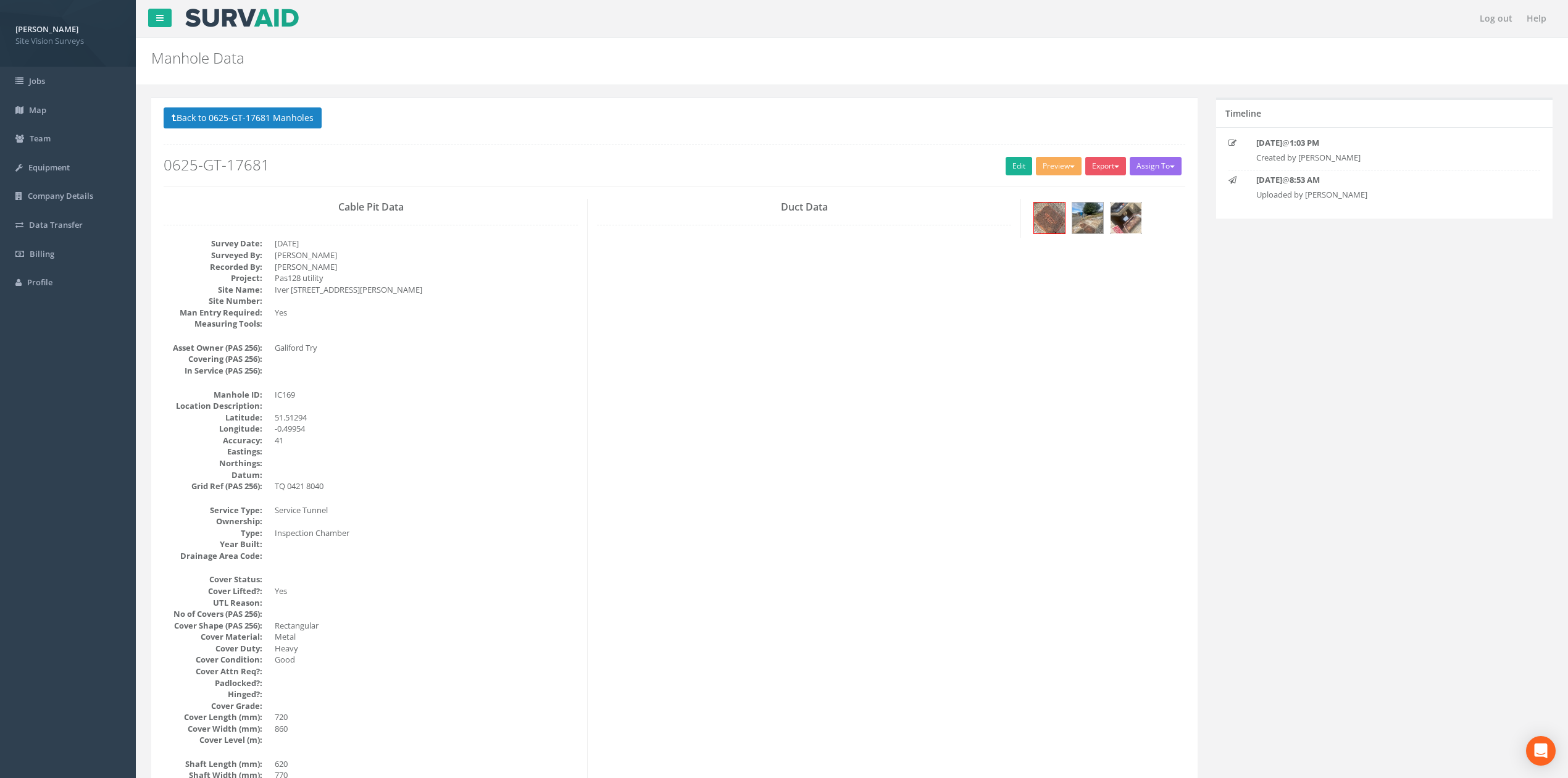
click at [1126, 221] on img at bounding box center [1126, 218] width 31 height 31
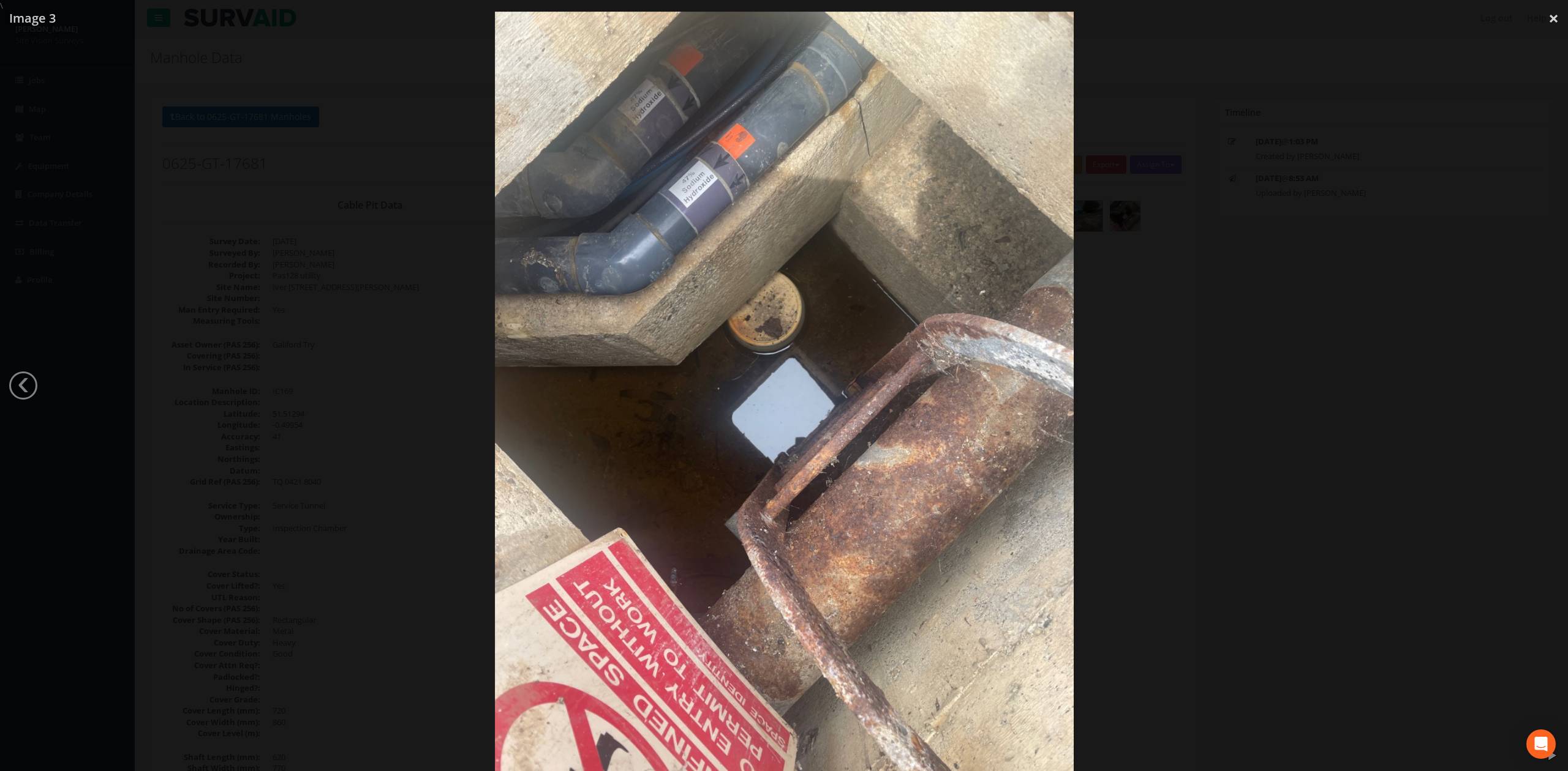
click at [1292, 363] on div at bounding box center [784, 397] width 1568 height 771
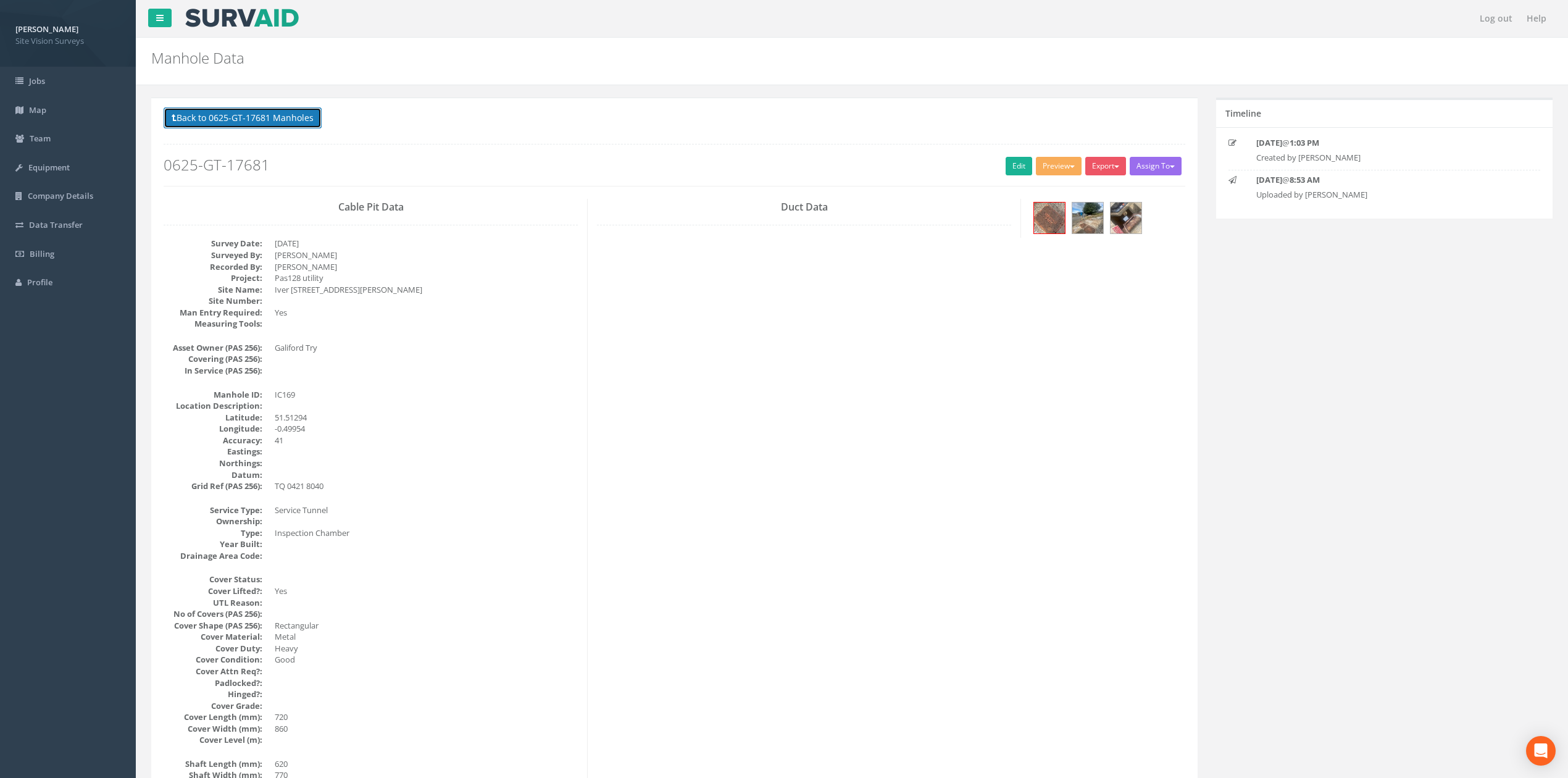
click at [278, 110] on button "Back to 0625-GT-17681 Manholes" at bounding box center [242, 118] width 158 height 21
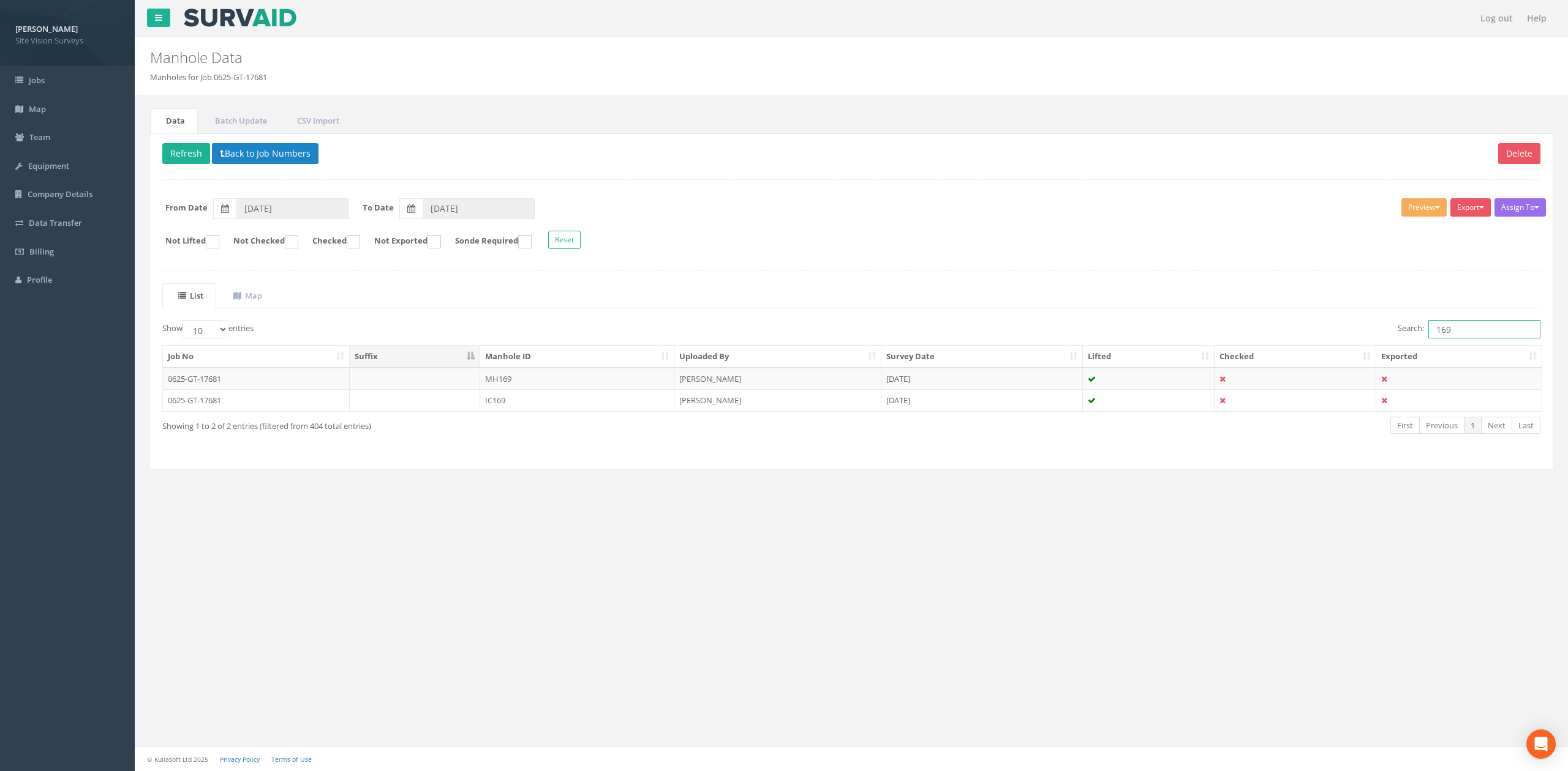
click at [1483, 334] on input "169" at bounding box center [1484, 329] width 112 height 18
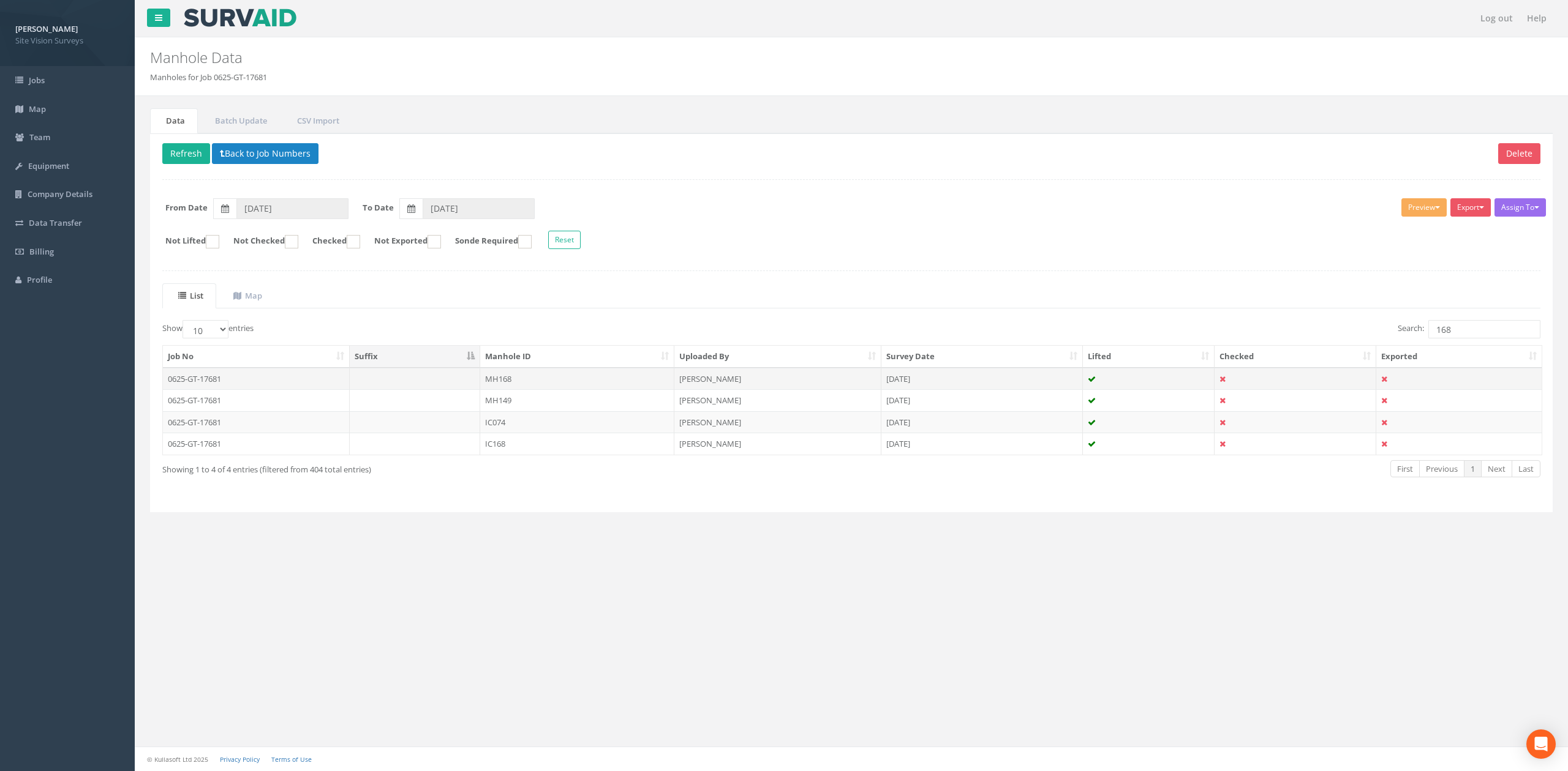
click at [537, 385] on td "MH168" at bounding box center [577, 379] width 194 height 22
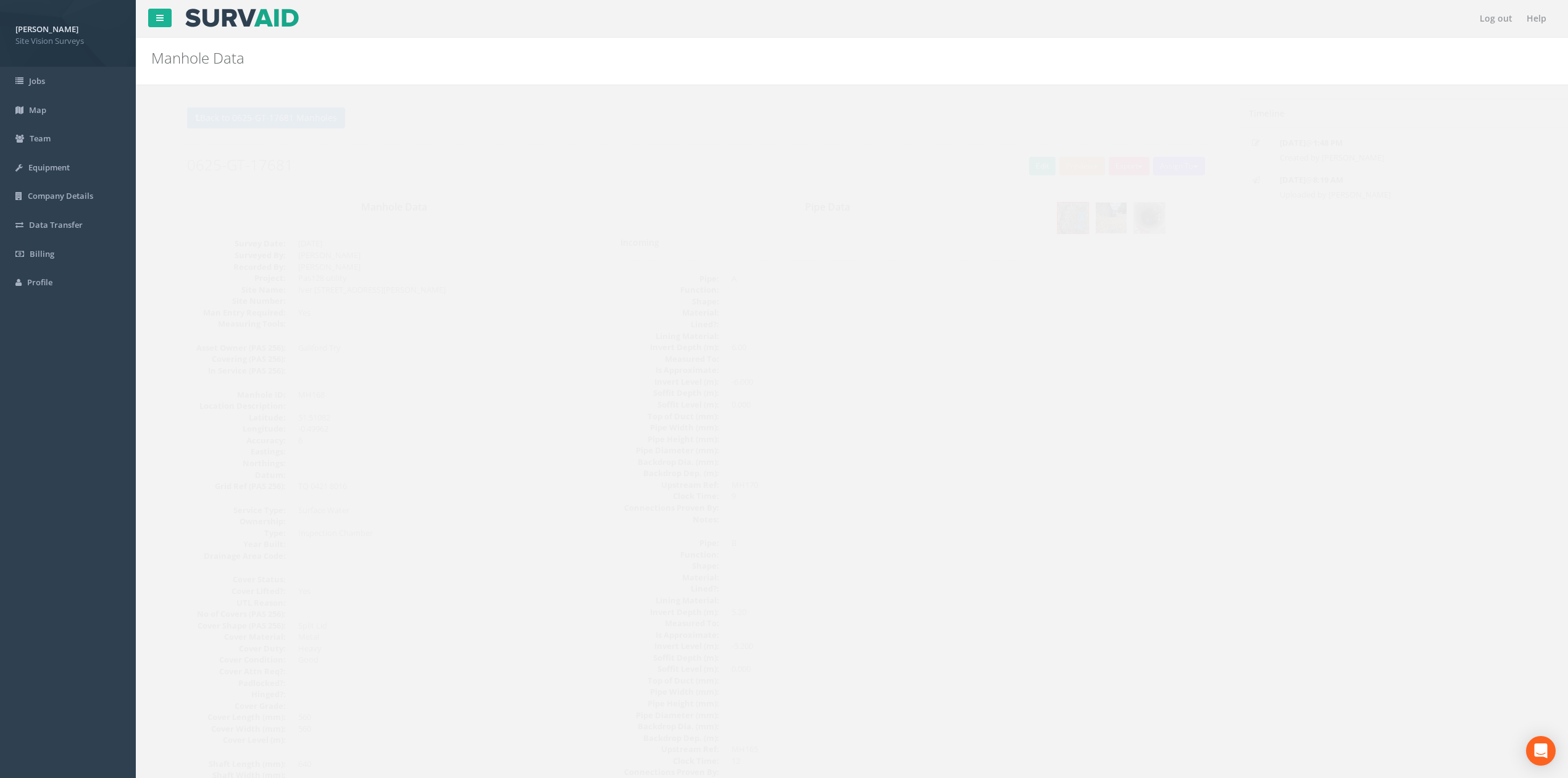
click at [1102, 215] on img at bounding box center [1088, 218] width 31 height 31
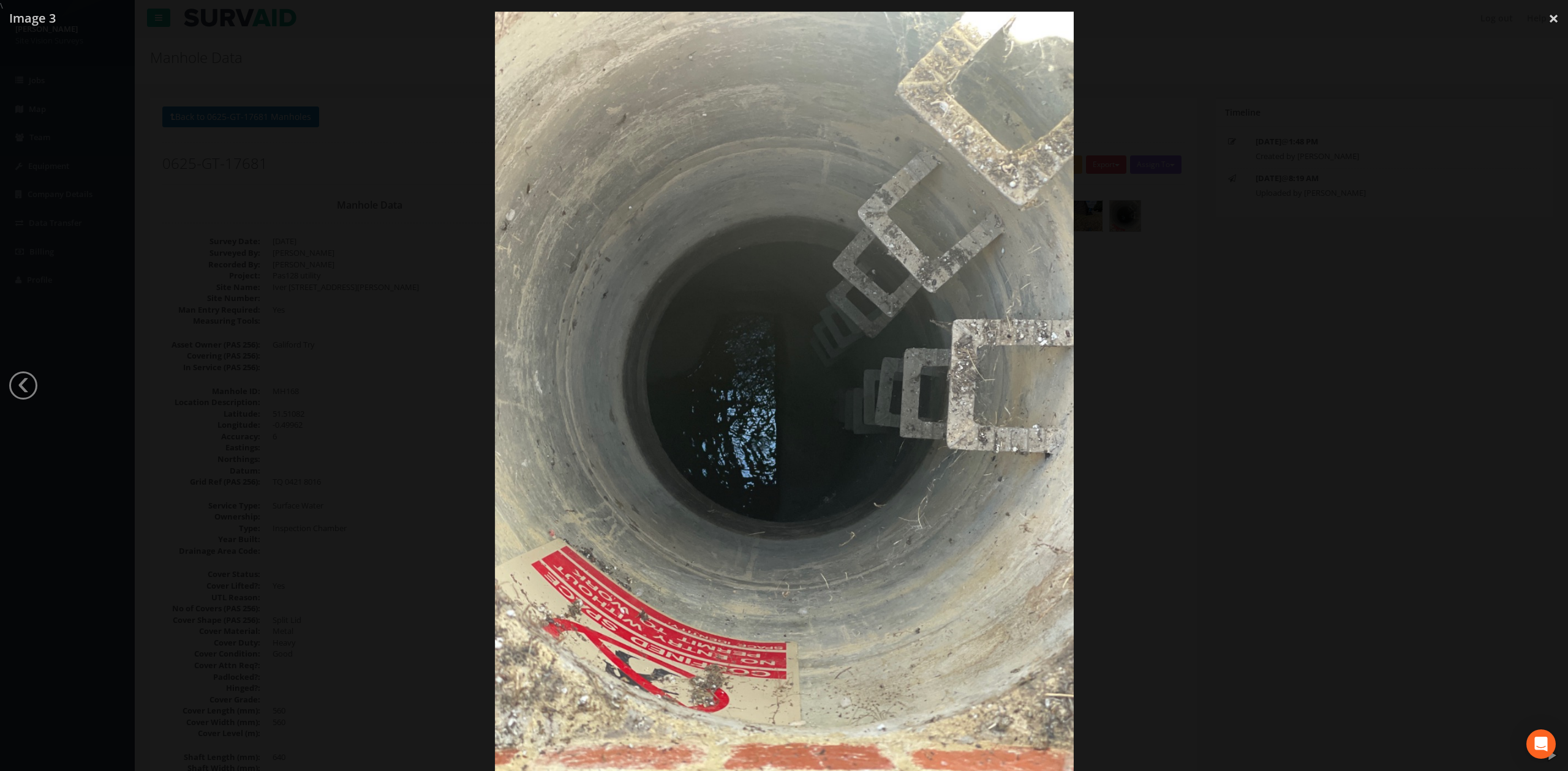
click at [1147, 231] on div at bounding box center [784, 397] width 1568 height 771
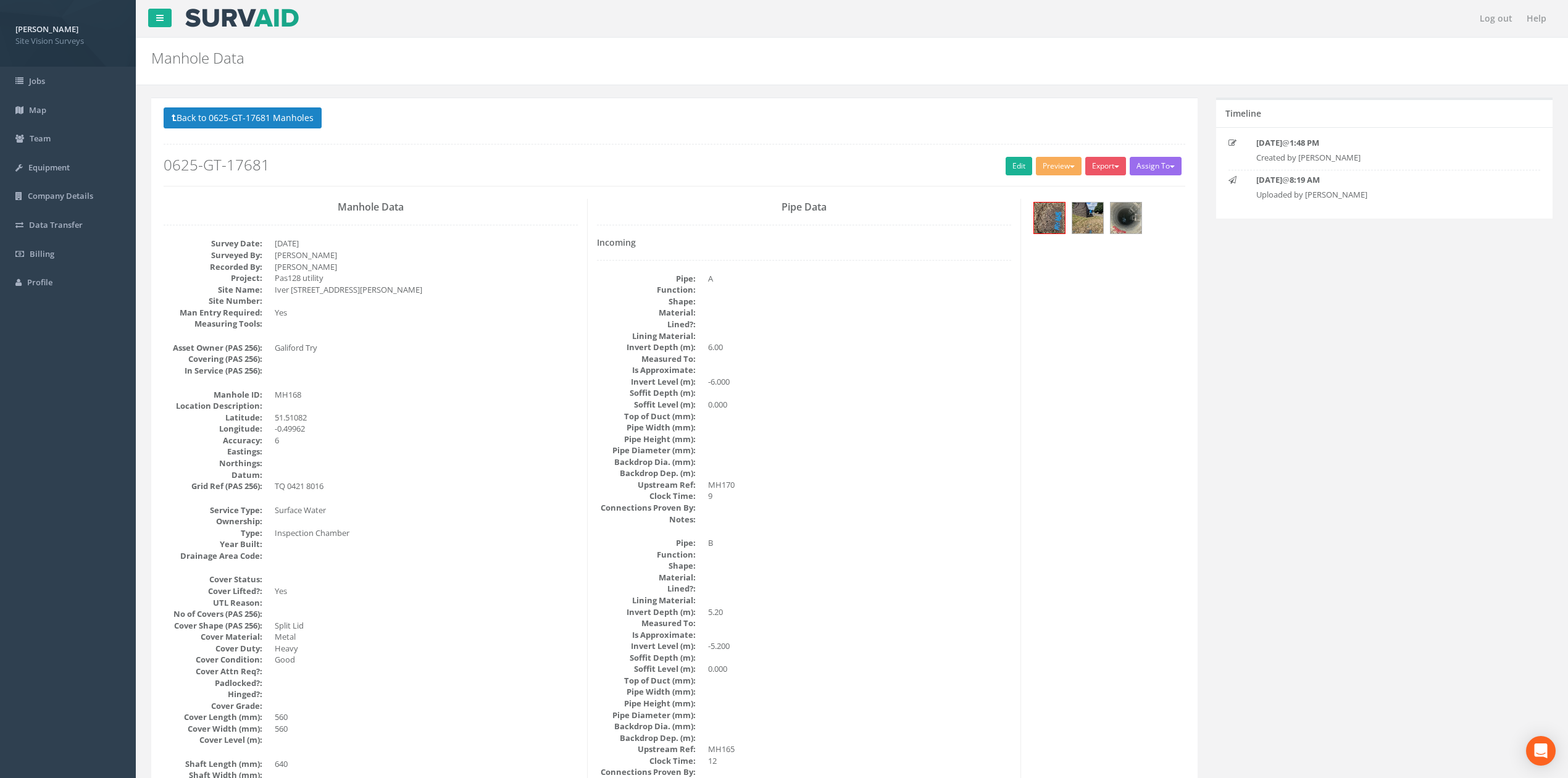
click at [247, 133] on div "Back to 0625-GT-17681 Manholes Back to Map Assign To No Companies Added Export …" at bounding box center [674, 146] width 1022 height 79
click at [250, 119] on button "Back to 0625-GT-17681 Manholes" at bounding box center [242, 118] width 158 height 21
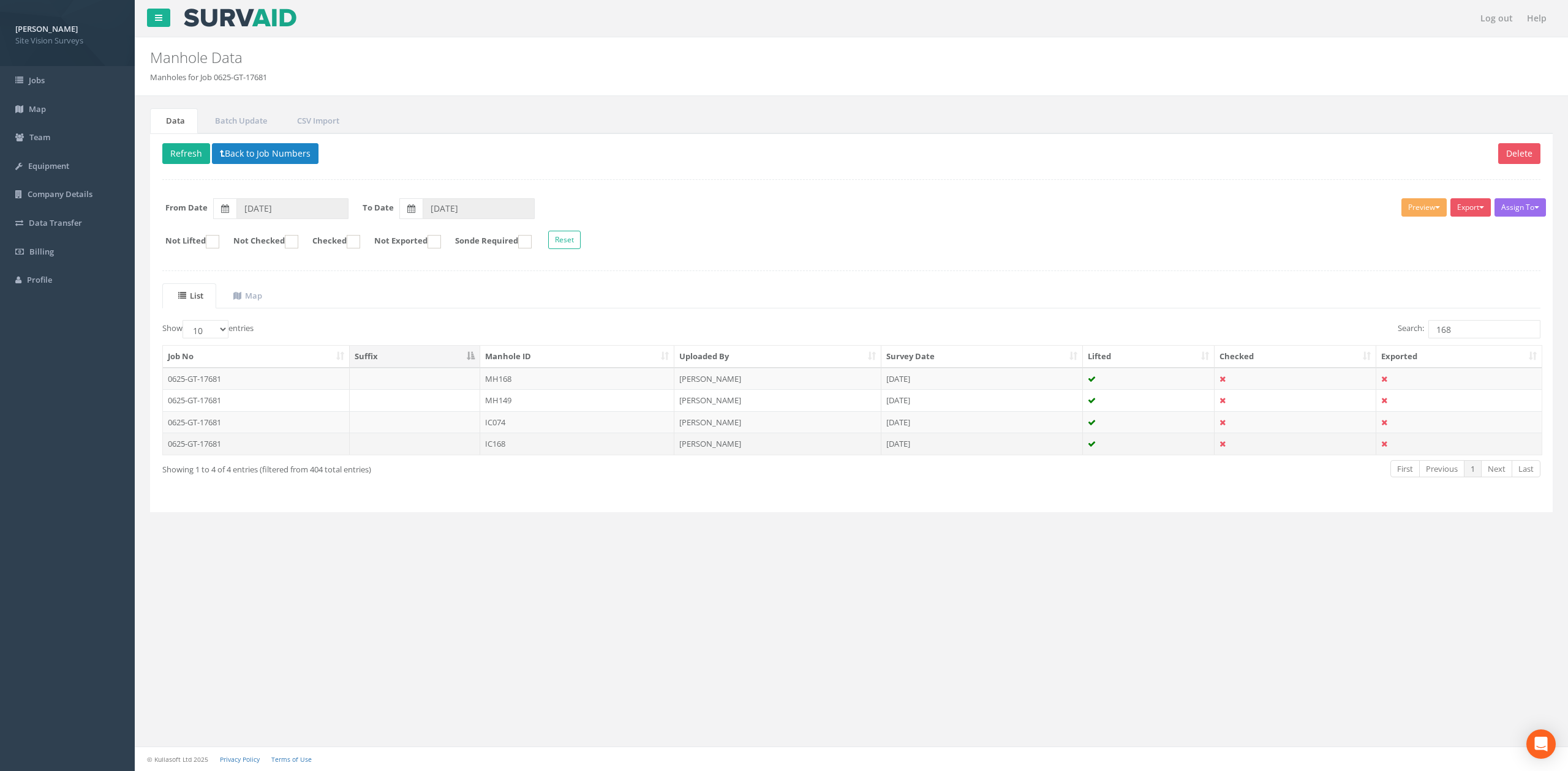
click at [559, 446] on td "IC168" at bounding box center [577, 443] width 194 height 22
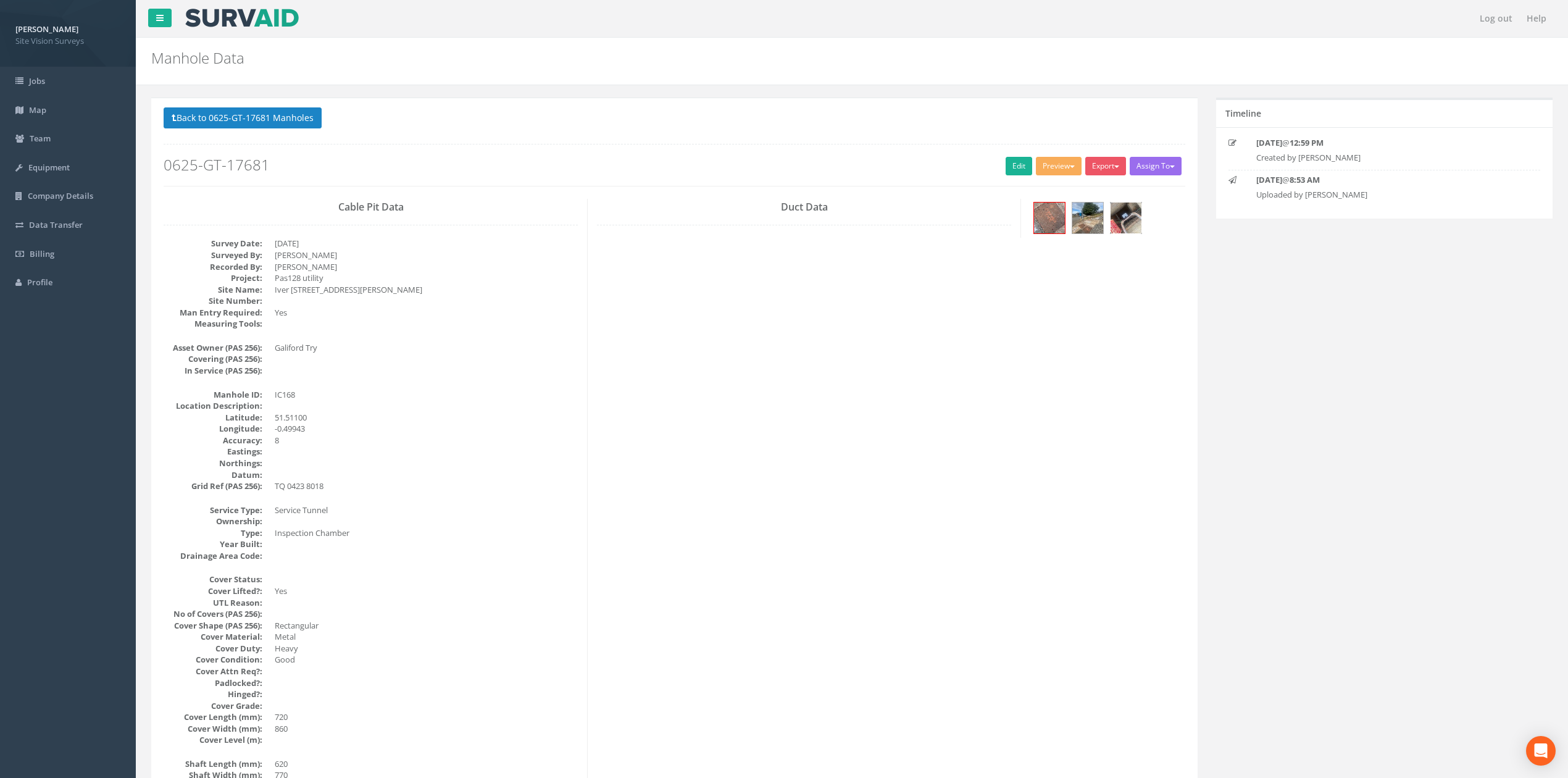
click at [1138, 228] on img at bounding box center [1126, 218] width 31 height 31
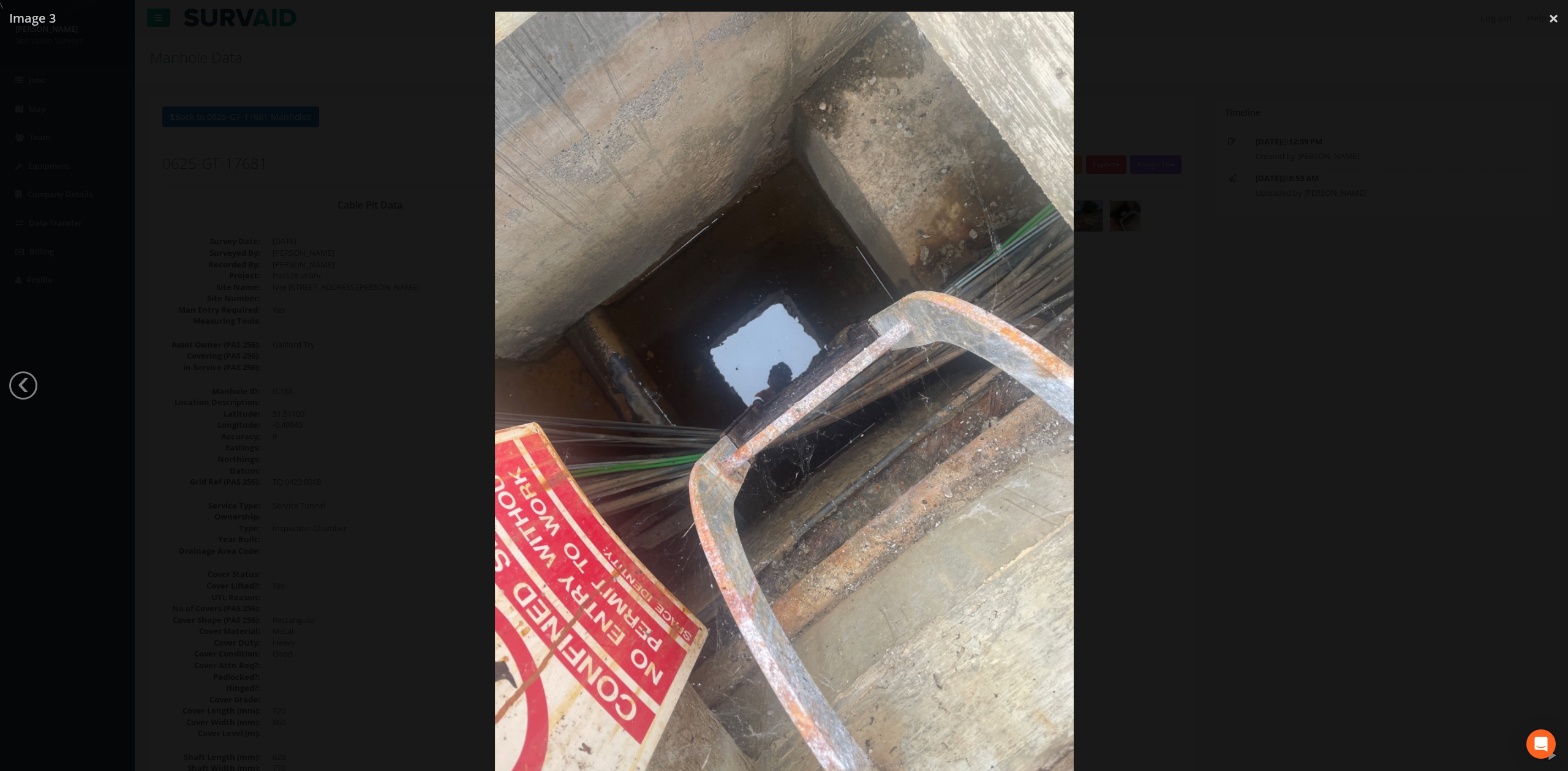
click at [1417, 368] on div at bounding box center [784, 397] width 1568 height 771
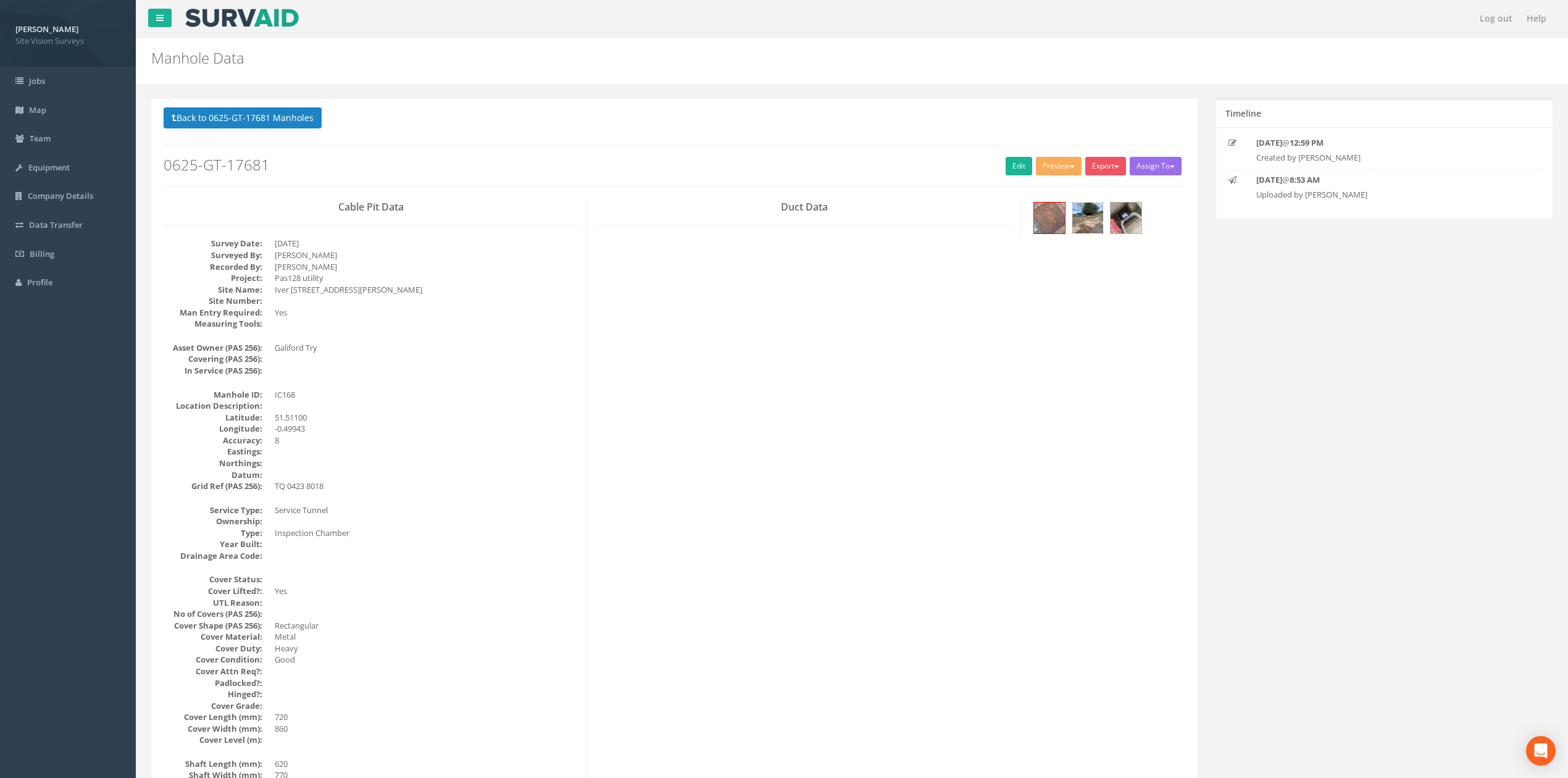
click at [1082, 225] on img at bounding box center [1088, 218] width 31 height 31
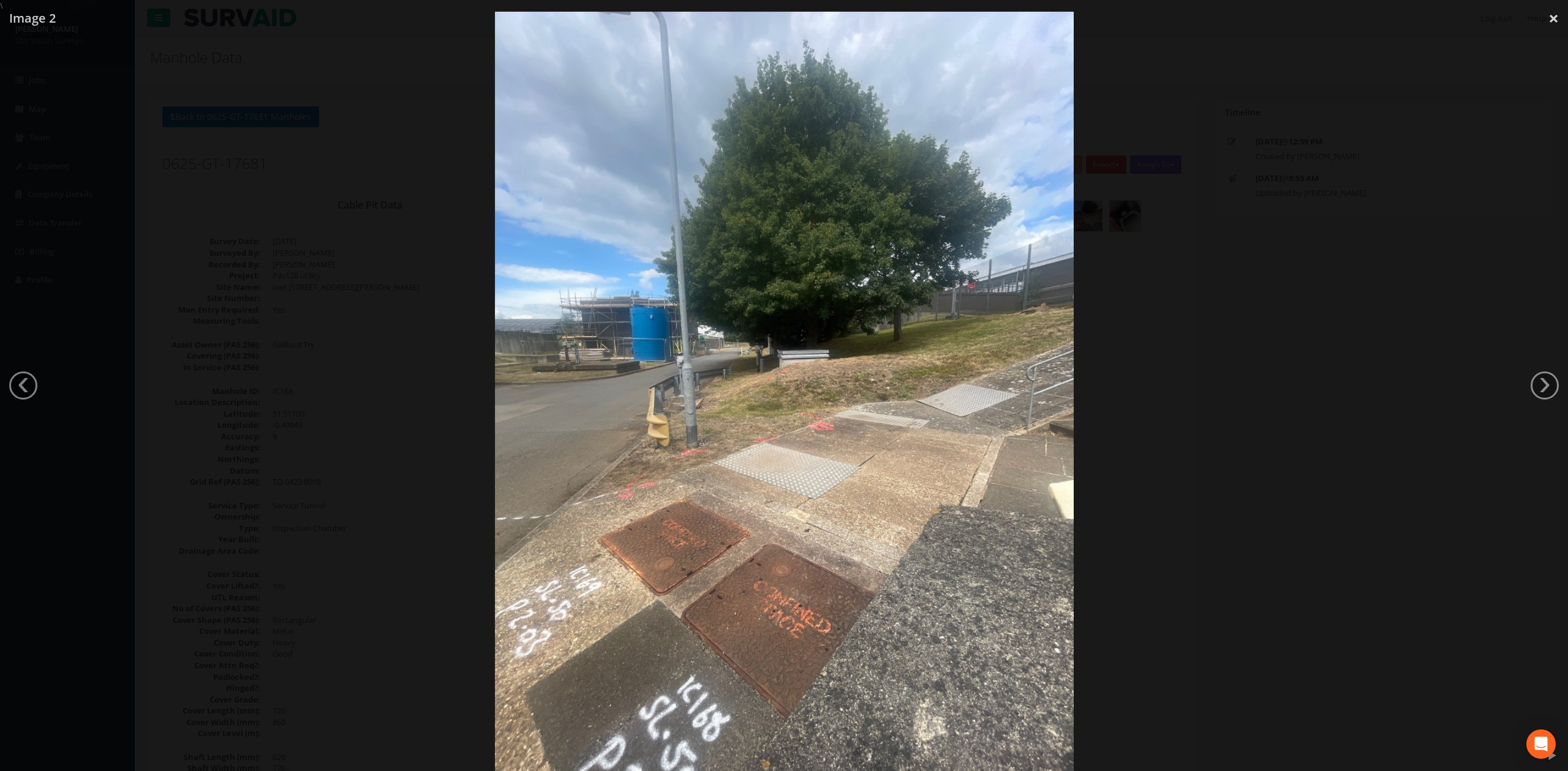
click at [1300, 423] on div at bounding box center [784, 397] width 1568 height 771
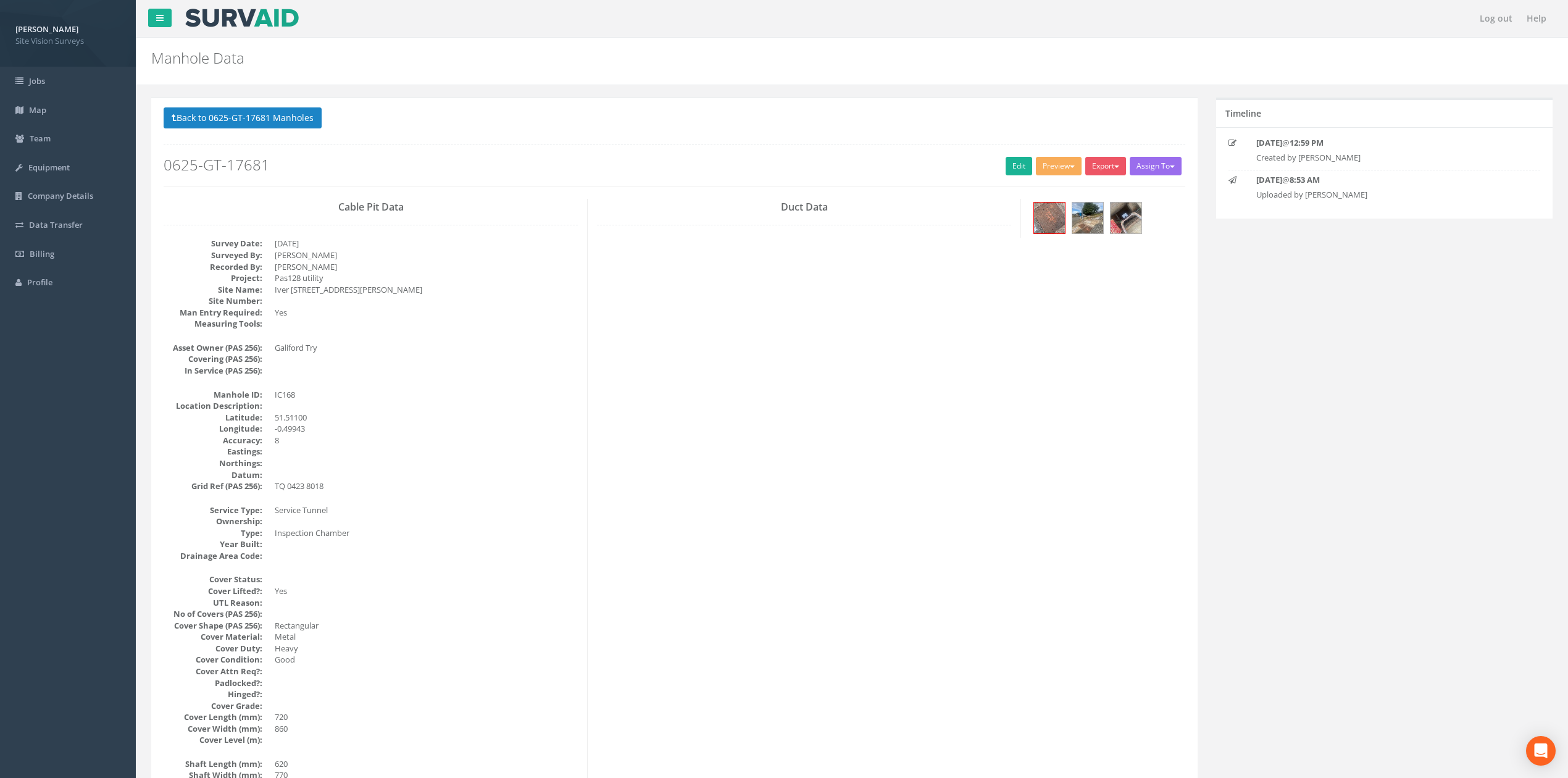
click at [311, 145] on div at bounding box center [674, 144] width 1022 height 1
click at [296, 124] on button "Back to 0625-GT-17681 Manholes" at bounding box center [242, 118] width 158 height 21
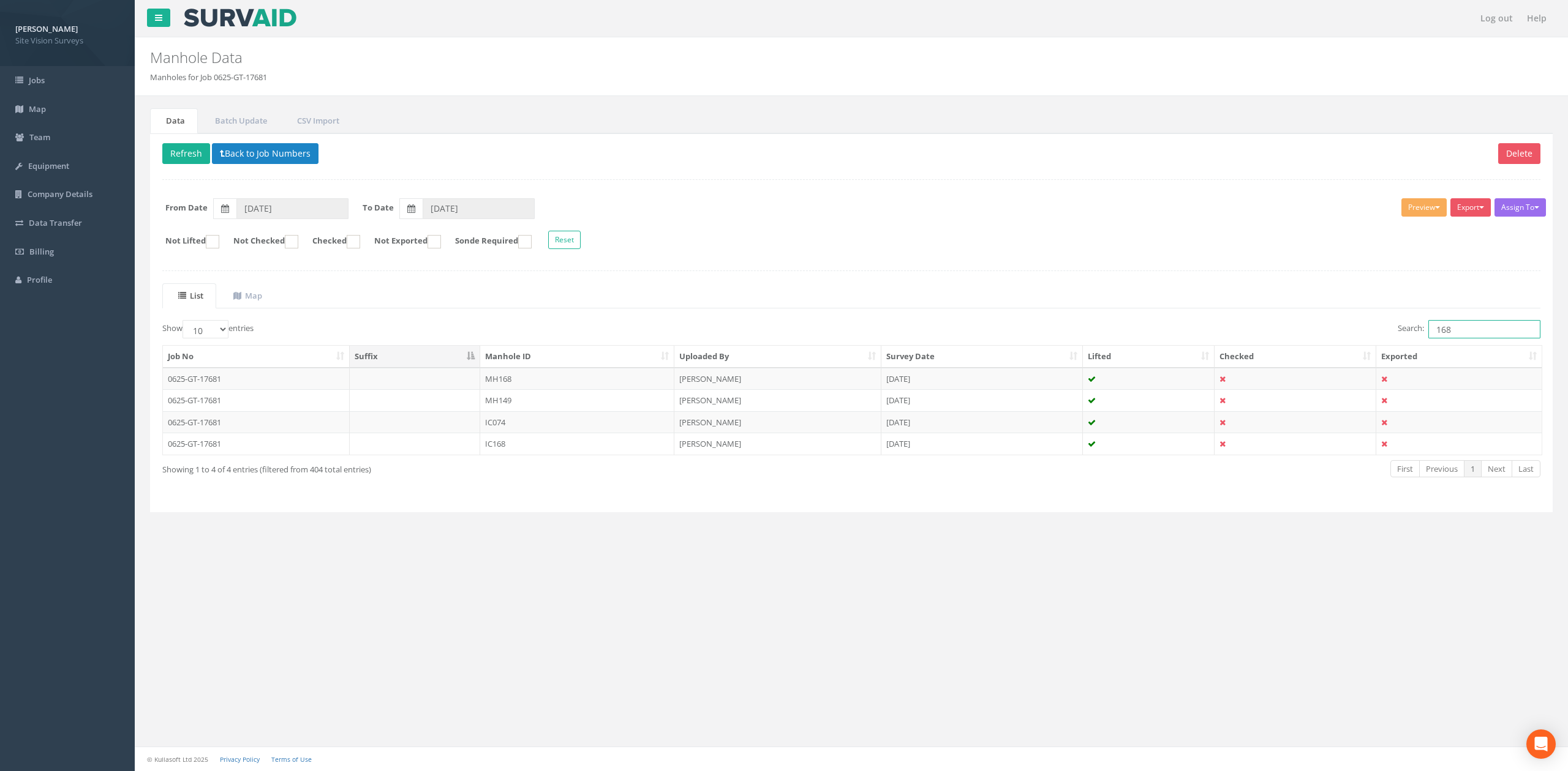
click at [1484, 332] on input "168" at bounding box center [1484, 329] width 112 height 18
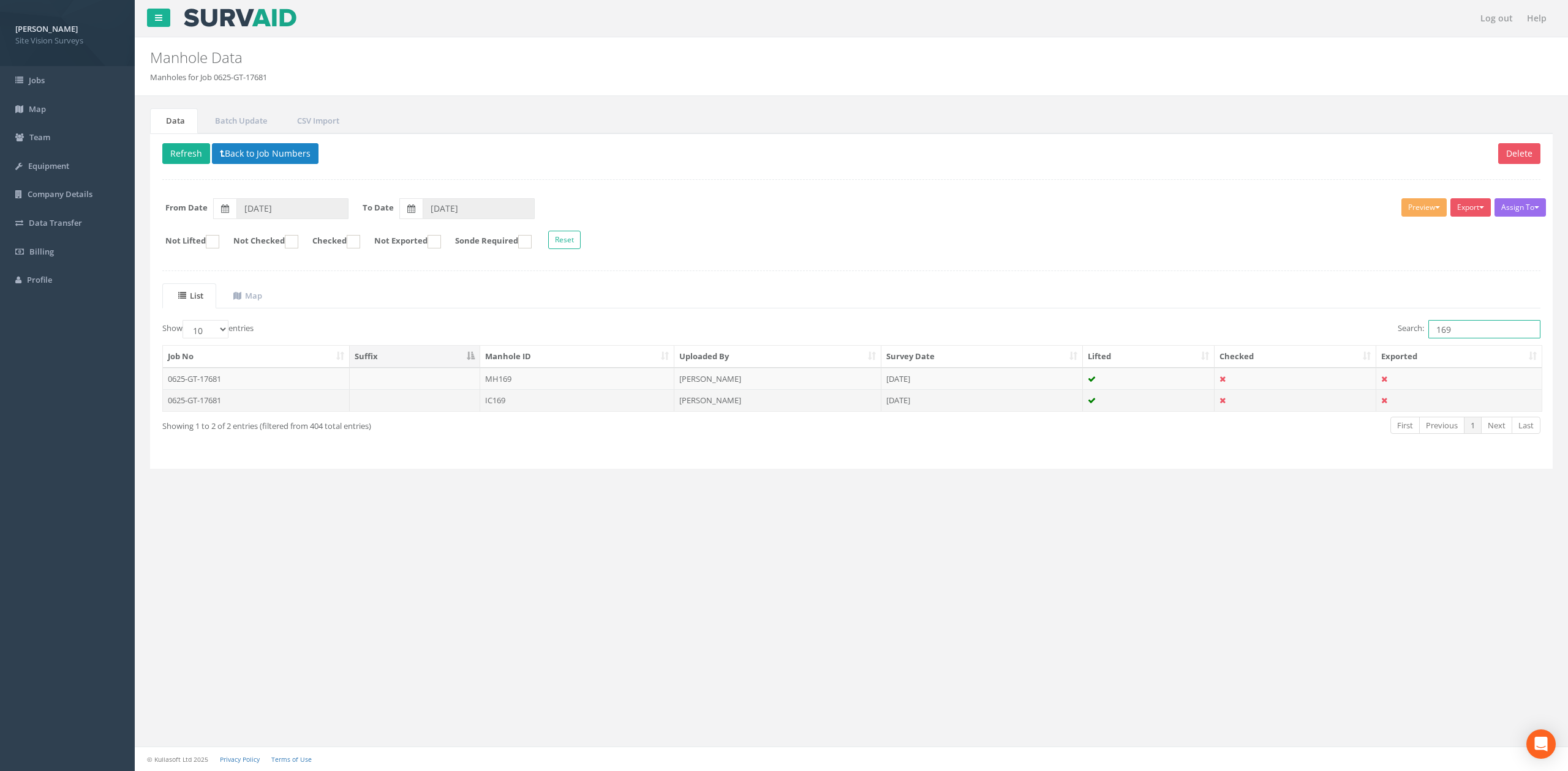
type input "169"
click at [554, 409] on td "IC169" at bounding box center [577, 400] width 194 height 22
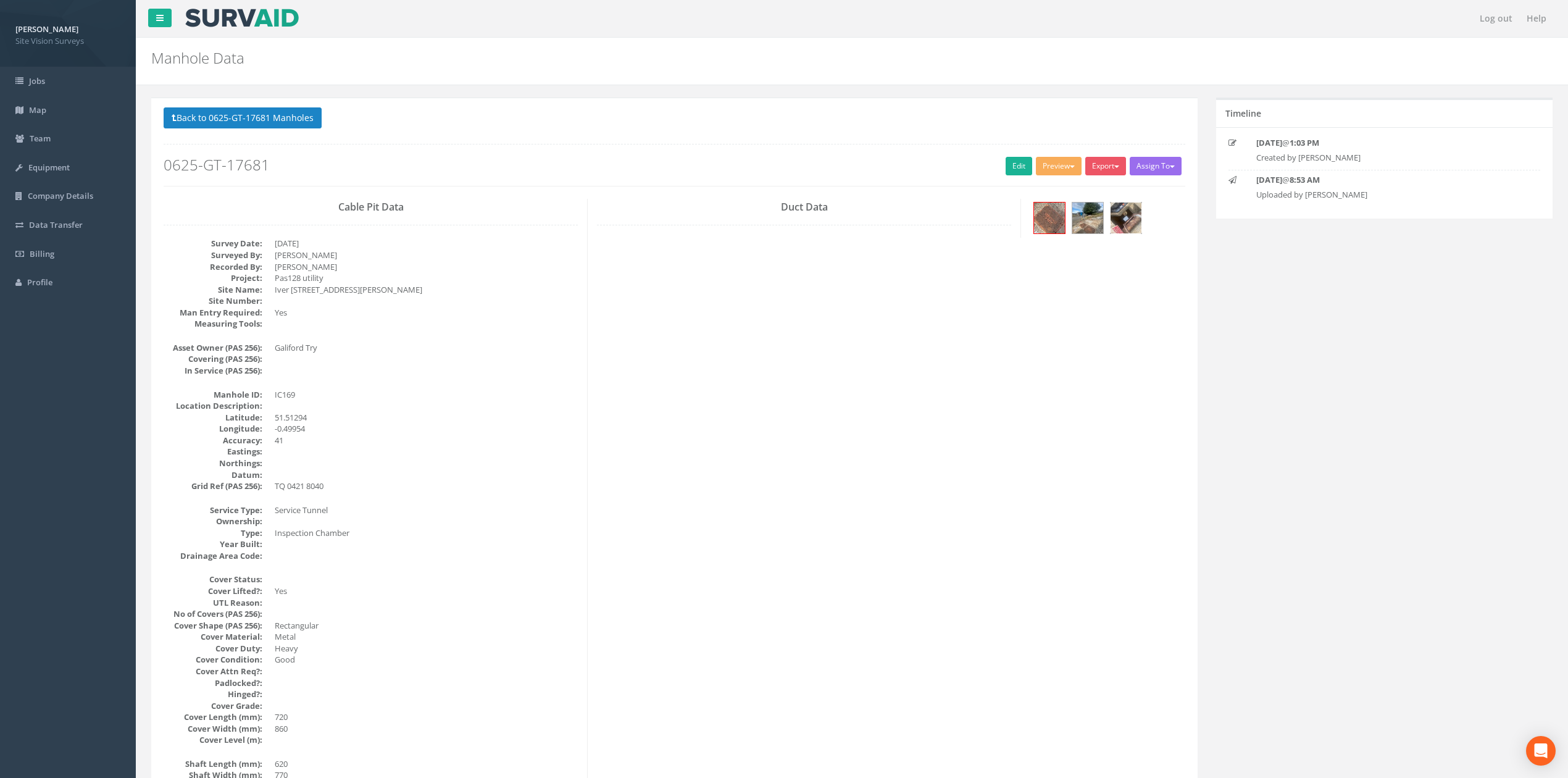
click at [1126, 221] on img at bounding box center [1126, 218] width 31 height 31
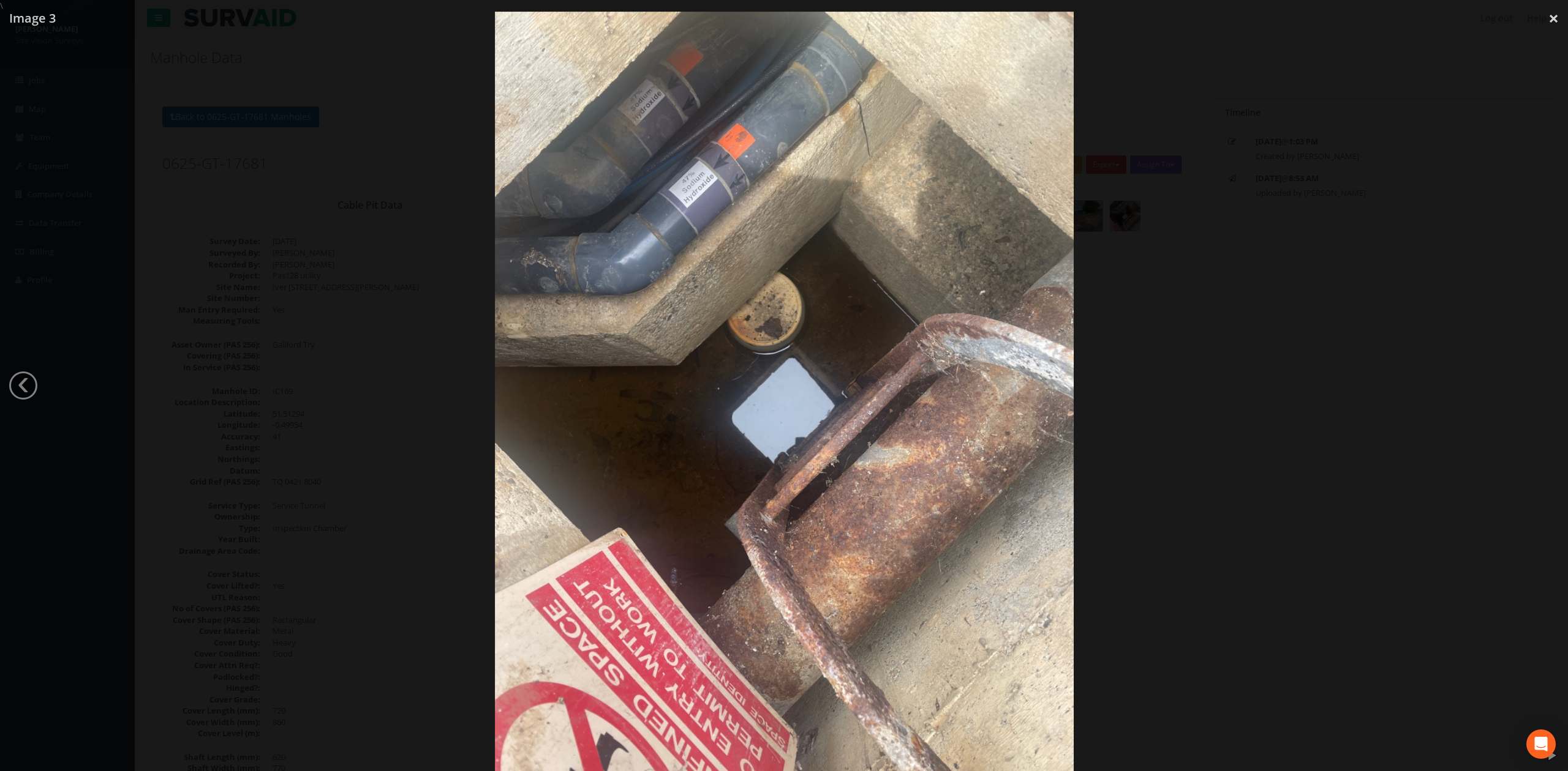
click at [1238, 386] on div at bounding box center [784, 397] width 1568 height 771
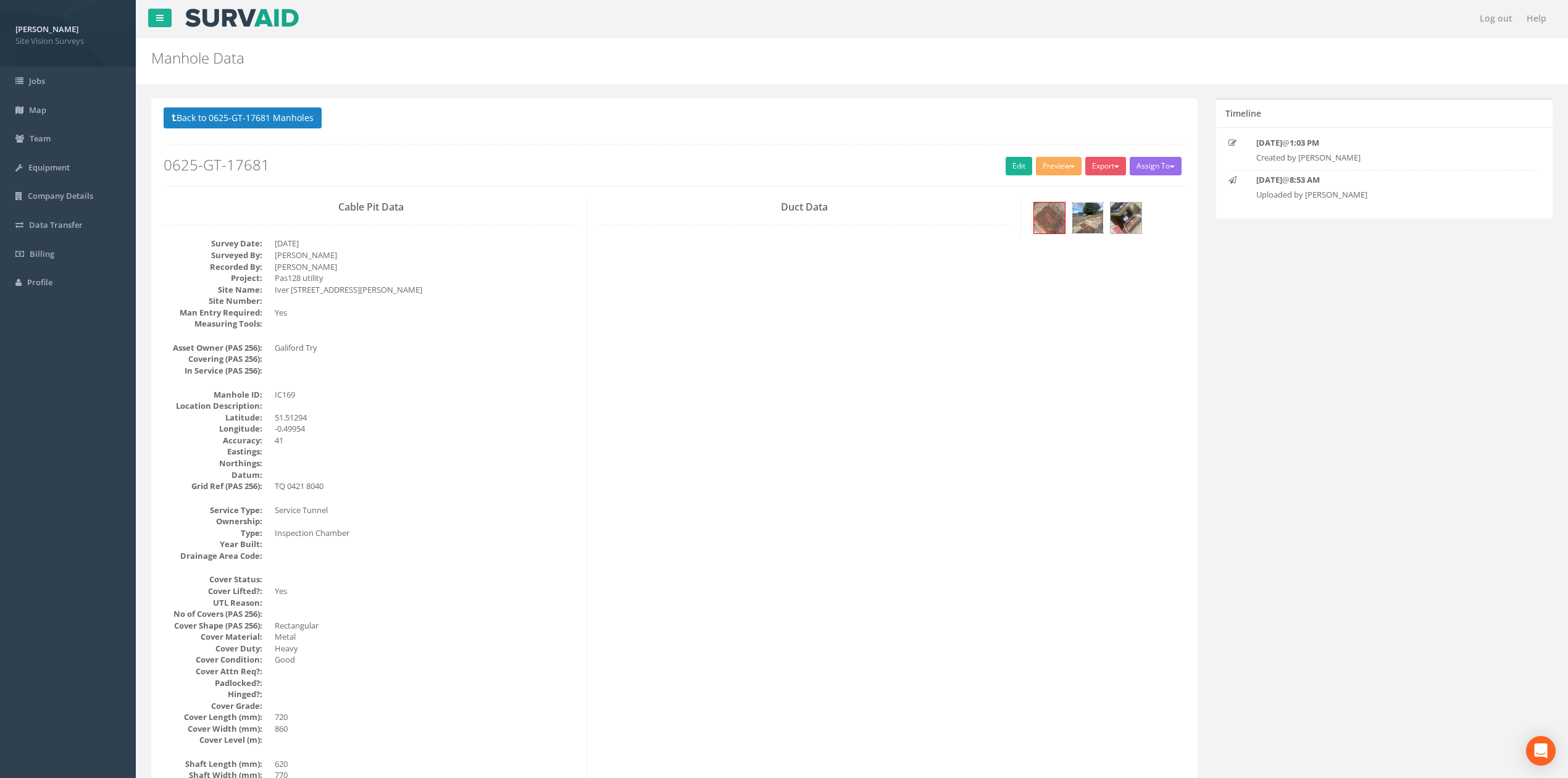
click at [1076, 233] on img at bounding box center [1088, 218] width 31 height 31
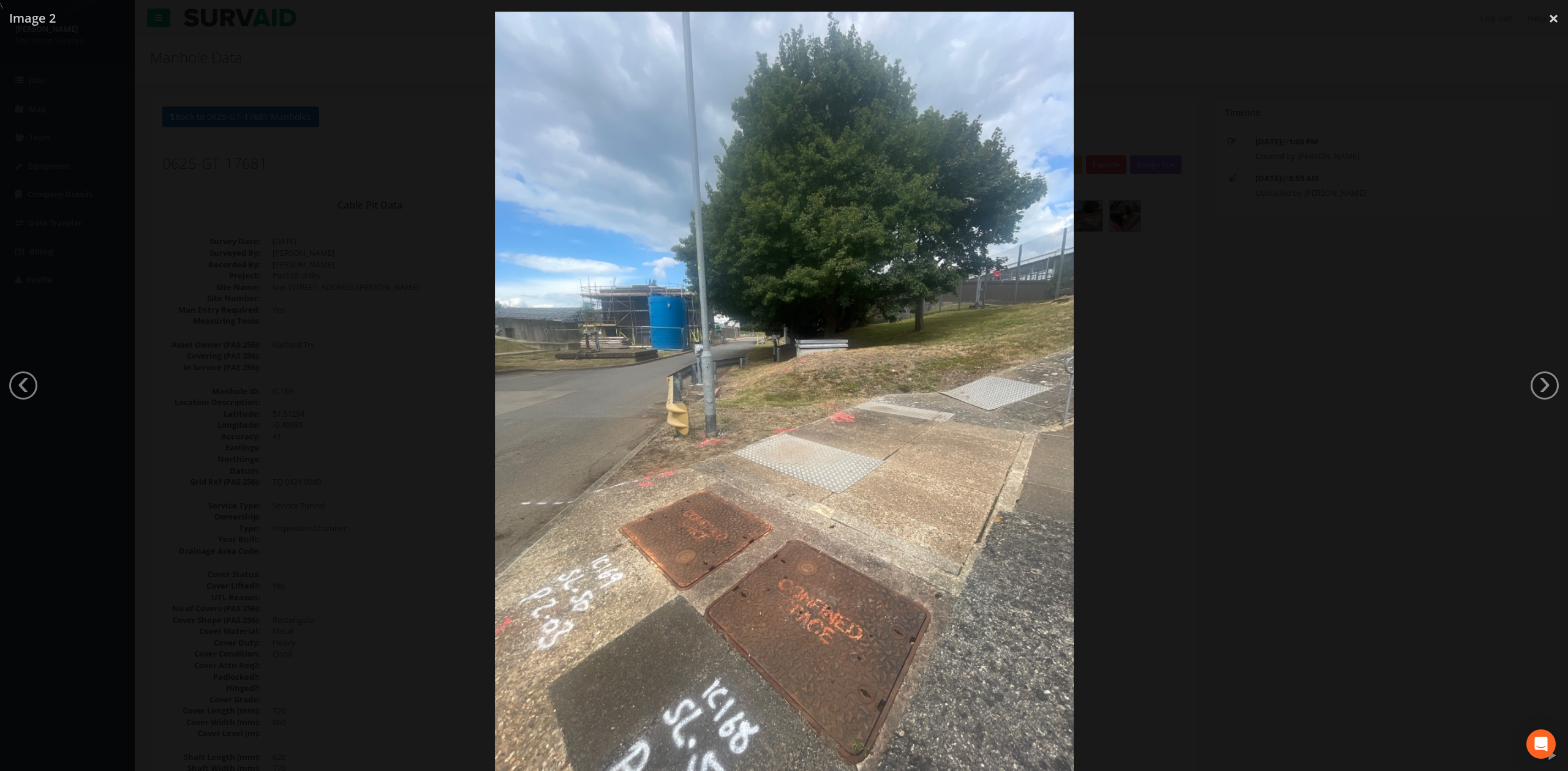
click at [1187, 339] on div at bounding box center [784, 397] width 1568 height 771
